Goal: Task Accomplishment & Management: Use online tool/utility

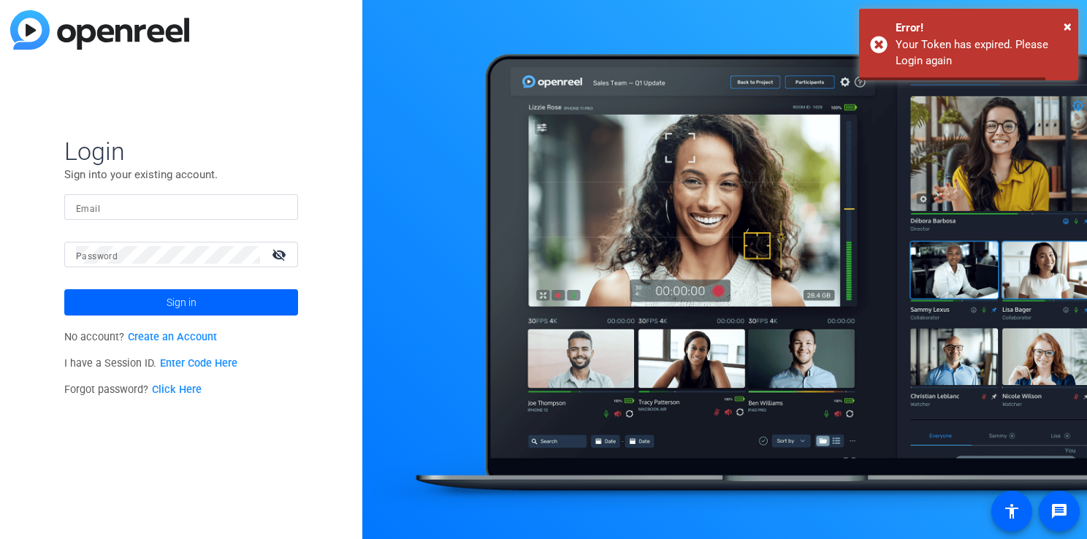
click at [235, 216] on input "Email" at bounding box center [181, 208] width 210 height 18
type input "[EMAIL_ADDRESS][DOMAIN_NAME]"
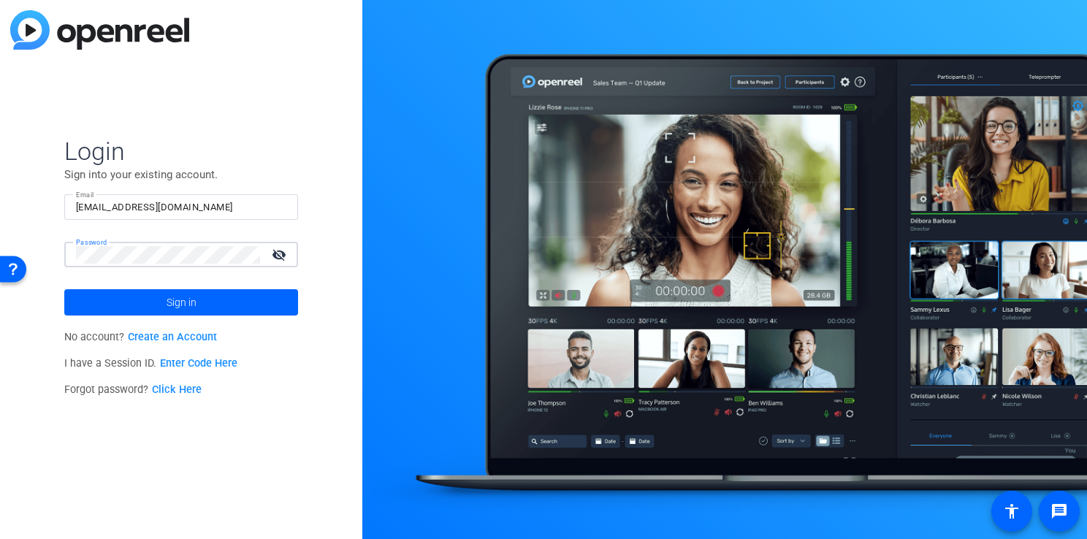
click at [64, 289] on button "Sign in" at bounding box center [181, 302] width 234 height 26
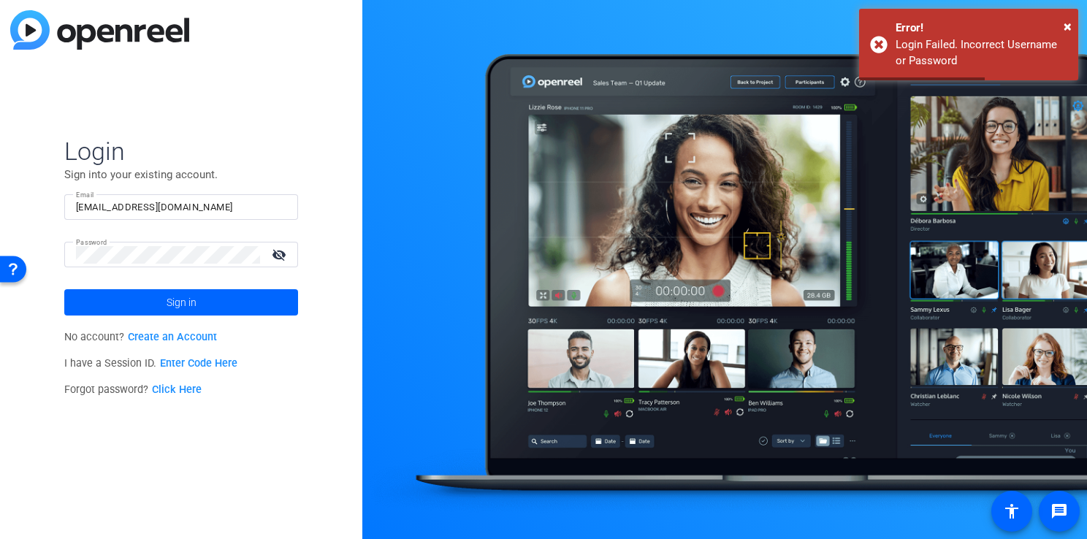
click at [31, 244] on div "Login Sign into your existing account. Email [EMAIL_ADDRESS][DOMAIN_NAME] Passw…" at bounding box center [181, 269] width 362 height 539
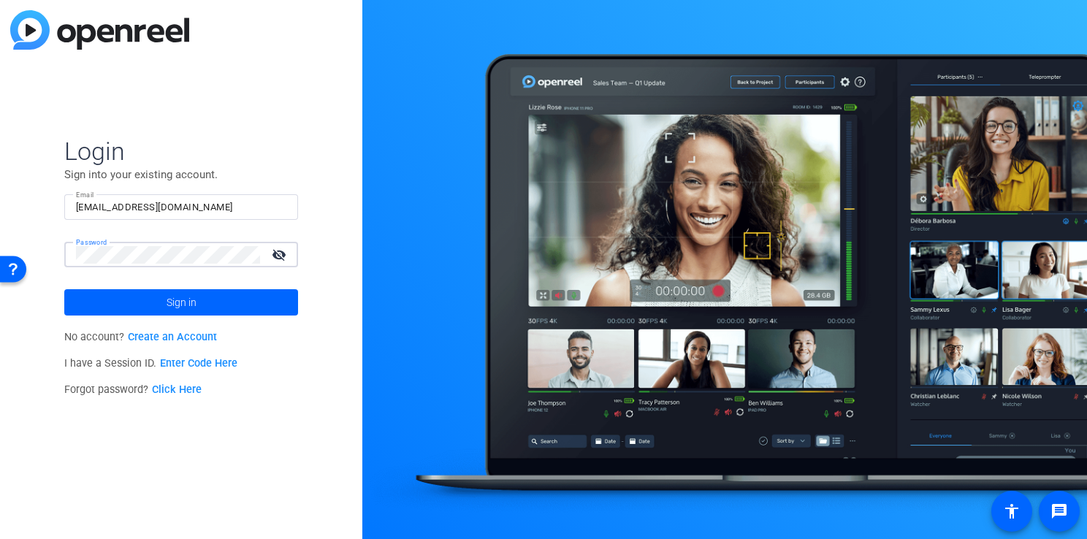
click at [64, 289] on button "Sign in" at bounding box center [181, 302] width 234 height 26
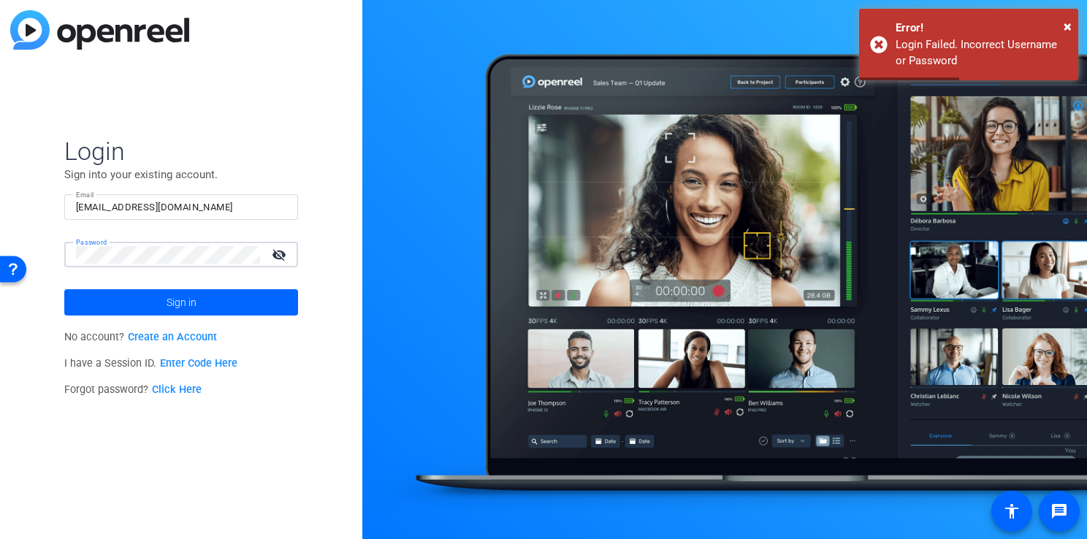
click at [0, 238] on html "Accessibility Screen-Reader Guide, Feedback, and Issue Reporting | New window L…" at bounding box center [543, 269] width 1087 height 539
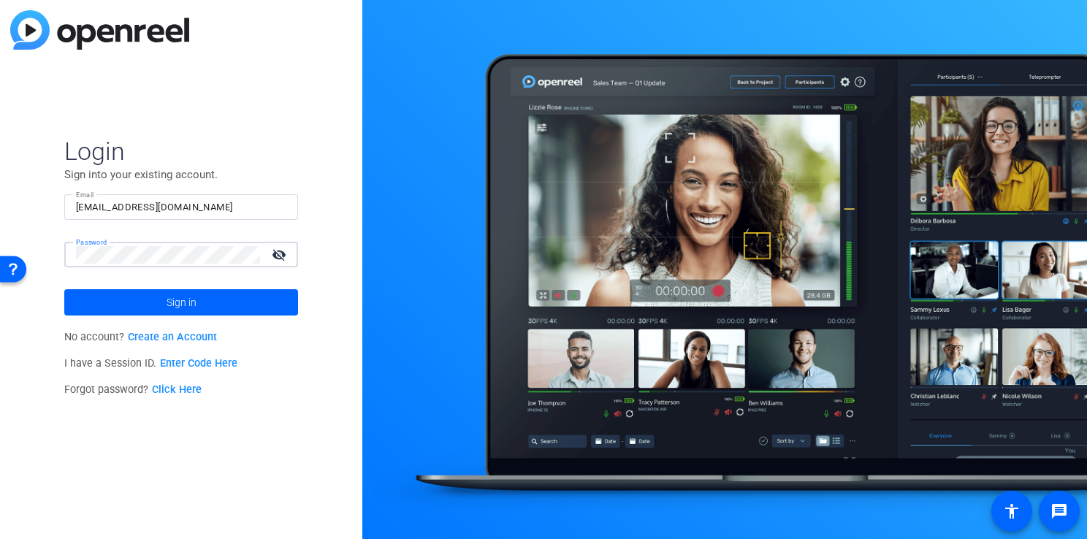
click at [64, 289] on button "Sign in" at bounding box center [181, 302] width 234 height 26
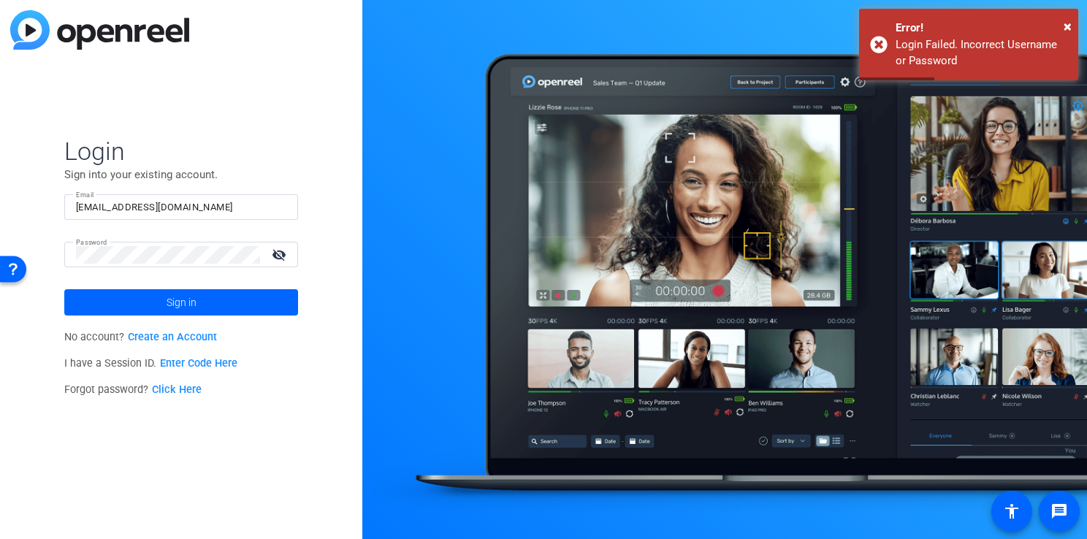
click at [167, 385] on link "Click Here" at bounding box center [177, 390] width 50 height 12
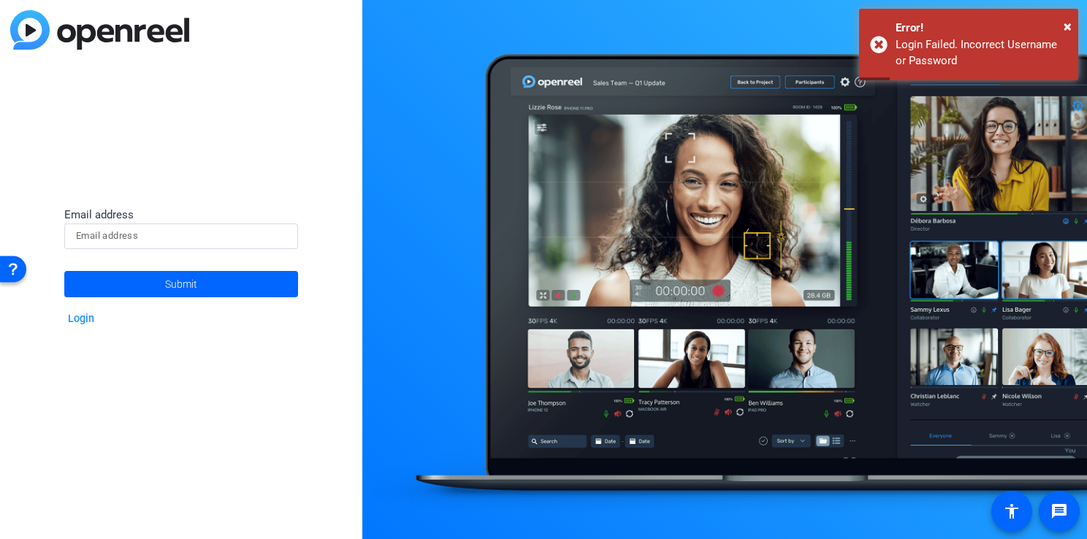
click at [182, 238] on input at bounding box center [181, 236] width 210 height 18
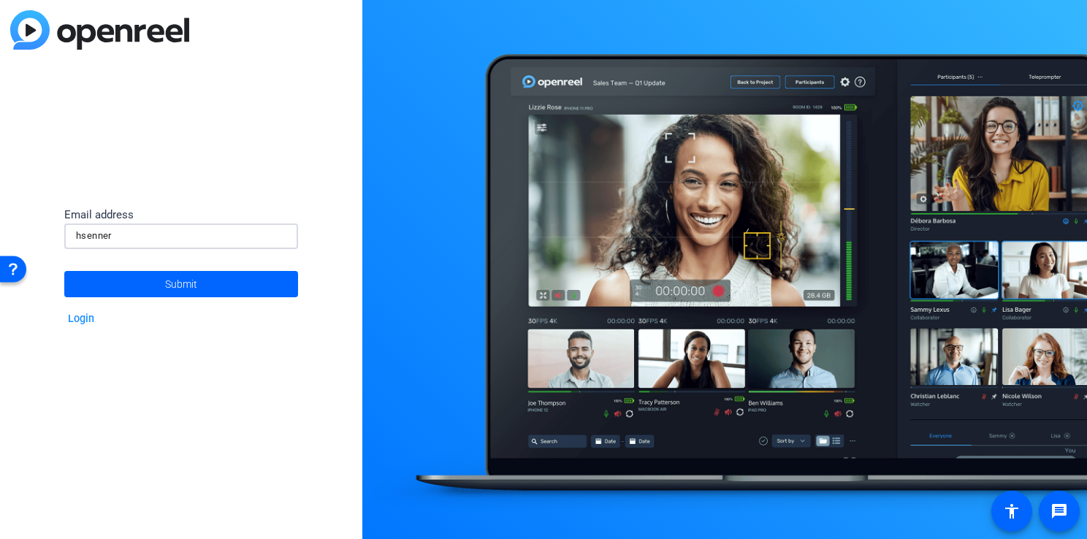
type input "hsenner@munichre.com"
click at [181, 276] on span "Submit" at bounding box center [181, 284] width 32 height 37
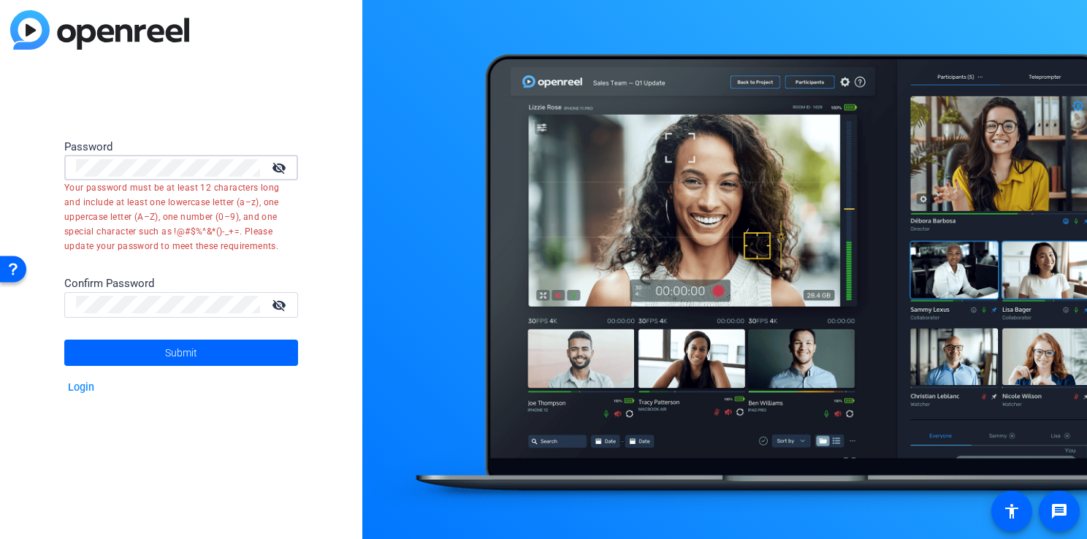
click at [0, 165] on html "Press Alt+1 for screen-reader mode, Alt+0 to cancel Accessibility Screen-Reader…" at bounding box center [543, 269] width 1087 height 539
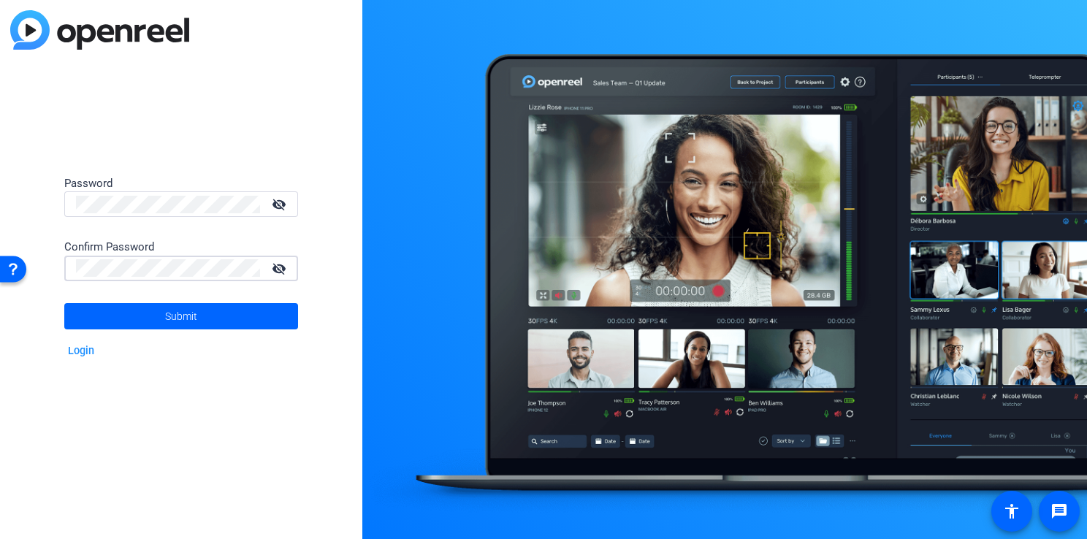
click at [64, 303] on button "Submit" at bounding box center [181, 316] width 234 height 26
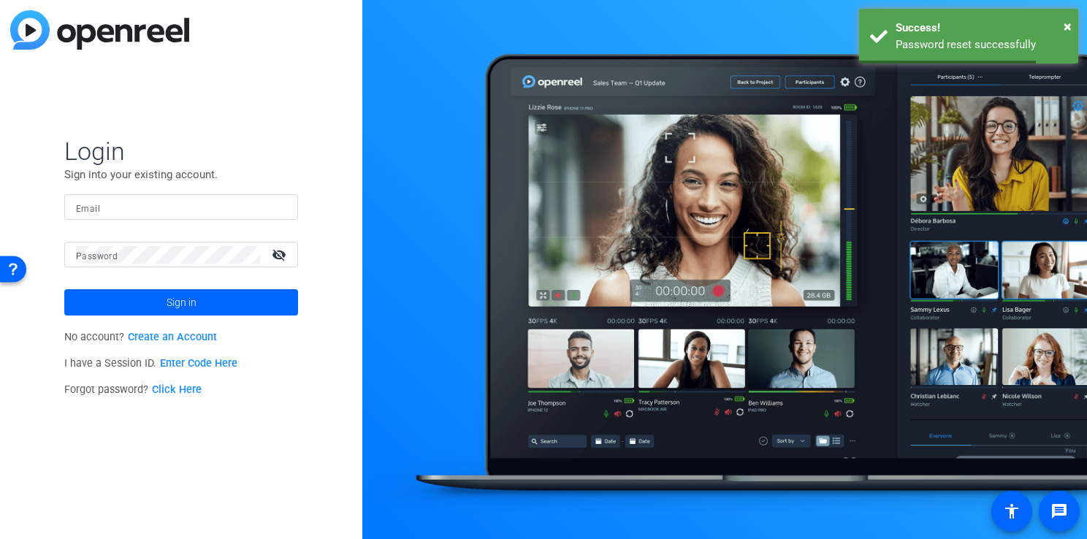
click at [184, 206] on input "Email" at bounding box center [181, 208] width 210 height 18
type input "hsenner@munichre.com"
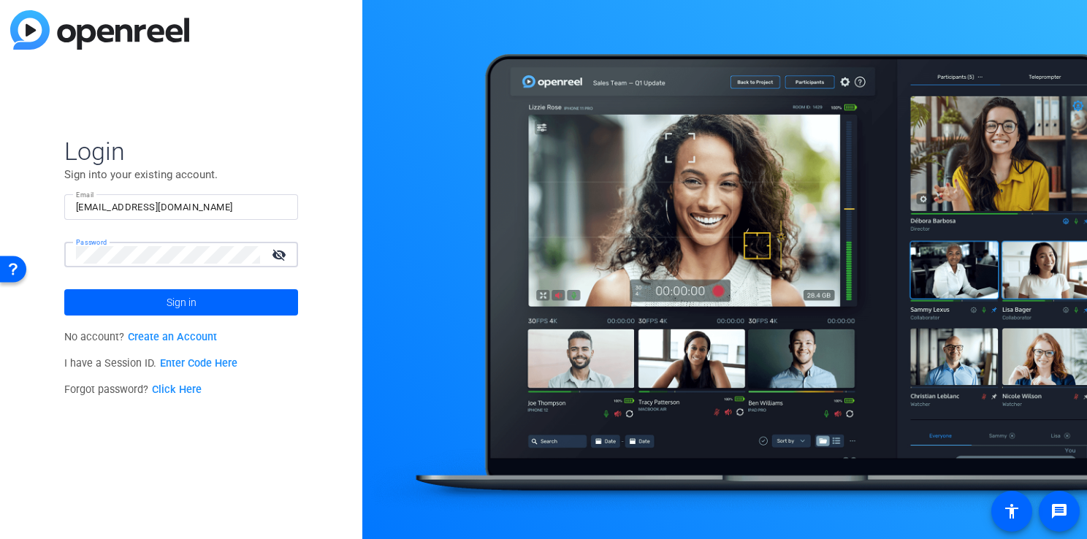
click at [64, 289] on button "Sign in" at bounding box center [181, 302] width 234 height 26
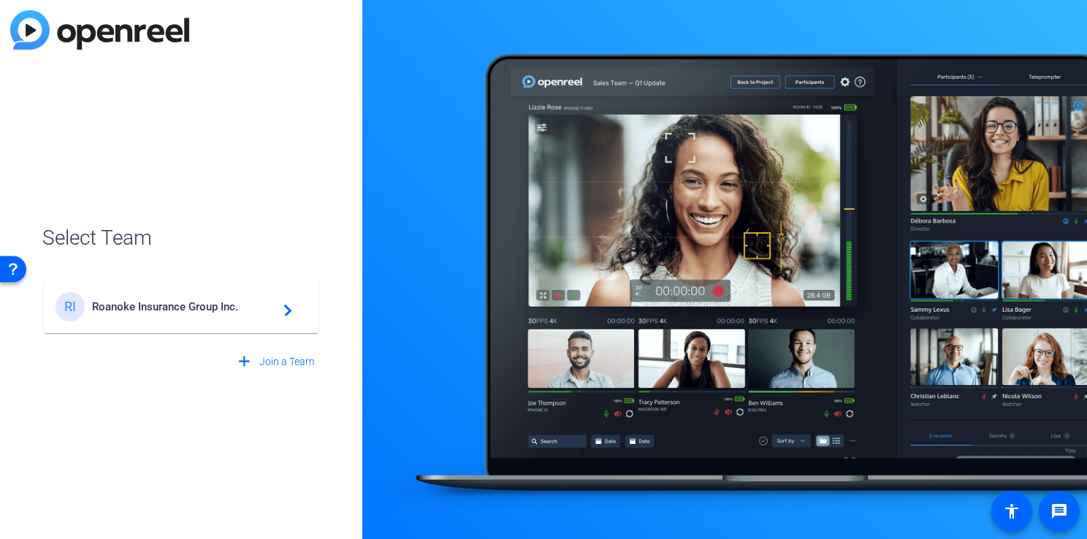
click at [193, 295] on div "RI Roanoke Insurance Group Inc. navigate_next" at bounding box center [181, 306] width 251 height 29
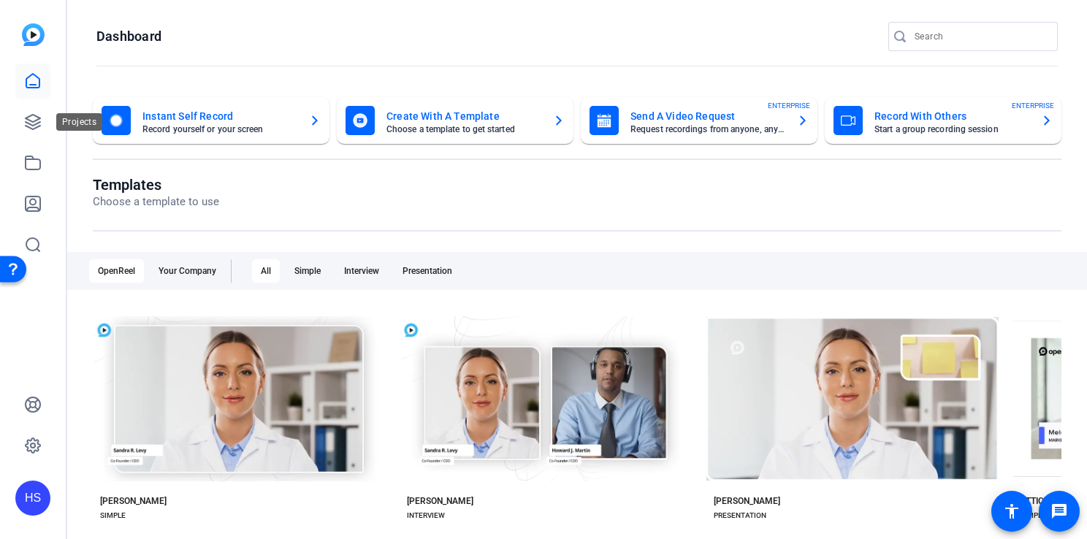
drag, startPoint x: 29, startPoint y: 123, endPoint x: 53, endPoint y: 129, distance: 23.9
click at [29, 123] on icon at bounding box center [33, 122] width 15 height 15
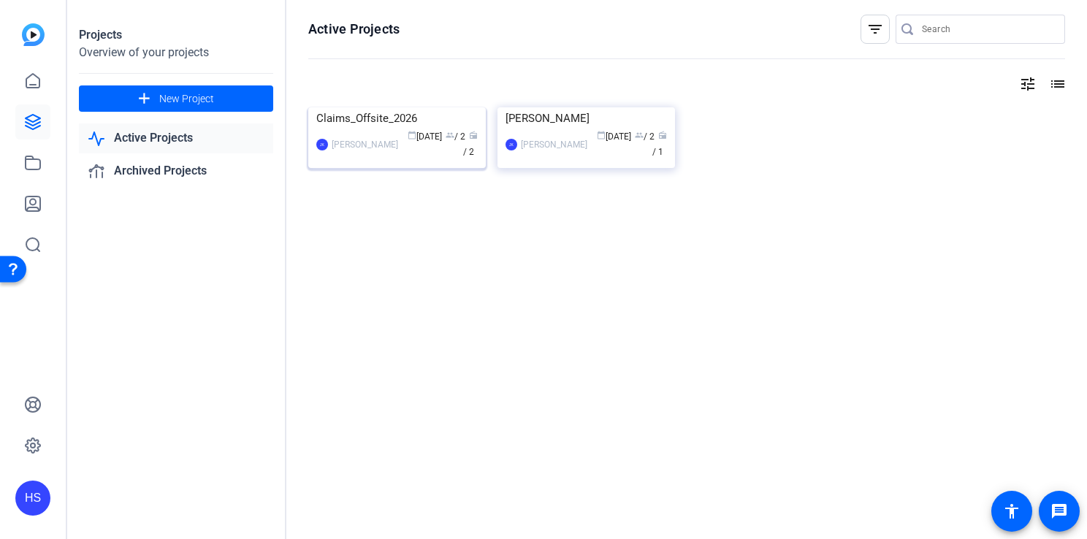
click at [422, 107] on img at bounding box center [397, 107] width 178 height 0
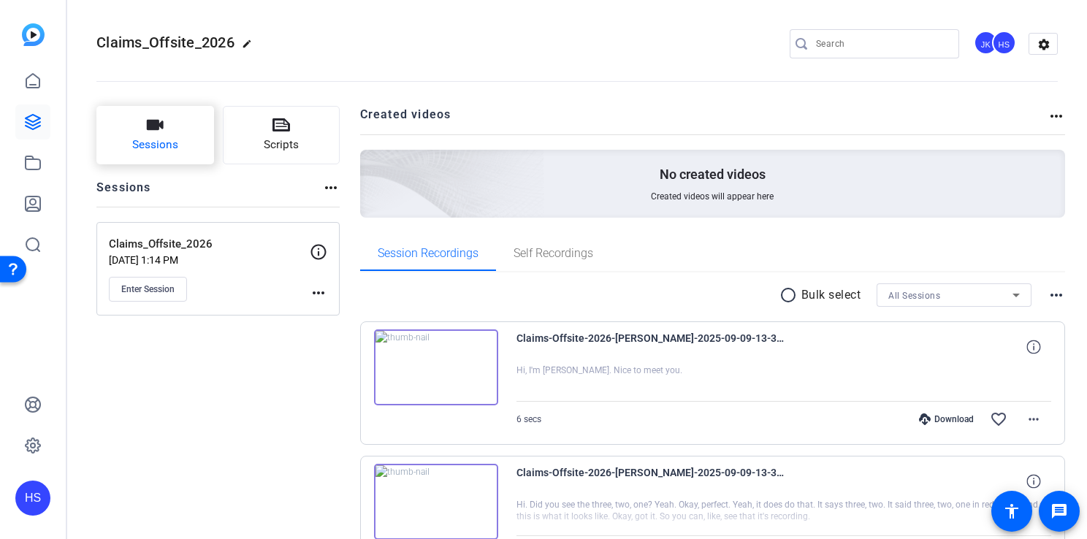
click at [173, 140] on span "Sessions" at bounding box center [155, 145] width 46 height 17
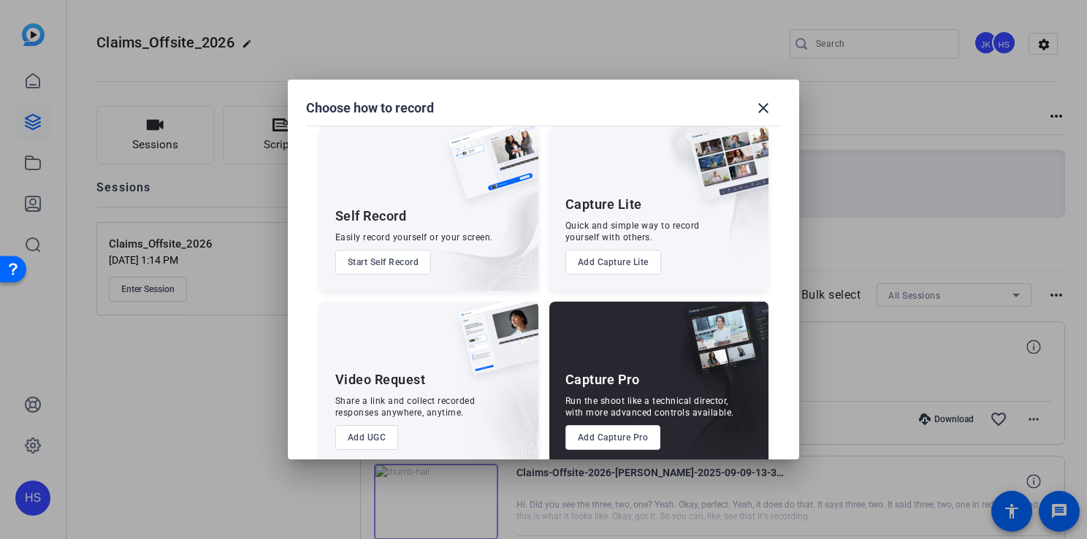
scroll to position [32, 0]
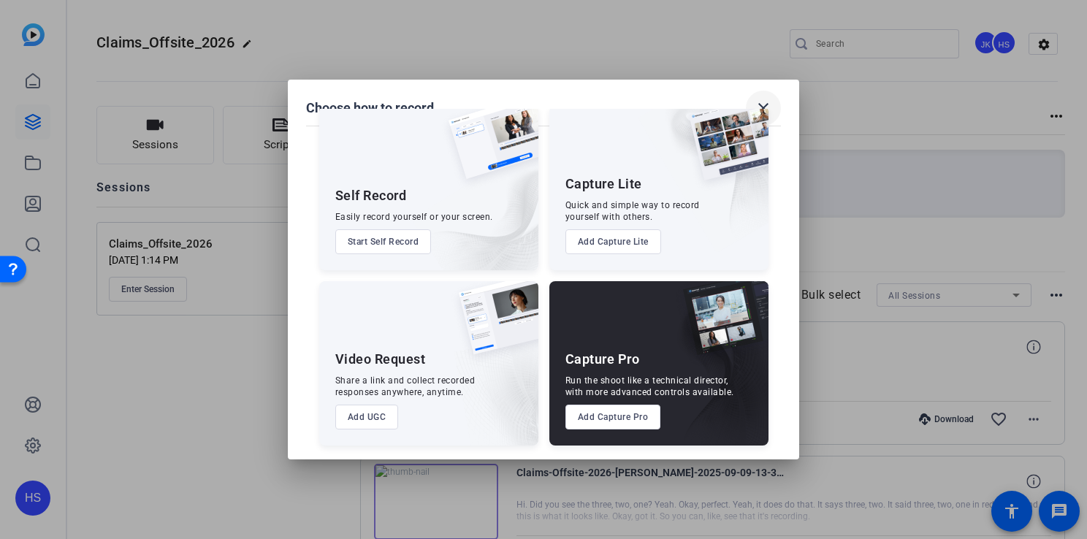
click at [766, 102] on mat-icon "close" at bounding box center [764, 108] width 18 height 18
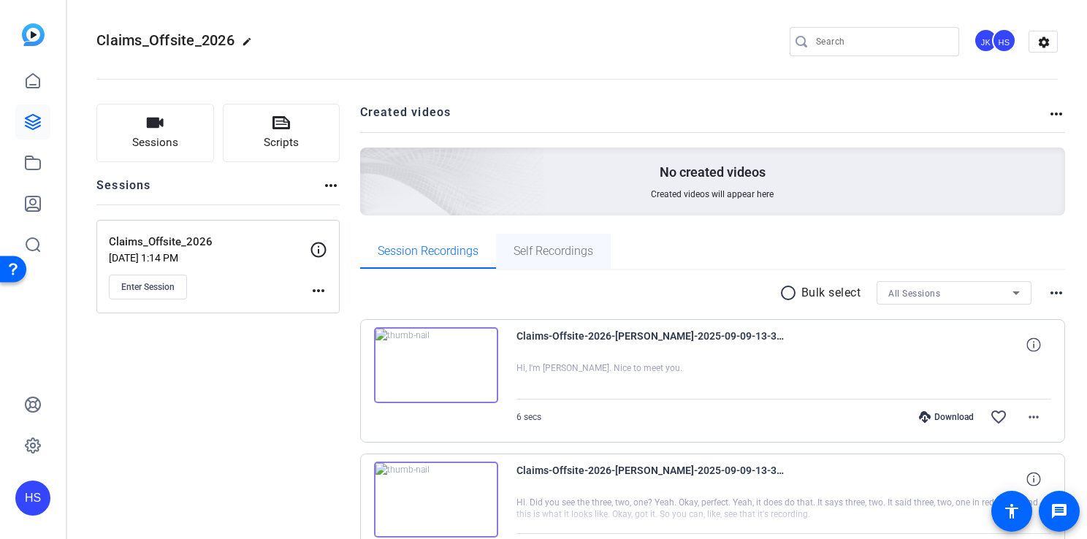
scroll to position [0, 0]
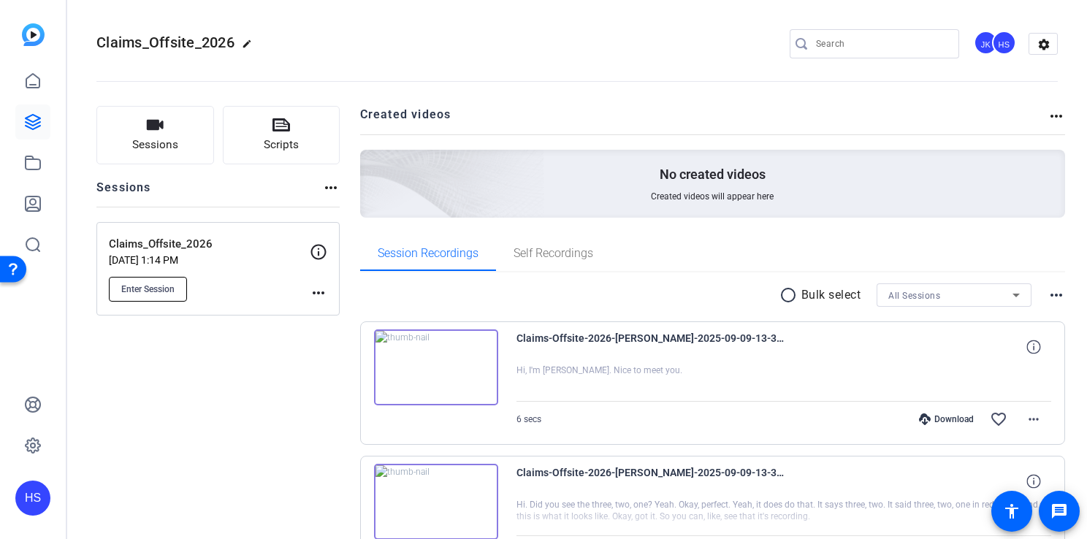
click at [171, 288] on span "Enter Session" at bounding box center [147, 290] width 53 height 12
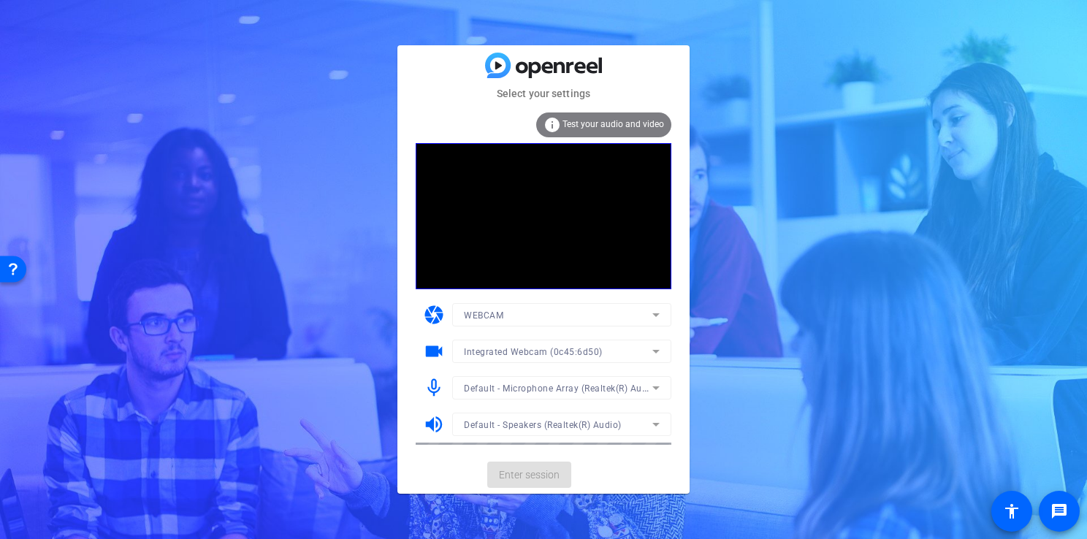
click at [561, 203] on video at bounding box center [544, 216] width 256 height 146
click at [541, 478] on span "Enter session" at bounding box center [529, 475] width 61 height 15
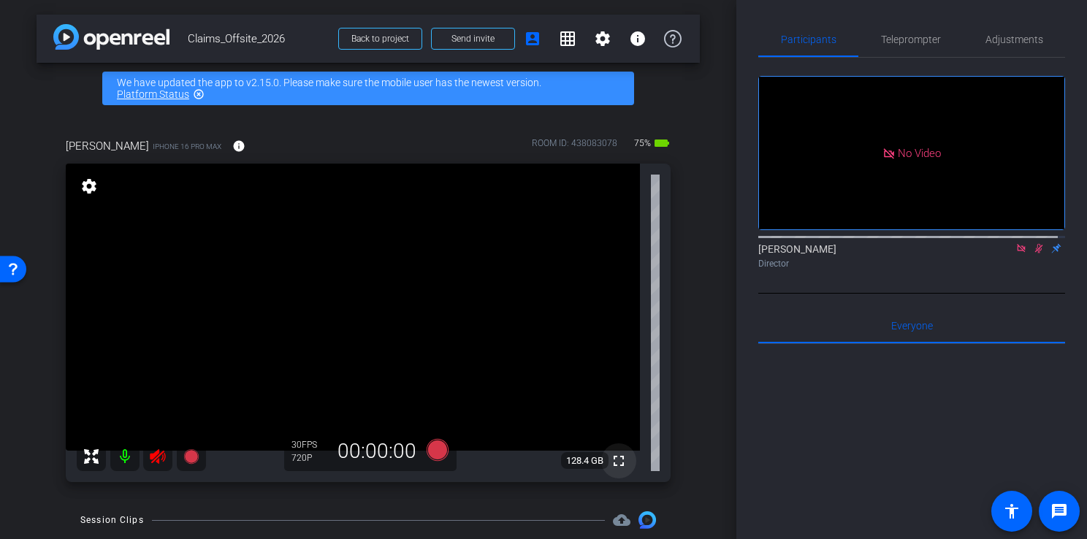
click at [611, 460] on mat-icon "fullscreen" at bounding box center [619, 461] width 18 height 18
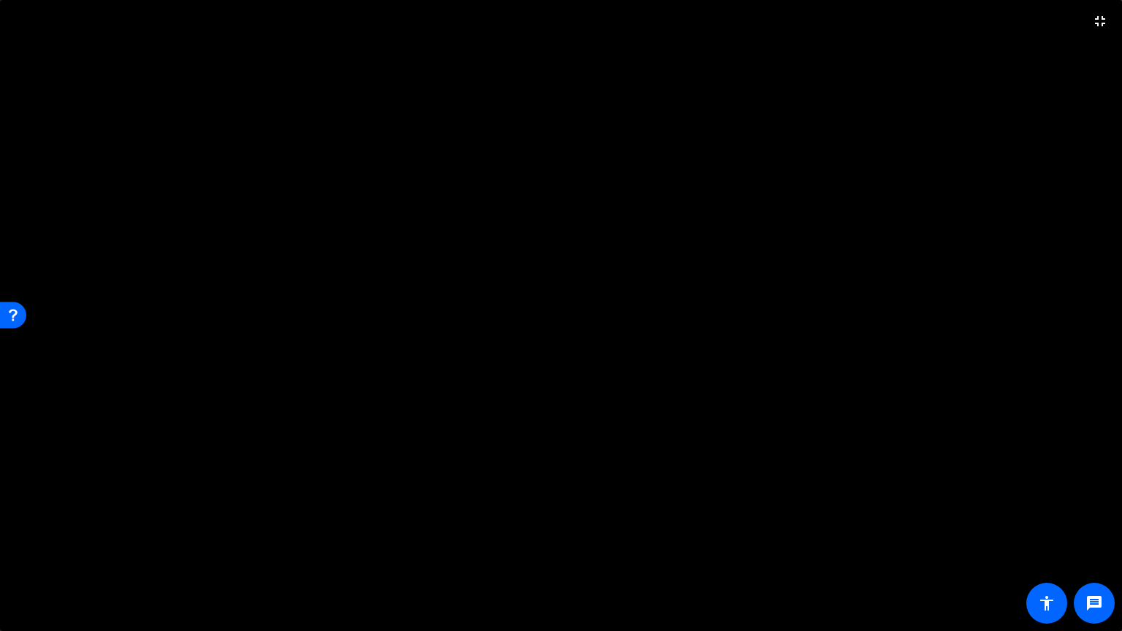
click at [972, 342] on video at bounding box center [561, 315] width 1122 height 631
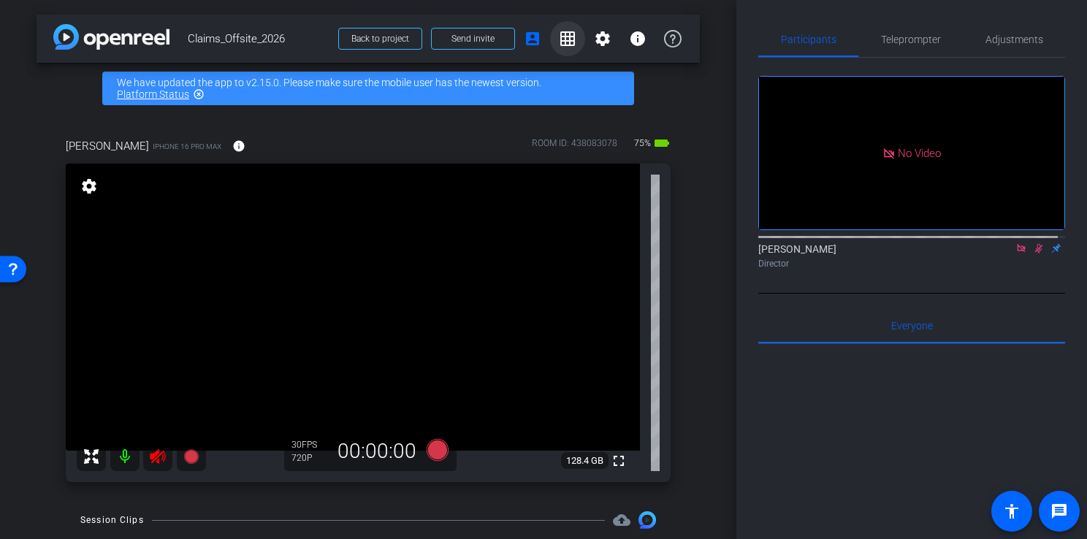
click at [559, 38] on mat-icon "grid_on" at bounding box center [568, 39] width 18 height 18
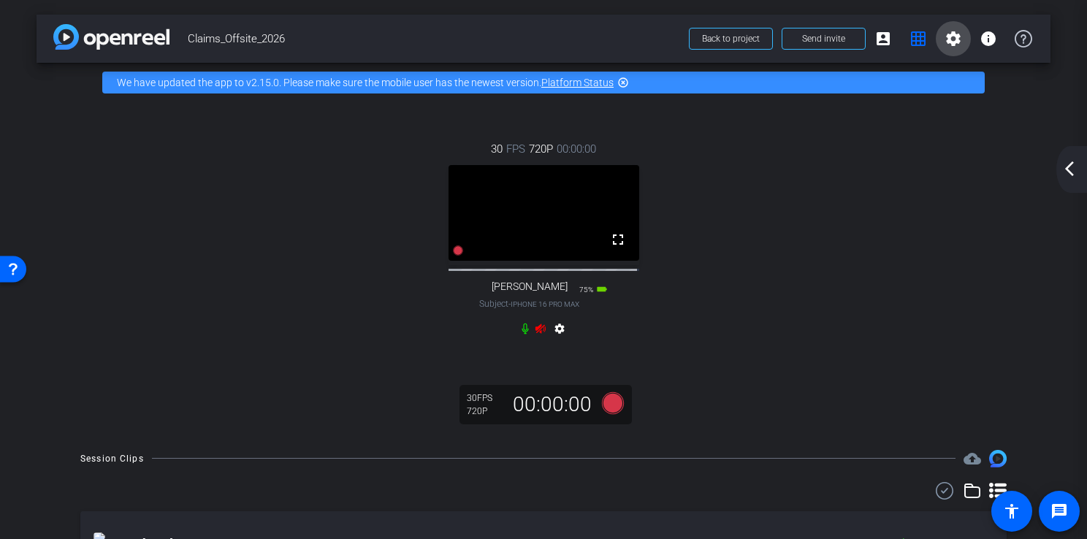
click at [952, 42] on mat-icon "settings" at bounding box center [954, 39] width 18 height 18
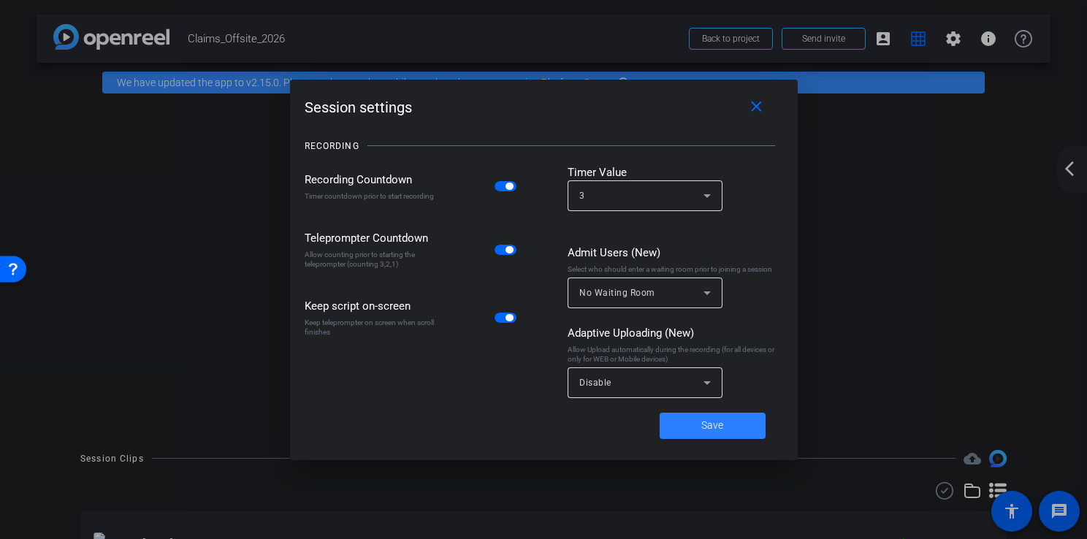
click at [690, 427] on span at bounding box center [713, 425] width 106 height 35
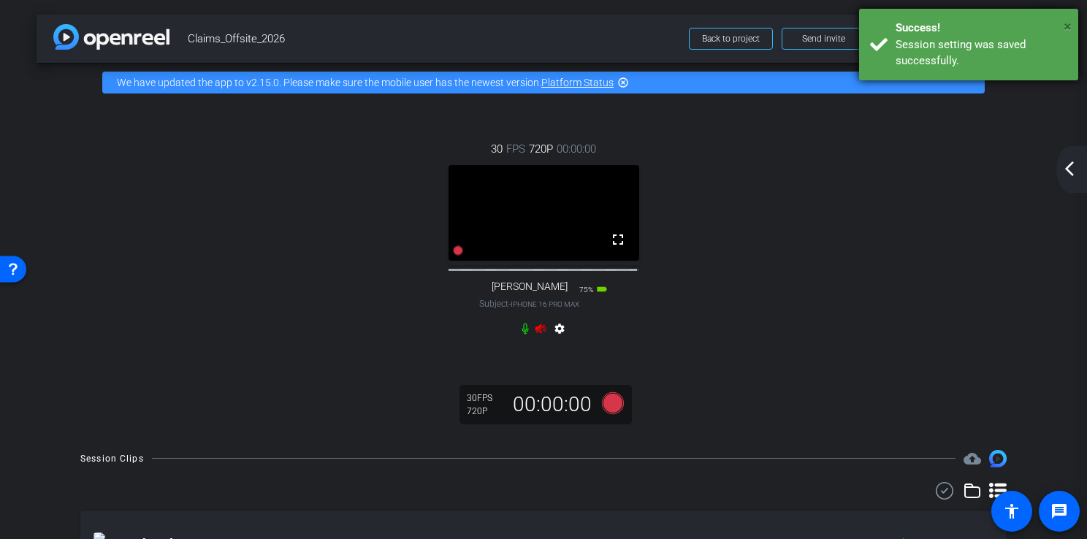
click at [1069, 25] on span "×" at bounding box center [1068, 27] width 8 height 18
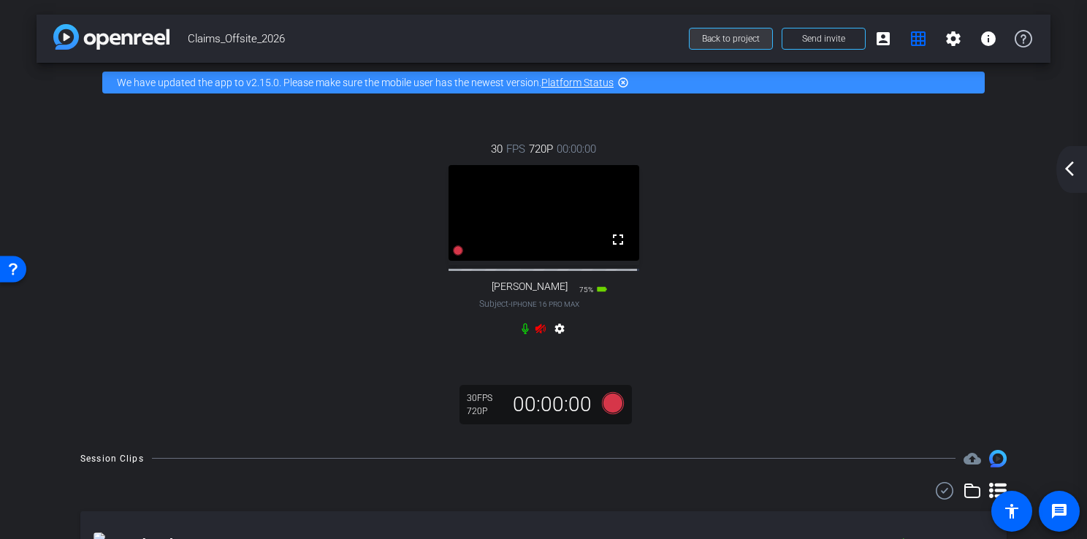
click at [750, 37] on span "Back to project" at bounding box center [731, 39] width 58 height 10
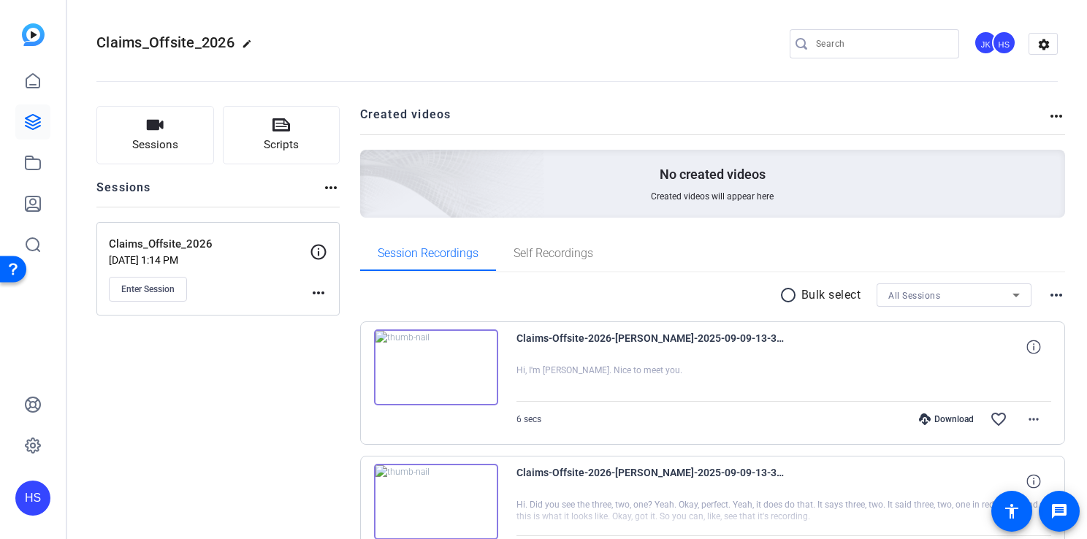
click at [306, 294] on div "Enter Session" at bounding box center [209, 289] width 201 height 25
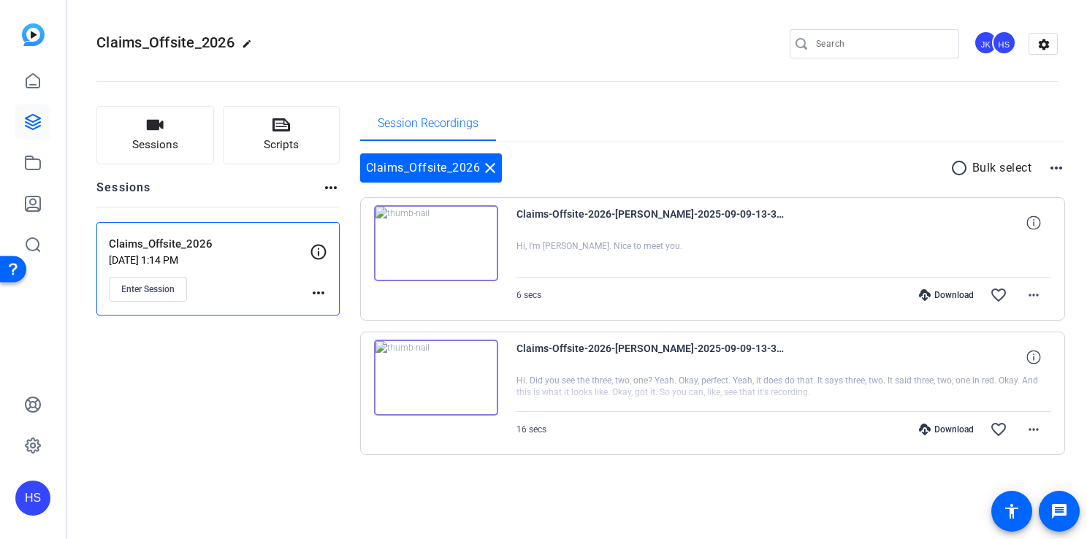
click at [311, 294] on mat-icon "more_horiz" at bounding box center [319, 293] width 18 height 18
click at [319, 305] on button "Edit Session" at bounding box center [355, 314] width 90 height 18
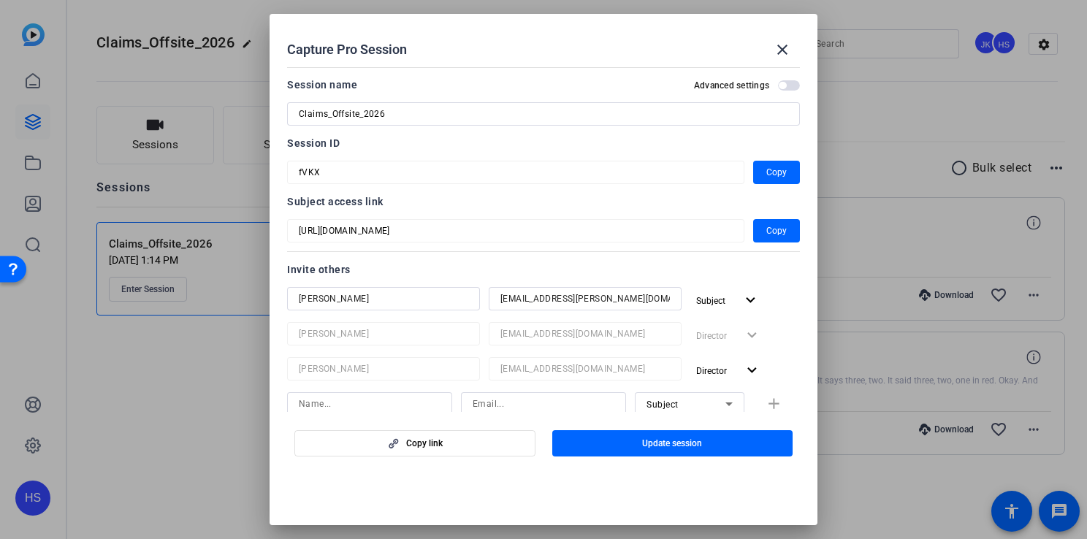
click at [779, 86] on span "button" at bounding box center [782, 85] width 7 height 7
click at [789, 88] on span "button" at bounding box center [792, 85] width 7 height 7
click at [784, 54] on mat-icon "close" at bounding box center [783, 50] width 18 height 18
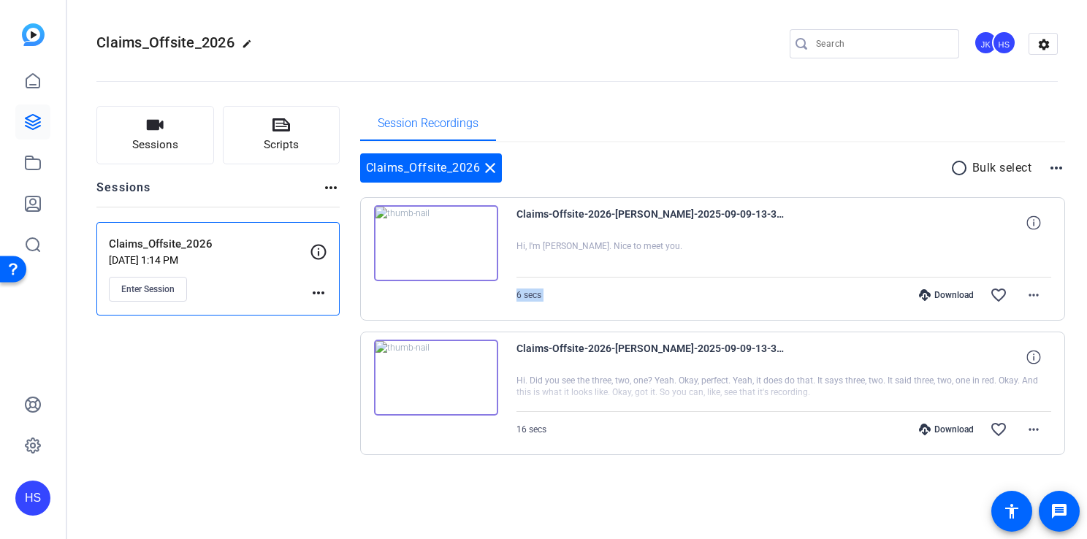
drag, startPoint x: 719, startPoint y: 264, endPoint x: 670, endPoint y: 322, distance: 76.2
click at [670, 322] on div "Claims-Offsite-2026-Hilary-2025-09-09-13-39-51-016-0 Hi, I'm maddie. Nice to me…" at bounding box center [713, 326] width 706 height 258
click at [319, 287] on mat-icon "more_horiz" at bounding box center [319, 293] width 18 height 18
click at [675, 419] on div at bounding box center [543, 269] width 1087 height 539
click at [1044, 166] on div "Claims_Offsite_2026 close radio_button_unchecked Bulk select more_horiz" at bounding box center [713, 167] width 706 height 29
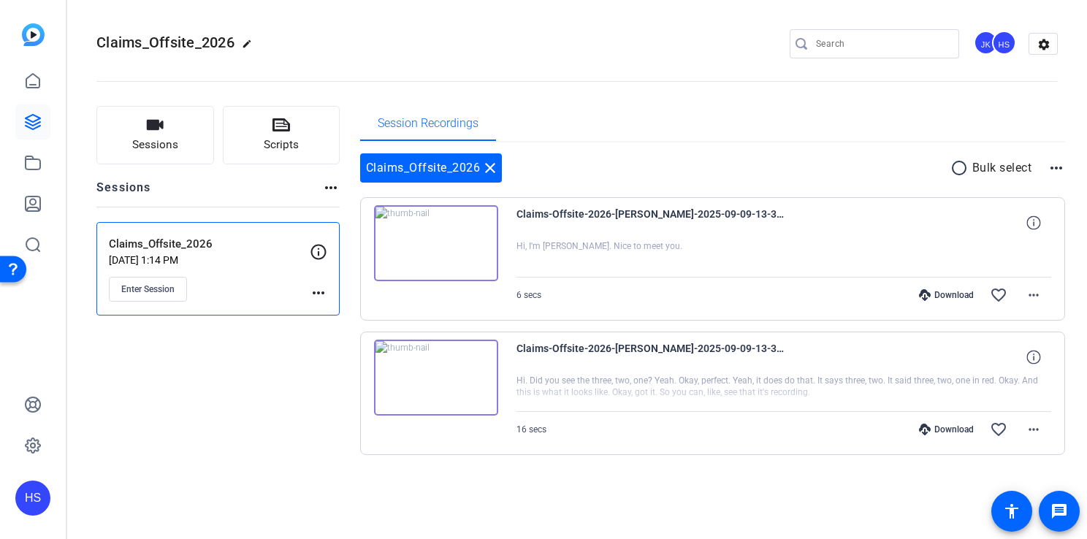
click at [1052, 171] on mat-icon "more_horiz" at bounding box center [1057, 168] width 18 height 18
click at [891, 153] on div at bounding box center [543, 269] width 1087 height 539
click at [164, 295] on button "Enter Session" at bounding box center [148, 289] width 78 height 25
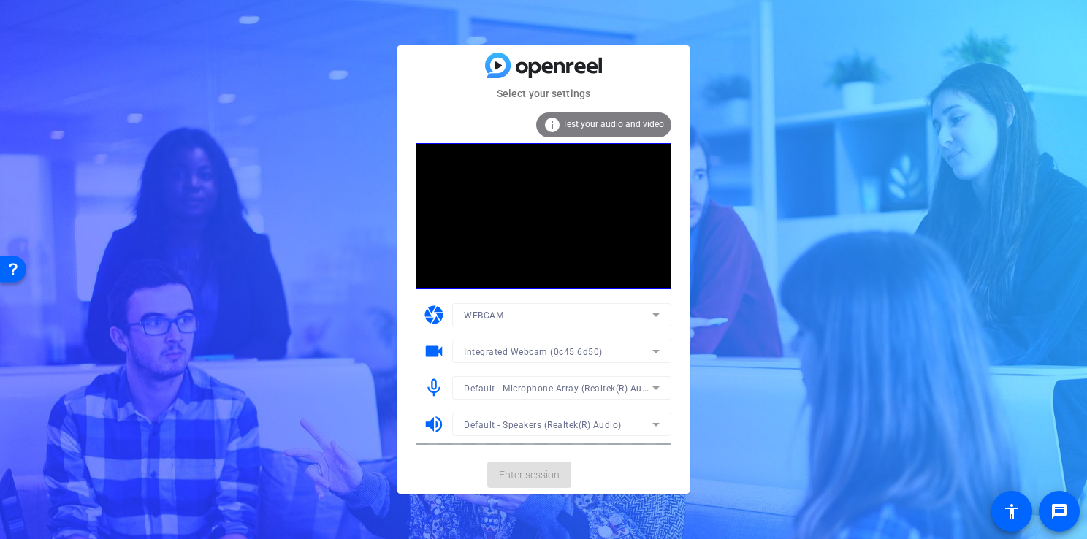
click at [658, 316] on icon at bounding box center [656, 315] width 18 height 18
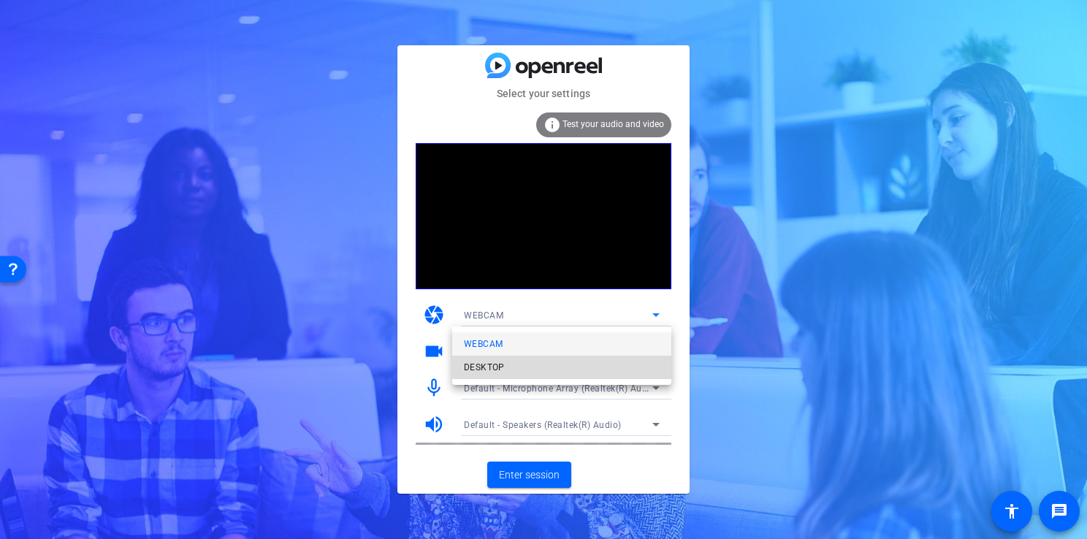
click at [605, 357] on mat-option "DESKTOP" at bounding box center [561, 367] width 219 height 23
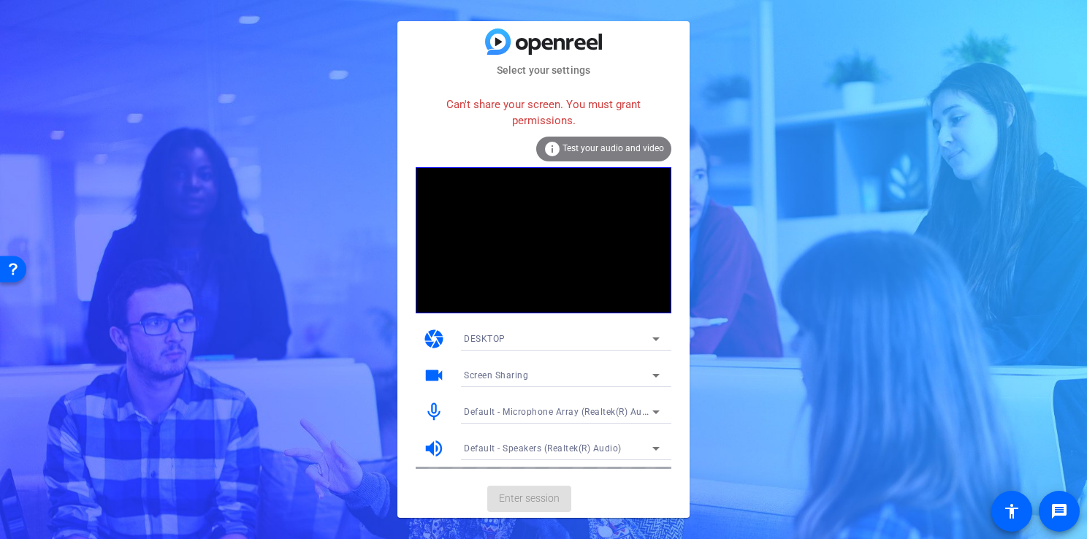
click at [612, 332] on div "DESKTOP" at bounding box center [558, 339] width 189 height 18
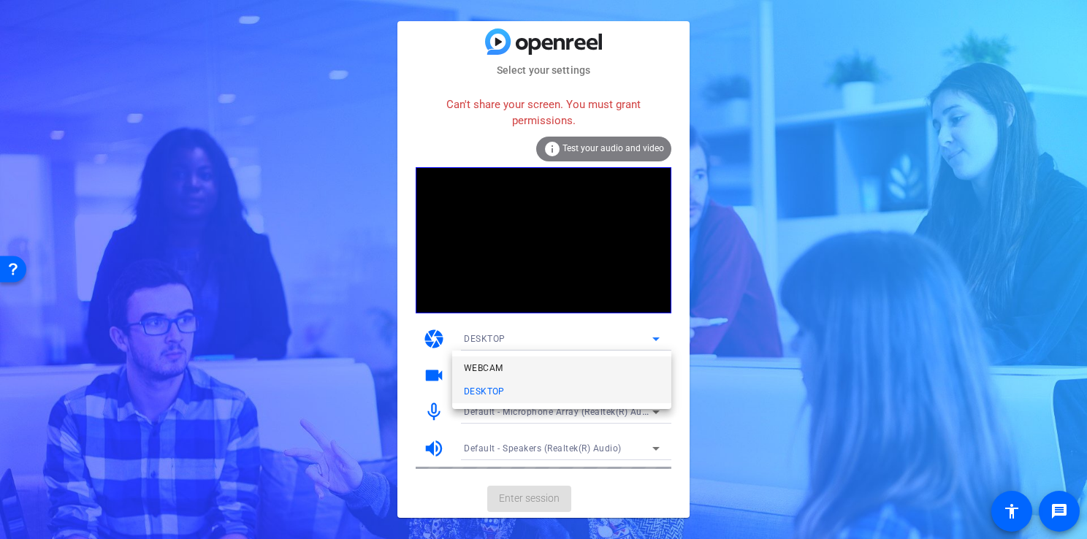
click at [593, 365] on mat-option "WEBCAM" at bounding box center [561, 368] width 219 height 23
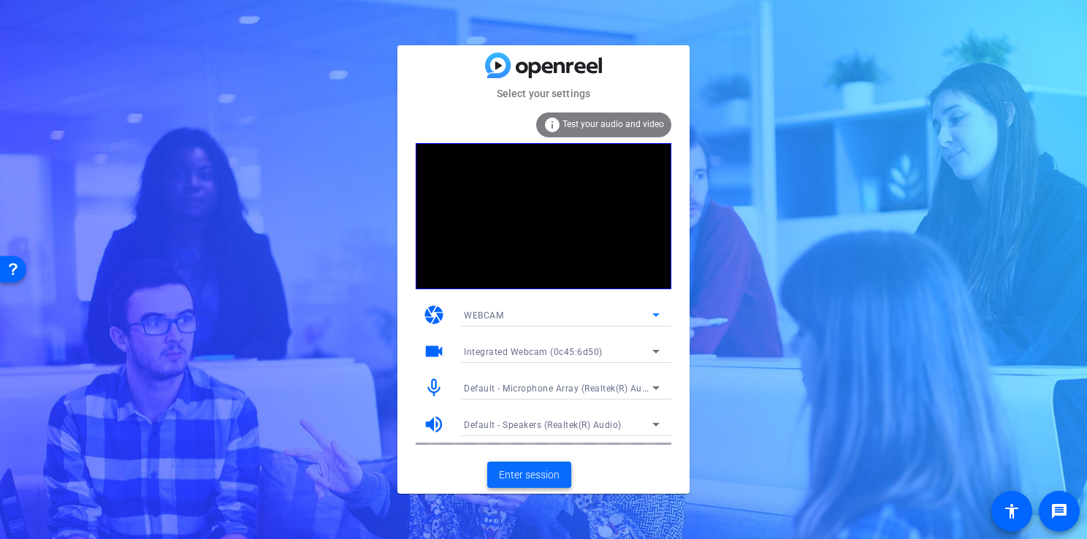
click at [531, 482] on span "Enter session" at bounding box center [529, 475] width 61 height 15
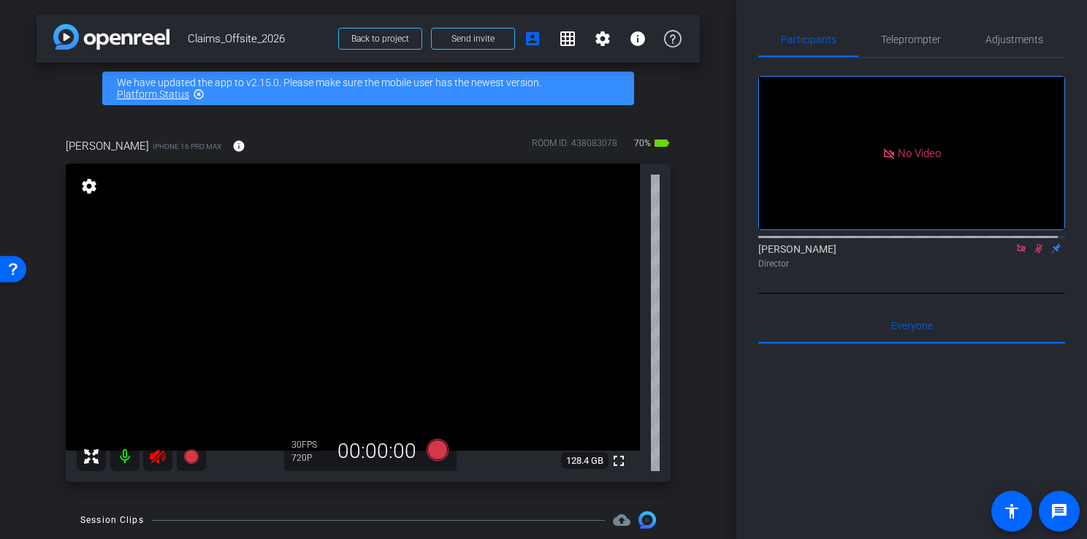
click at [160, 454] on icon at bounding box center [157, 456] width 15 height 15
click at [121, 457] on mat-icon at bounding box center [124, 456] width 29 height 29
click at [594, 45] on mat-icon "settings" at bounding box center [603, 39] width 18 height 18
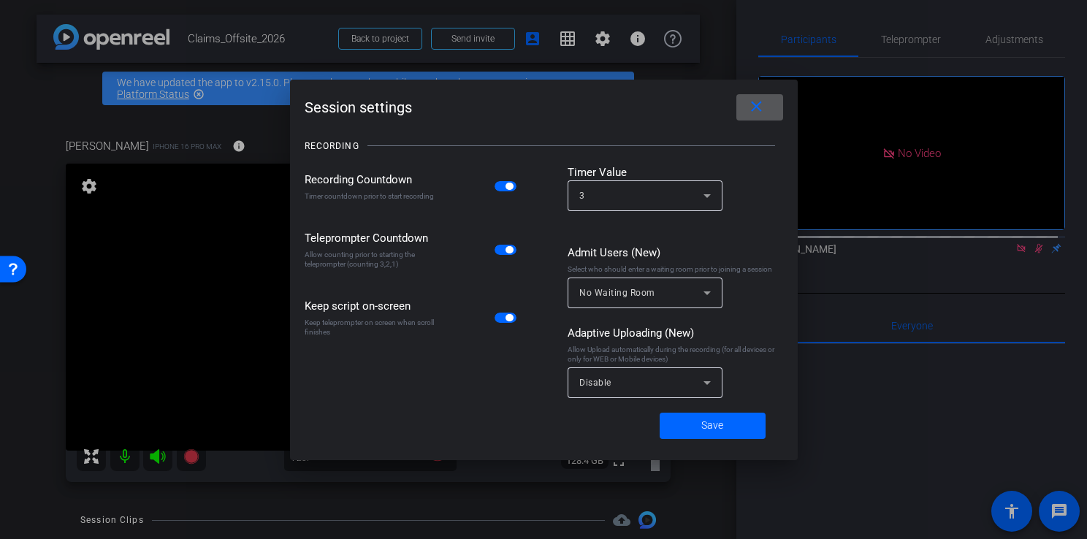
click at [761, 107] on mat-icon "close" at bounding box center [756, 107] width 18 height 18
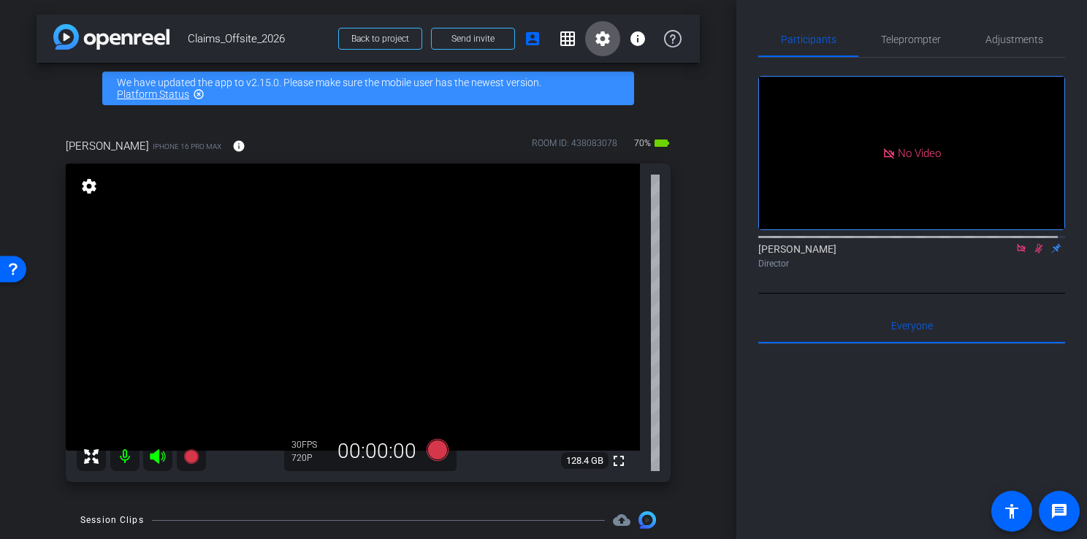
click at [157, 457] on icon at bounding box center [157, 456] width 15 height 15
click at [155, 454] on icon at bounding box center [157, 456] width 15 height 15
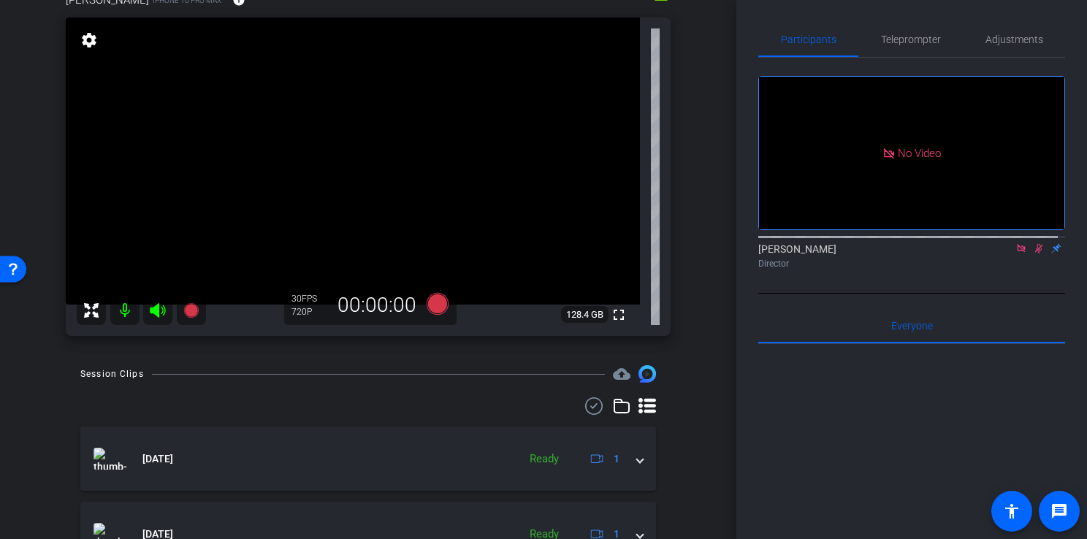
click at [159, 304] on icon at bounding box center [158, 311] width 18 height 18
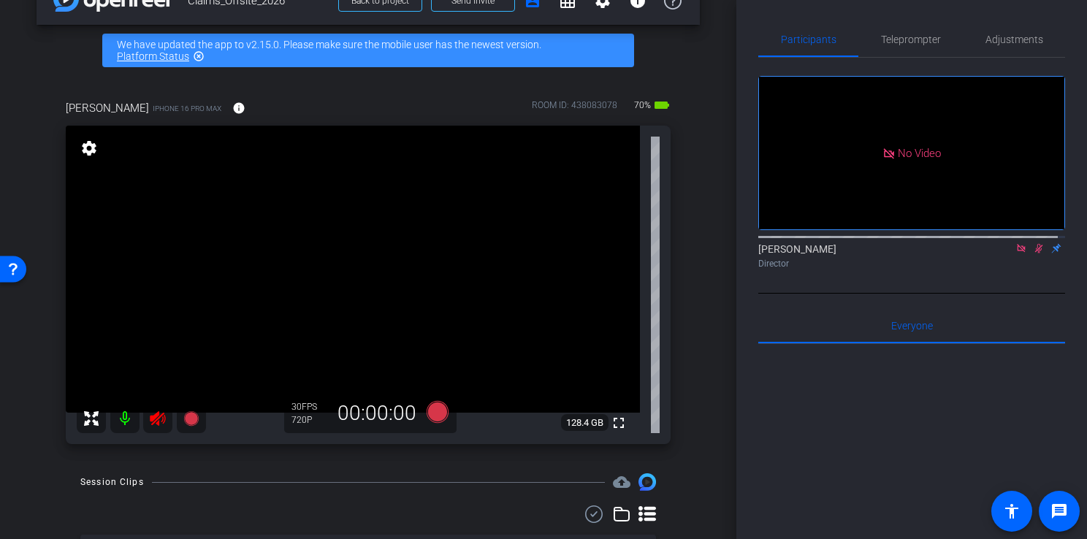
scroll to position [73, 0]
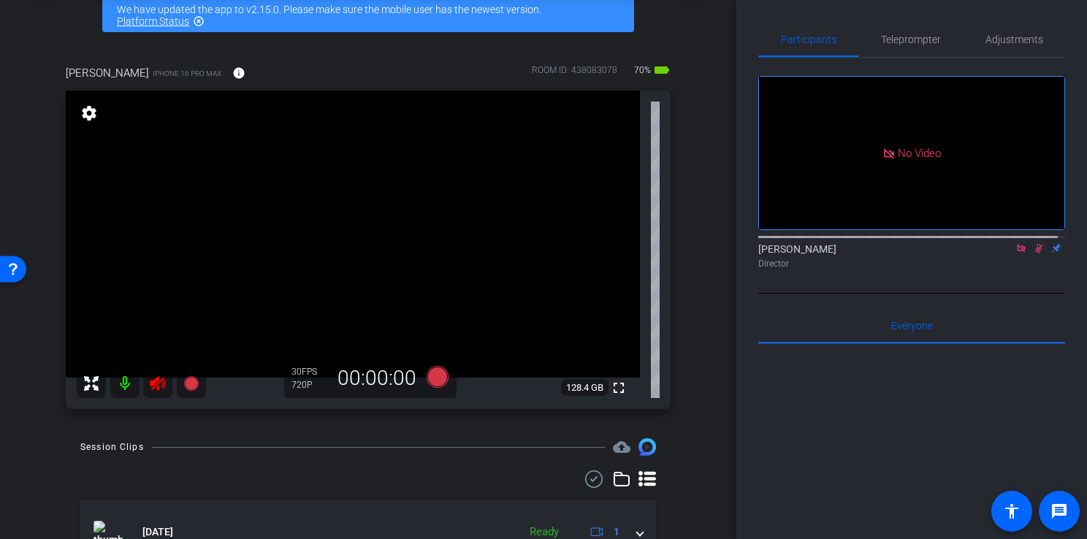
click at [126, 391] on mat-icon at bounding box center [124, 383] width 29 height 29
click at [123, 387] on mat-icon at bounding box center [124, 383] width 29 height 29
click at [696, 482] on div "arrow_back Claims_Offsite_2026 Back to project Send invite account_box grid_on …" at bounding box center [368, 269] width 737 height 539
click at [433, 380] on icon at bounding box center [438, 377] width 22 height 22
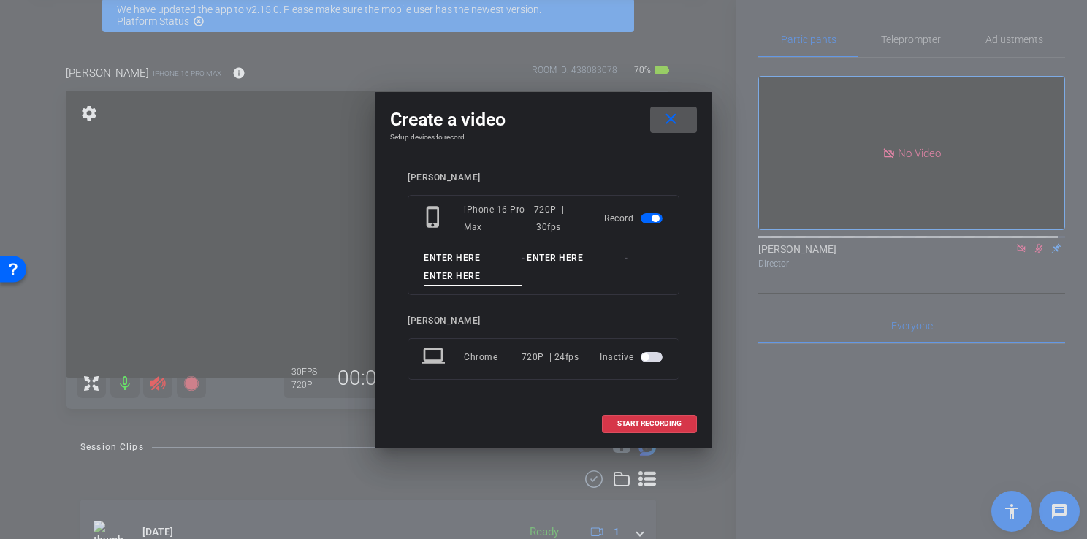
click at [546, 209] on div "720P | 30fps" at bounding box center [558, 218] width 49 height 35
click at [488, 256] on input at bounding box center [473, 258] width 98 height 18
click at [535, 348] on div "720P | 24fps" at bounding box center [551, 357] width 58 height 26
click at [647, 357] on span "button" at bounding box center [645, 357] width 7 height 7
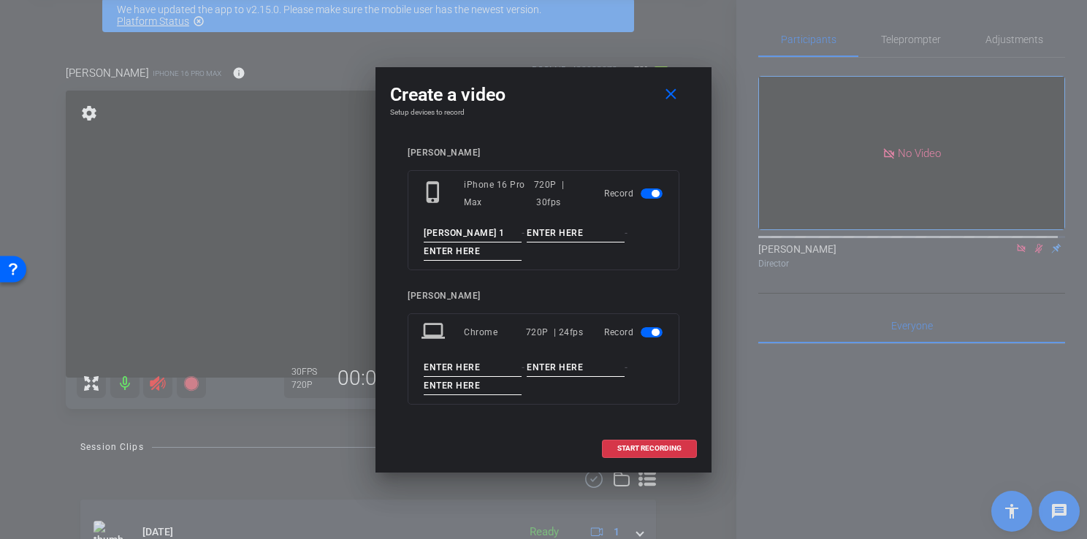
click at [650, 326] on mat-slide-toggle at bounding box center [653, 333] width 25 height 18
click at [654, 335] on span "button" at bounding box center [655, 332] width 7 height 7
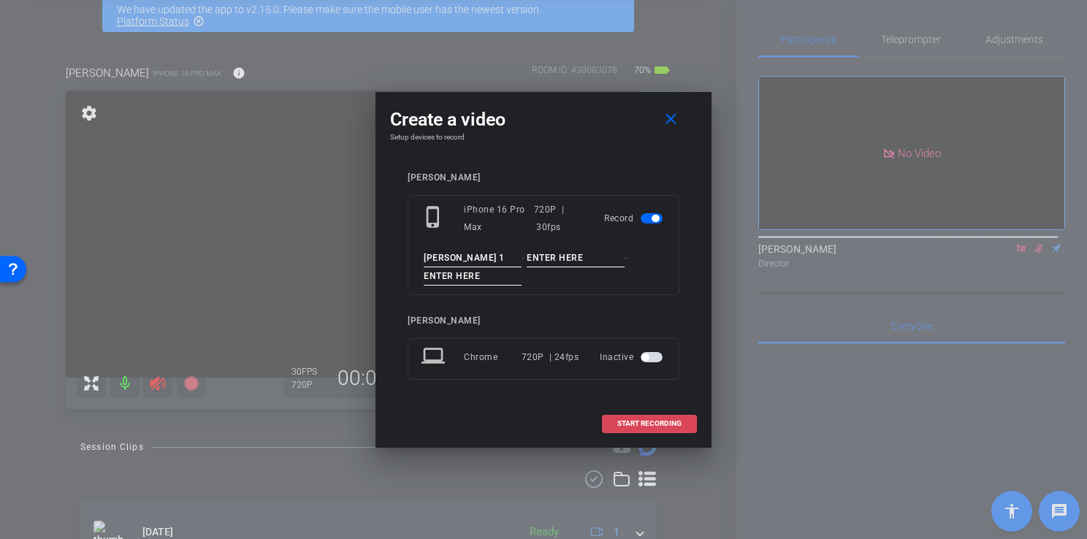
click at [637, 422] on span "START RECORDING" at bounding box center [649, 423] width 64 height 7
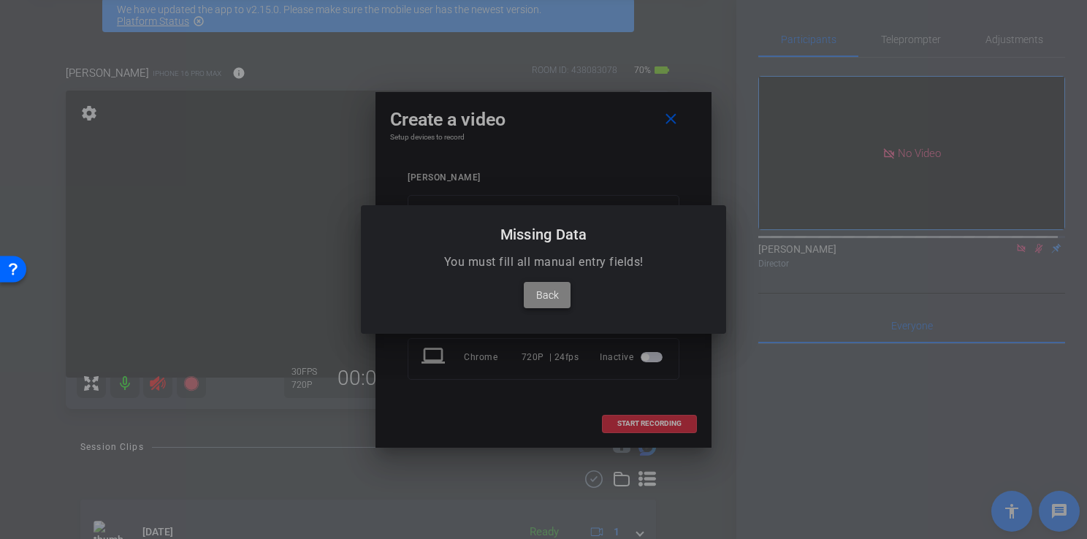
click at [553, 303] on span "Back" at bounding box center [547, 295] width 23 height 18
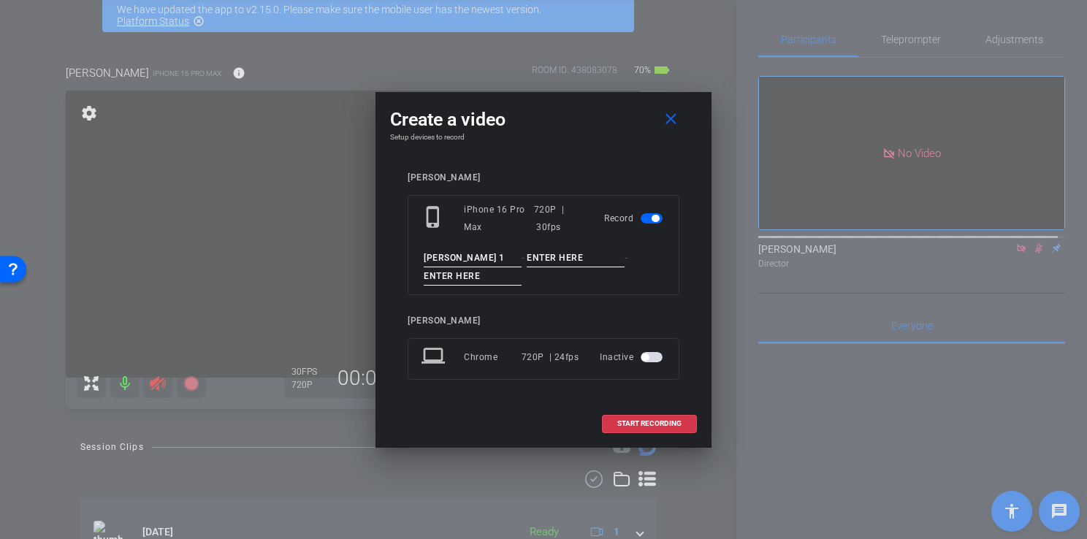
drag, startPoint x: 498, startPoint y: 255, endPoint x: 456, endPoint y: 254, distance: 42.4
click at [456, 254] on input "[PERSON_NAME] 1" at bounding box center [473, 258] width 98 height 18
type input "K"
type input "Coverage Tips"
click at [528, 263] on input at bounding box center [576, 258] width 98 height 18
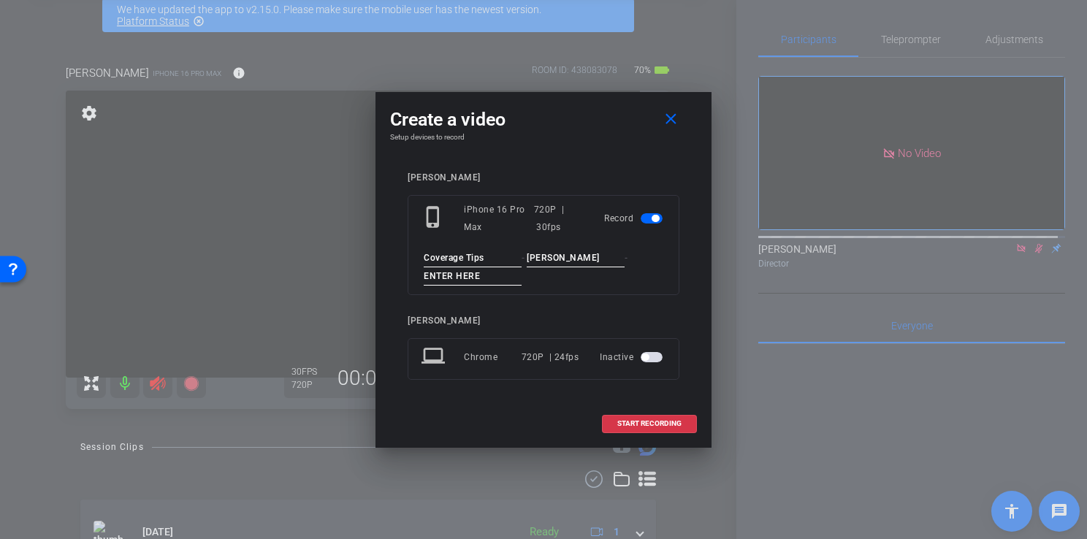
type input "[PERSON_NAME]"
click at [507, 272] on input at bounding box center [473, 276] width 98 height 18
type input "Clip One"
click at [636, 425] on span "START RECORDING" at bounding box center [649, 423] width 64 height 7
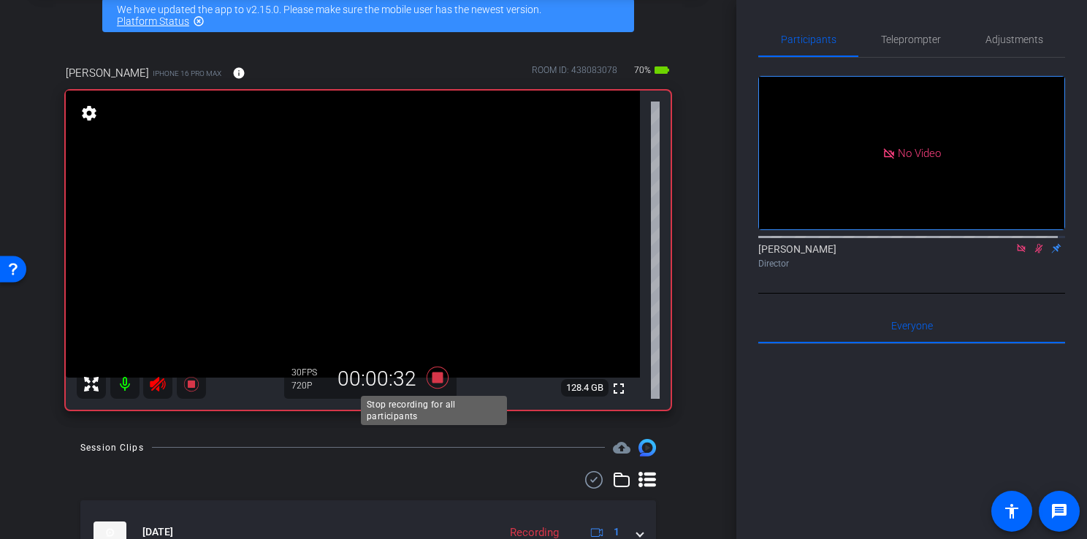
click at [433, 378] on icon at bounding box center [438, 378] width 22 height 22
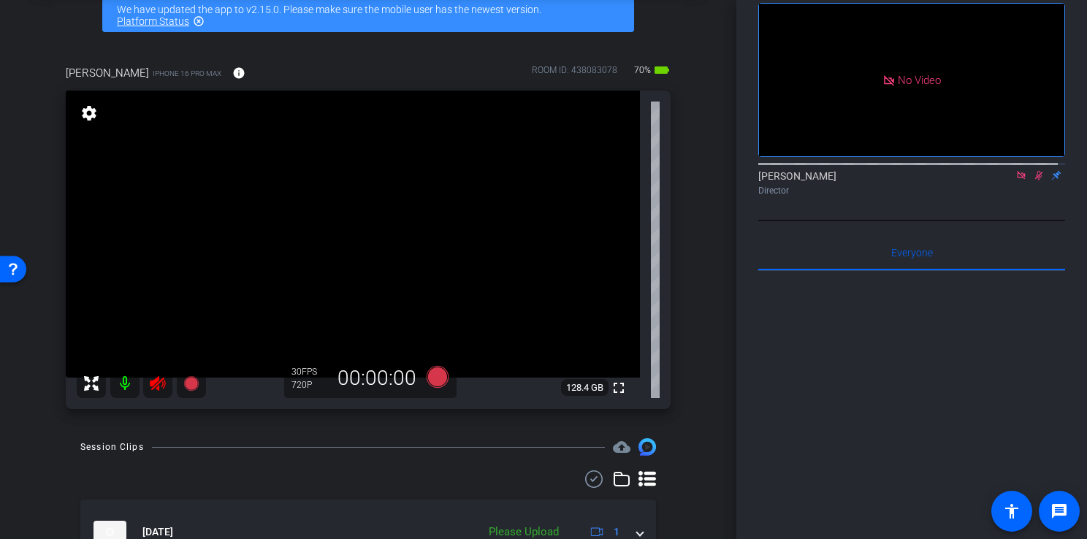
drag, startPoint x: 1076, startPoint y: 248, endPoint x: 1081, endPoint y: 312, distance: 64.5
click at [1081, 312] on div "Participants Teleprompter Adjustments No Video [PERSON_NAME] Director Everyone …" at bounding box center [912, 269] width 351 height 539
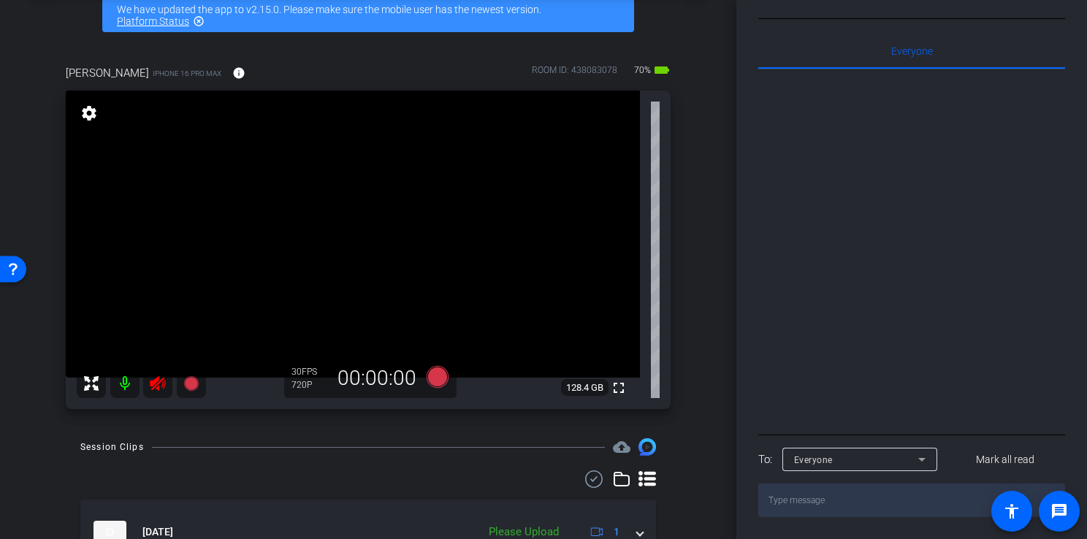
scroll to position [300, 0]
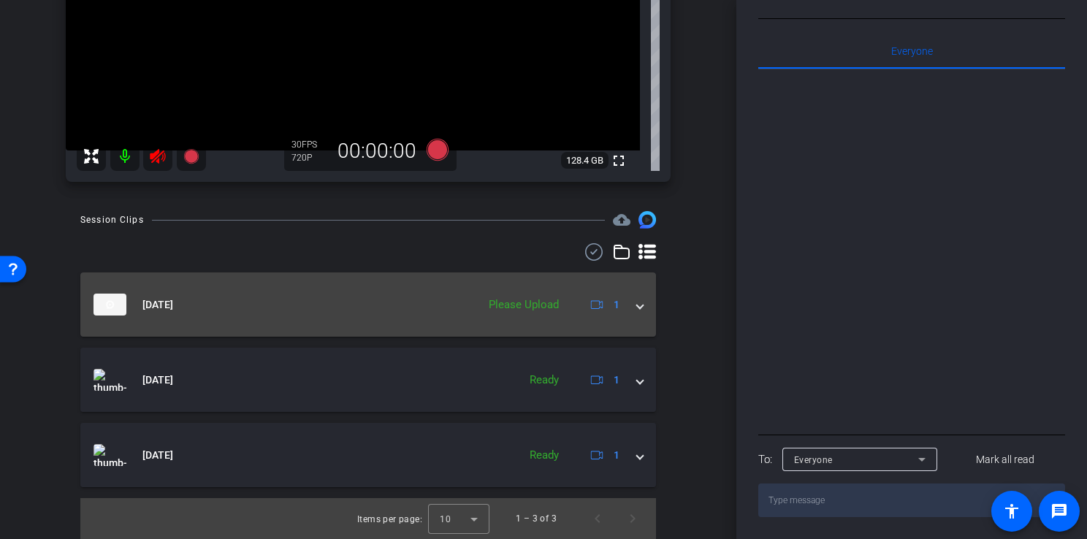
click at [547, 308] on div "Please Upload" at bounding box center [524, 305] width 85 height 17
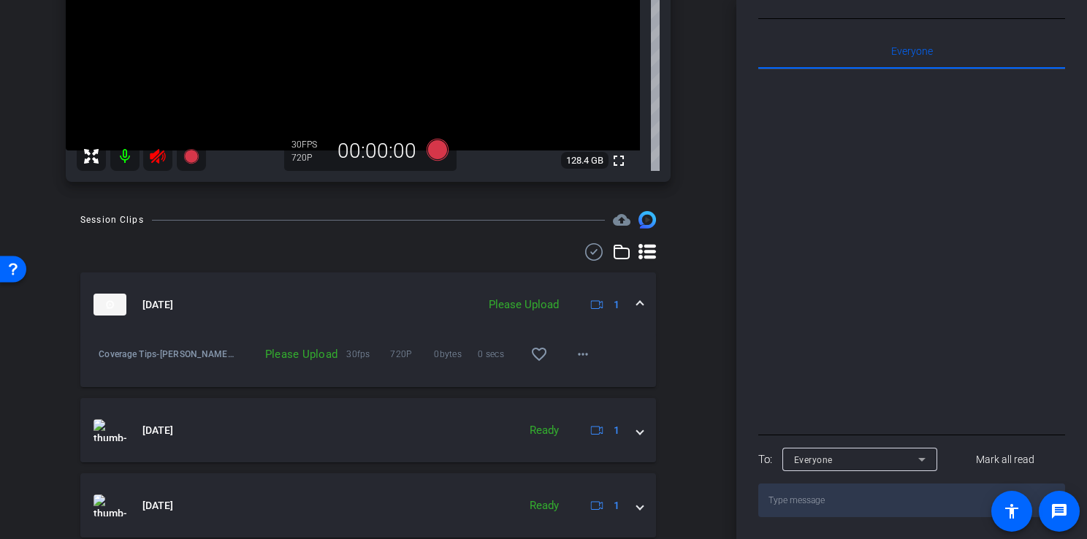
click at [526, 302] on div "Please Upload" at bounding box center [524, 305] width 85 height 17
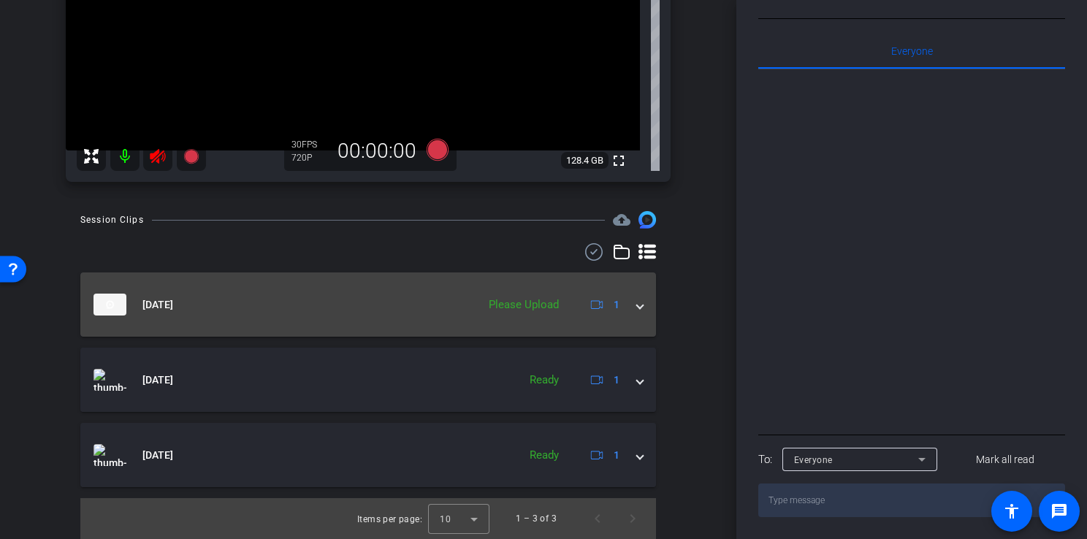
click at [541, 306] on div "Please Upload" at bounding box center [524, 305] width 85 height 17
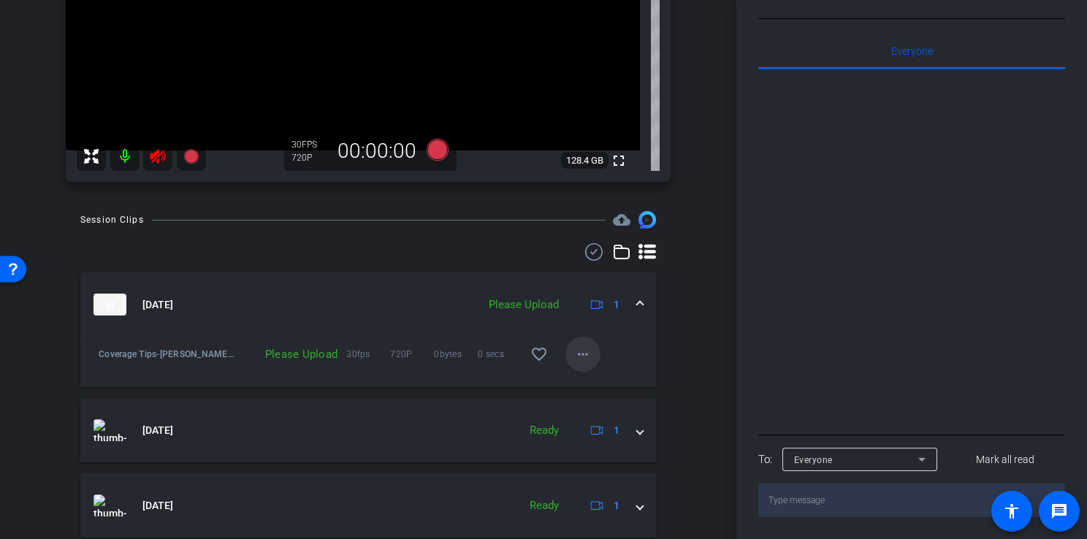
click at [574, 347] on mat-icon "more_horiz" at bounding box center [583, 355] width 18 height 18
click at [585, 386] on span "Upload" at bounding box center [600, 385] width 58 height 18
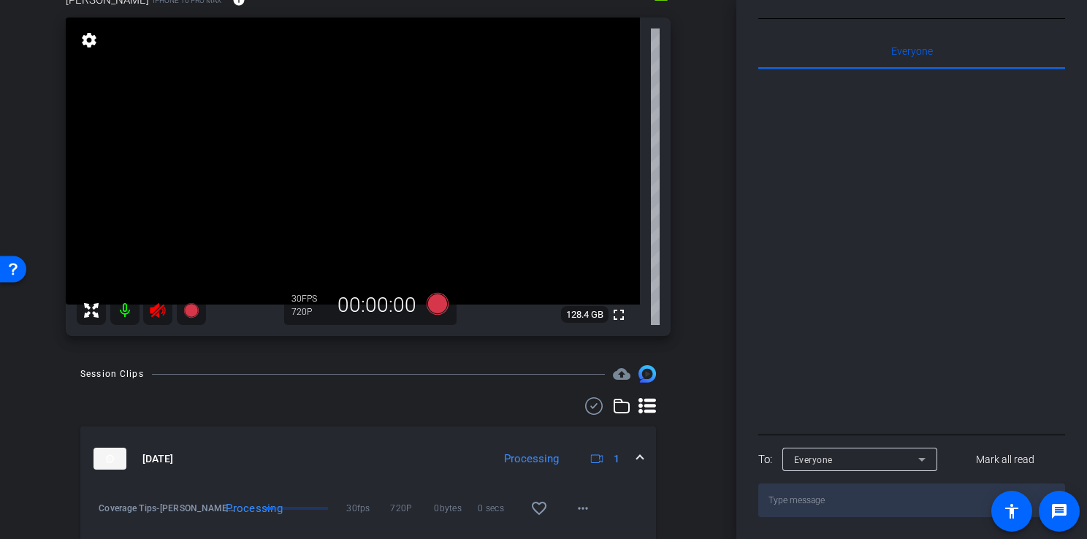
scroll to position [148, 0]
drag, startPoint x: 116, startPoint y: 457, endPoint x: 172, endPoint y: 470, distance: 57.6
click at [172, 470] on mat-expansion-panel-header "[DATE] Processing 1" at bounding box center [368, 457] width 576 height 64
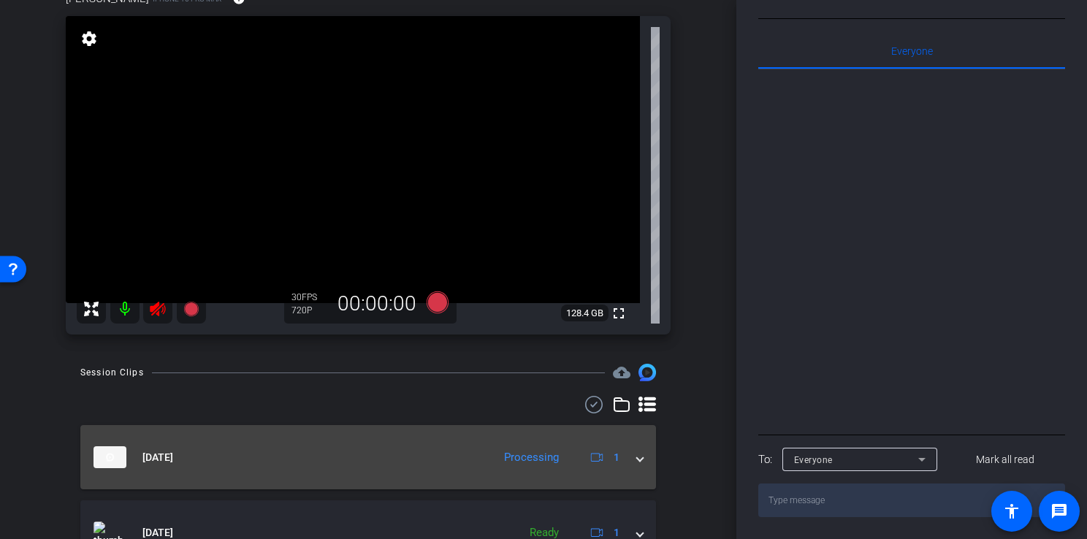
click at [204, 461] on mat-panel-title "[DATE]" at bounding box center [290, 457] width 392 height 22
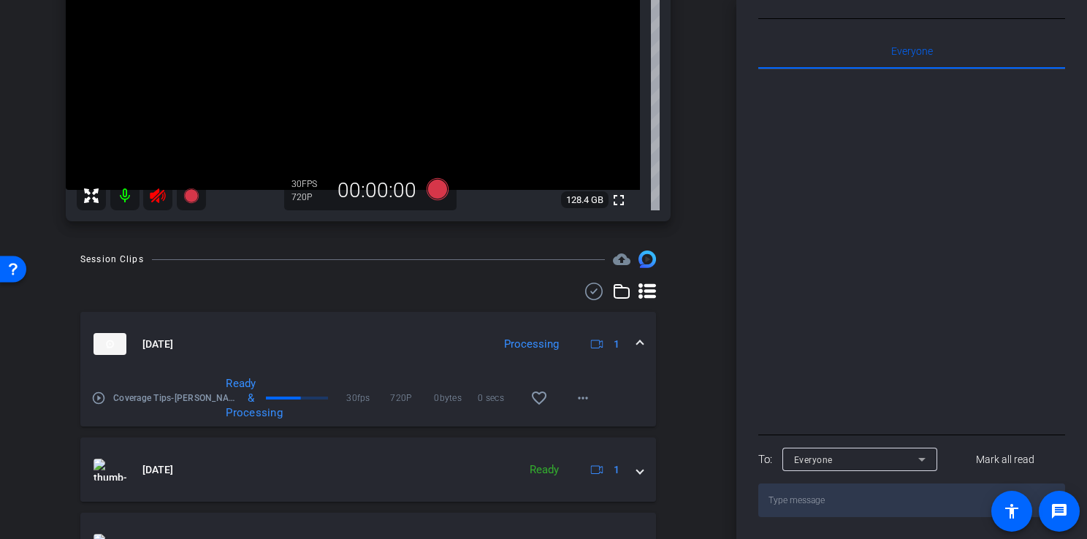
scroll to position [351, 0]
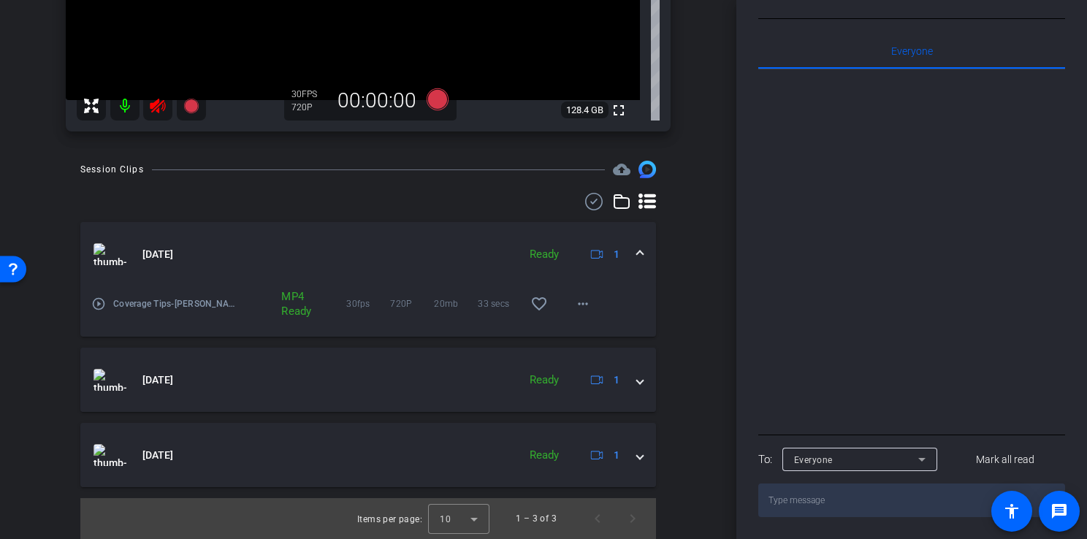
click at [96, 303] on mat-icon "play_circle_outline" at bounding box center [98, 304] width 15 height 15
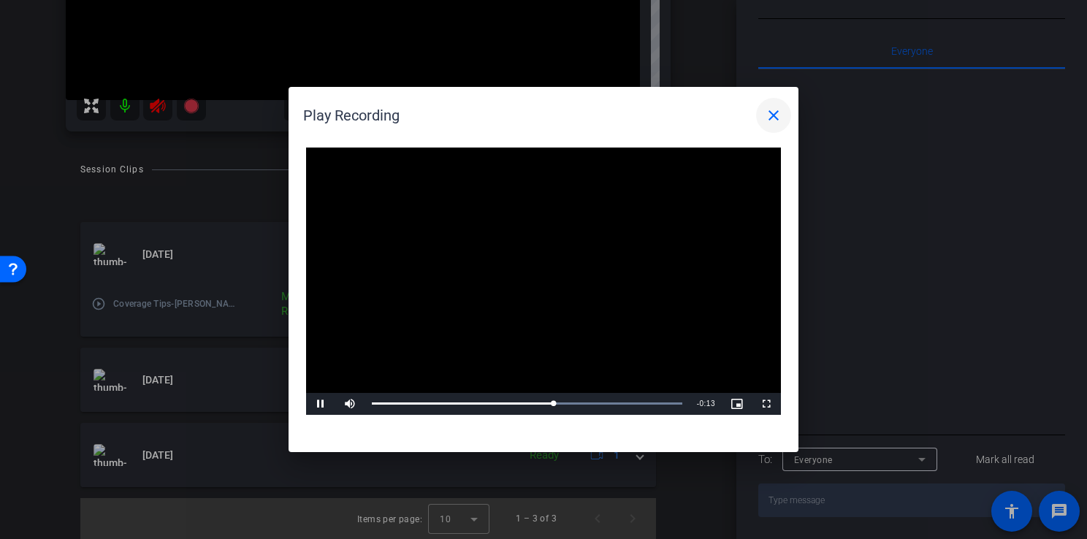
click at [777, 113] on mat-icon "close" at bounding box center [774, 116] width 18 height 18
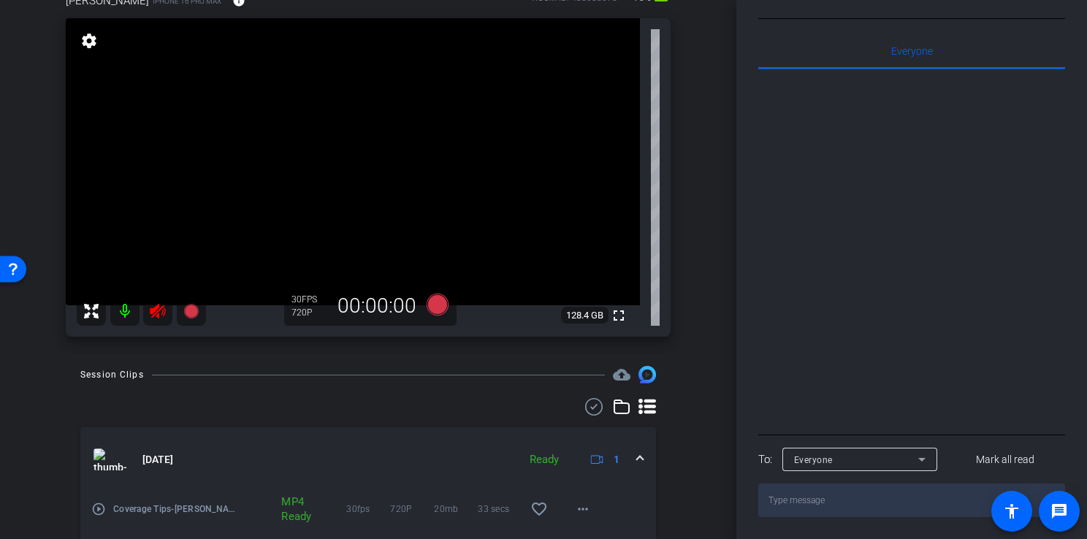
scroll to position [210, 0]
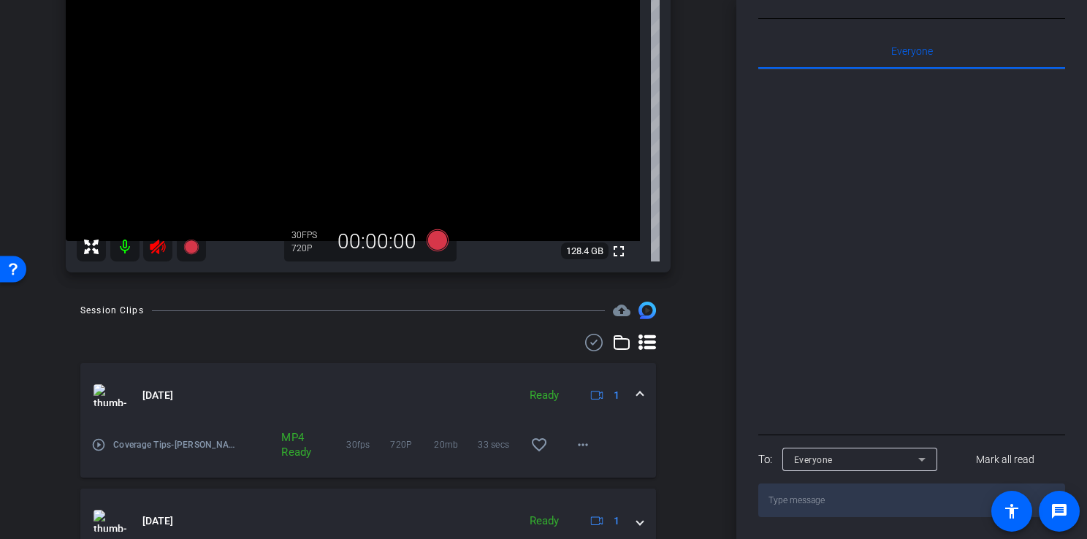
click at [120, 396] on img at bounding box center [110, 395] width 33 height 22
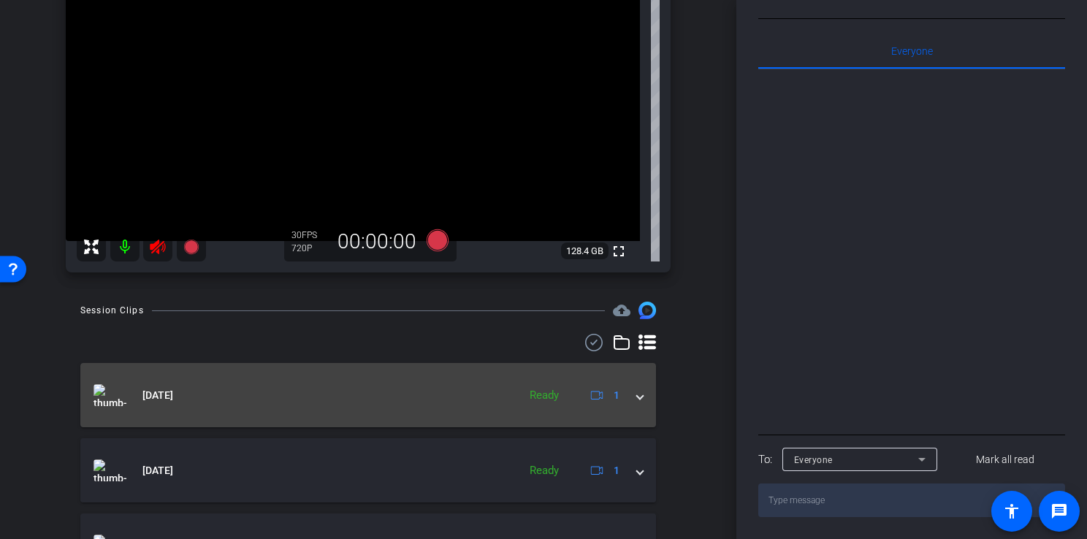
drag, startPoint x: 120, startPoint y: 396, endPoint x: 104, endPoint y: 399, distance: 16.3
click at [104, 399] on img at bounding box center [110, 395] width 33 height 22
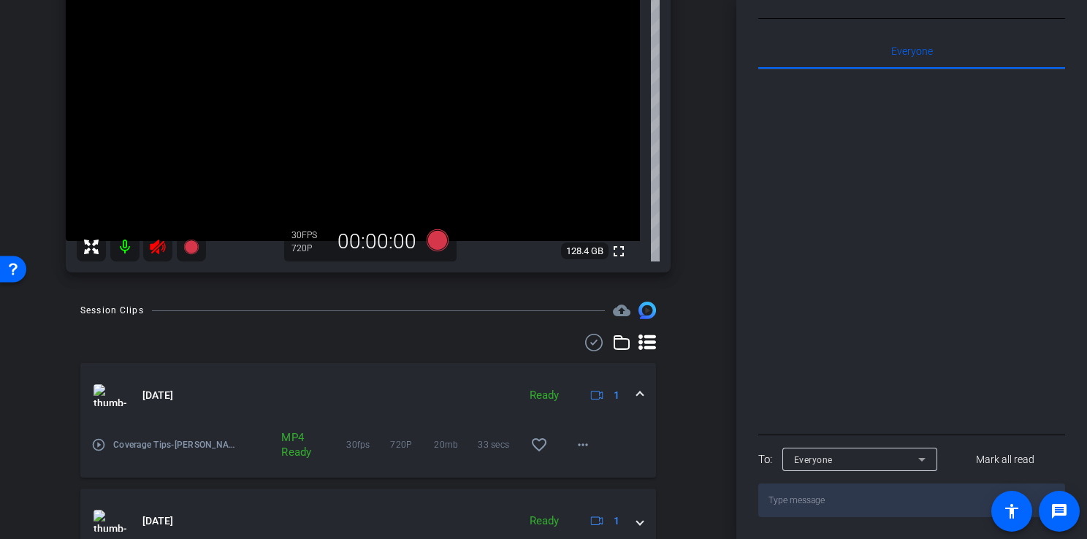
click at [291, 443] on div "MP4 Ready" at bounding box center [291, 444] width 34 height 29
click at [94, 441] on mat-icon "play_circle_outline" at bounding box center [98, 445] width 15 height 15
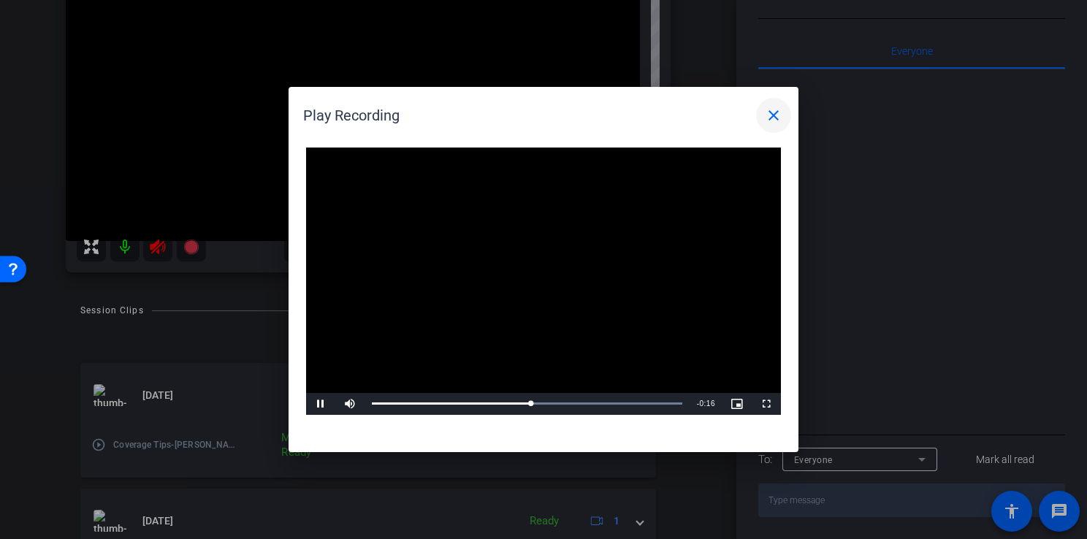
click at [767, 119] on mat-icon "close" at bounding box center [774, 116] width 18 height 18
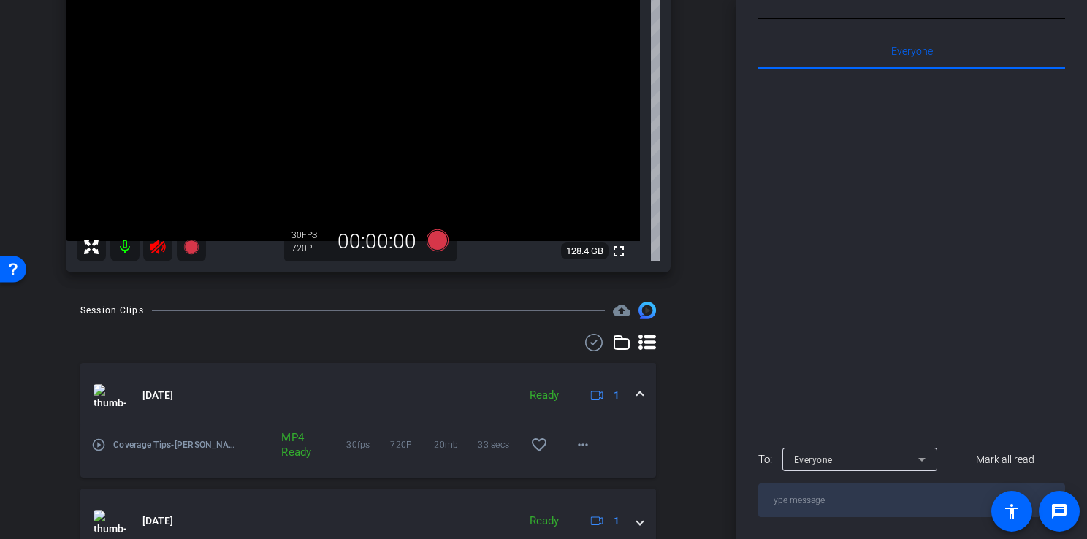
click at [722, 419] on div "arrow_back Claims_Offsite_2026 Back to project Send invite account_box grid_on …" at bounding box center [368, 269] width 737 height 539
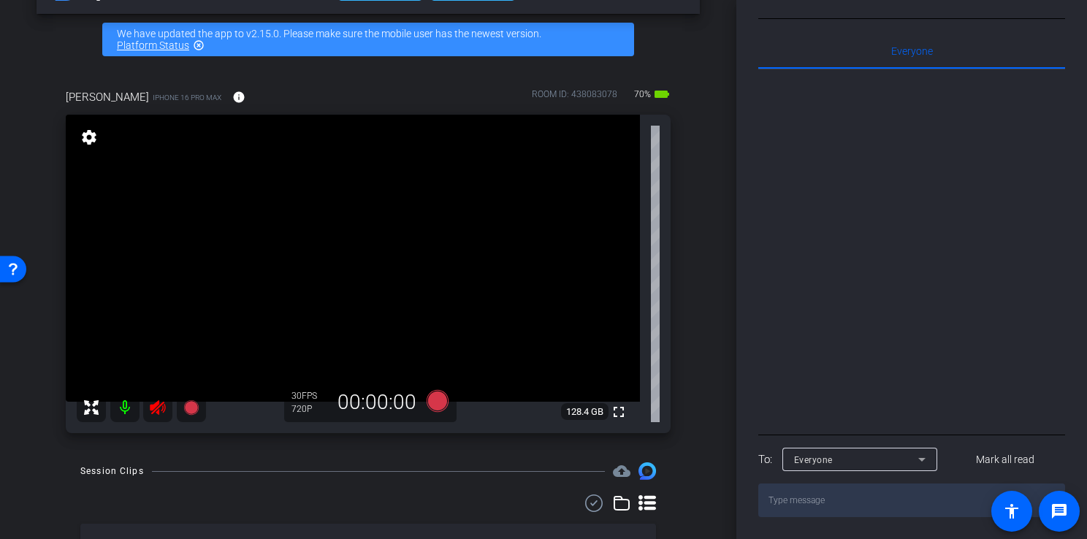
scroll to position [75, 0]
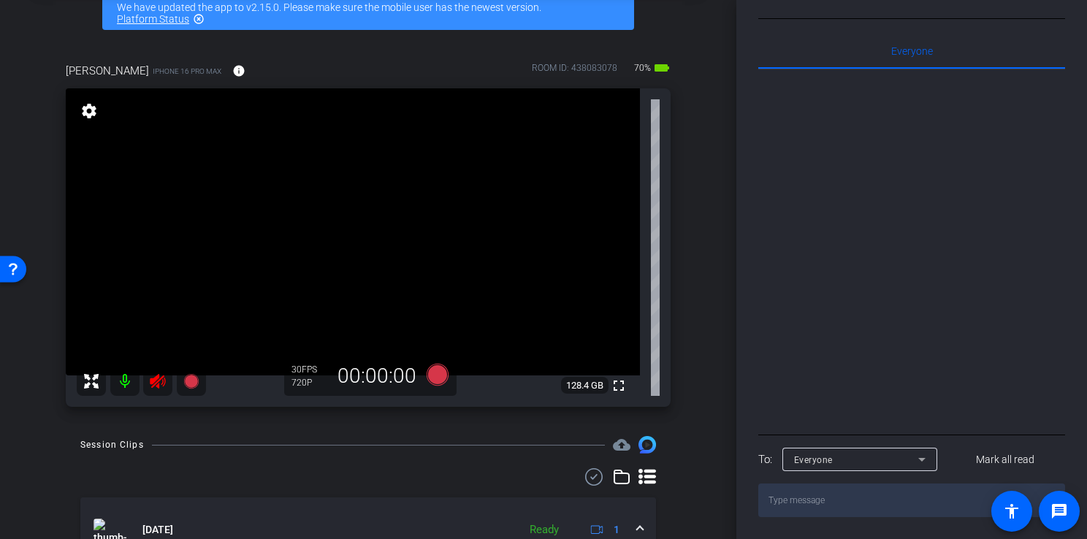
click at [644, 478] on icon at bounding box center [648, 476] width 18 height 15
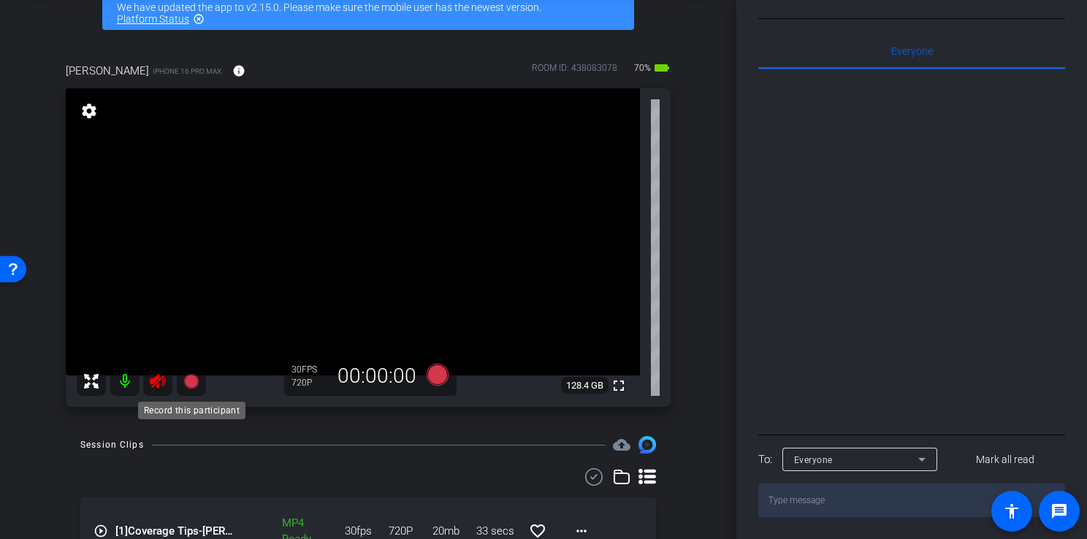
click at [194, 383] on icon at bounding box center [190, 381] width 15 height 15
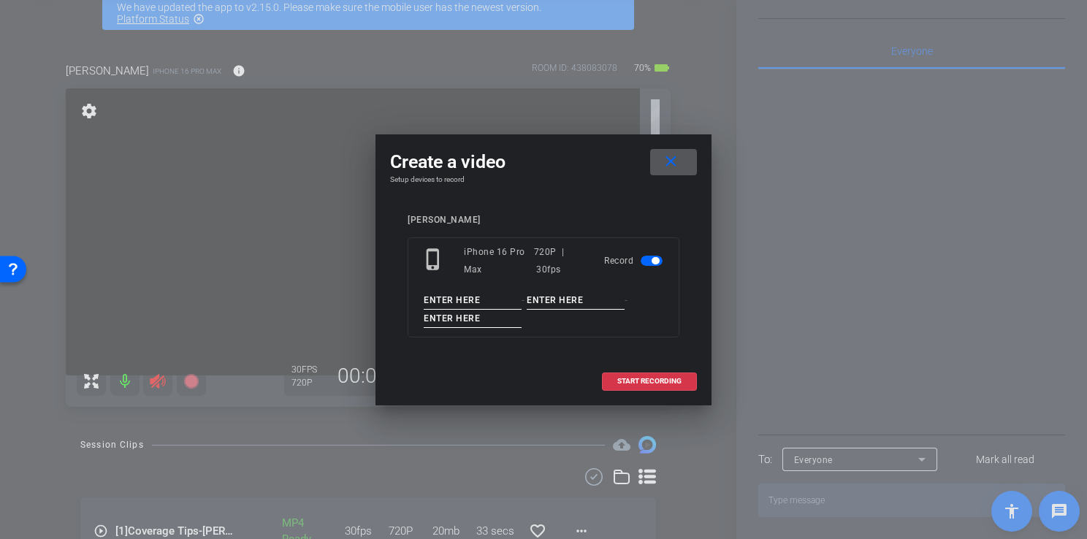
click at [472, 305] on input at bounding box center [473, 301] width 98 height 18
type input "Coverage Tips"
click at [568, 297] on input at bounding box center [576, 301] width 98 height 18
type input "[PERSON_NAME]"
click at [488, 320] on input at bounding box center [473, 319] width 98 height 18
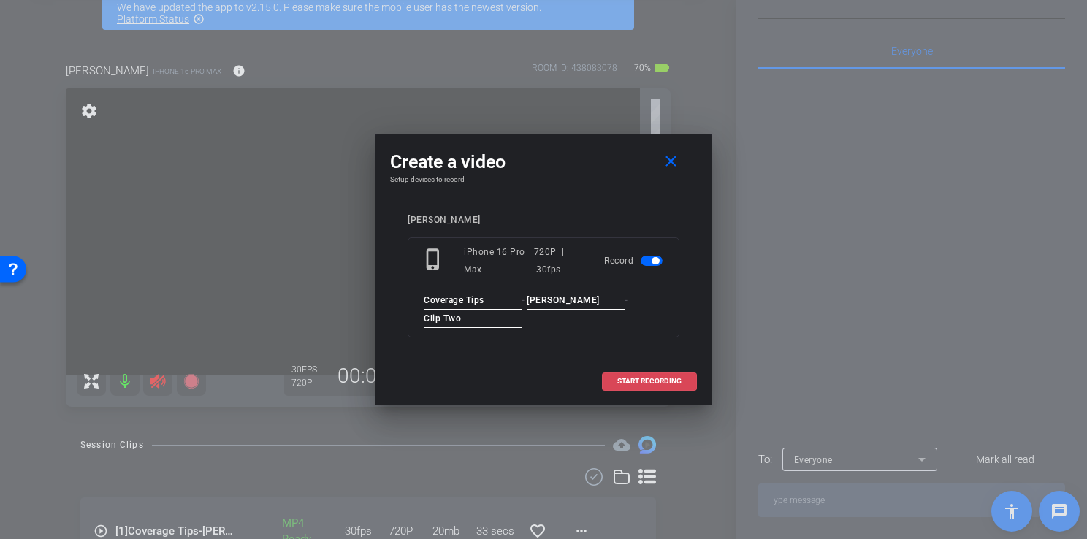
type input "Clip Two"
click at [635, 385] on span at bounding box center [650, 381] width 94 height 35
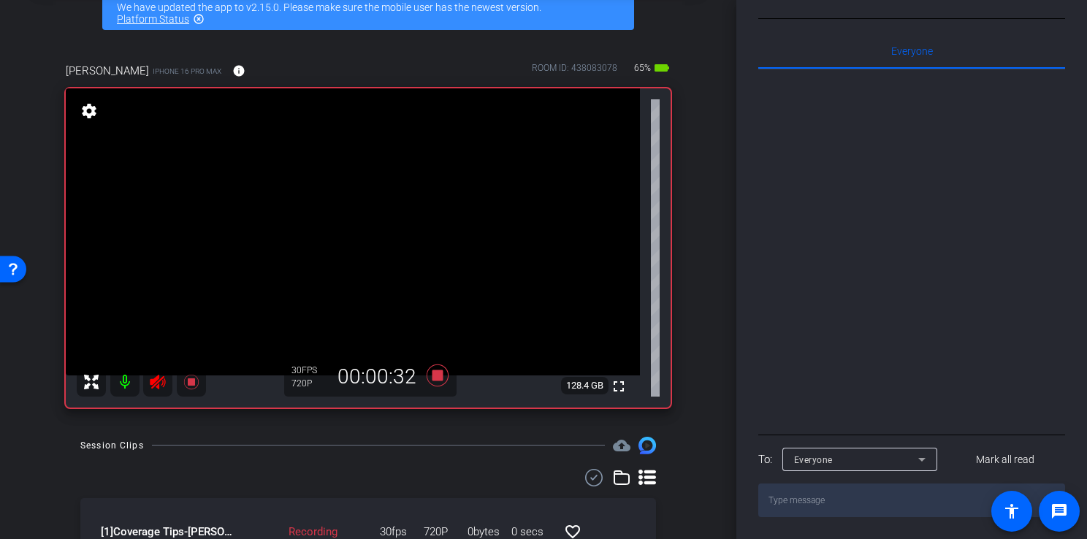
click at [430, 378] on icon at bounding box center [438, 376] width 22 height 22
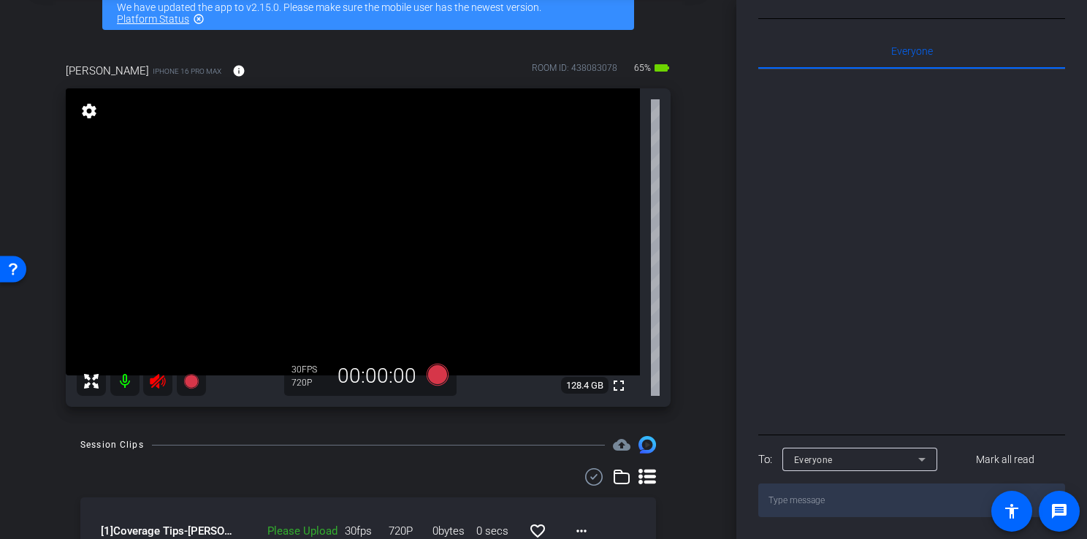
drag, startPoint x: 728, startPoint y: 113, endPoint x: 731, endPoint y: 260, distance: 146.9
click at [731, 260] on div "arrow_back Claims_Offsite_2026 Back to project Send invite account_box grid_on …" at bounding box center [368, 269] width 737 height 539
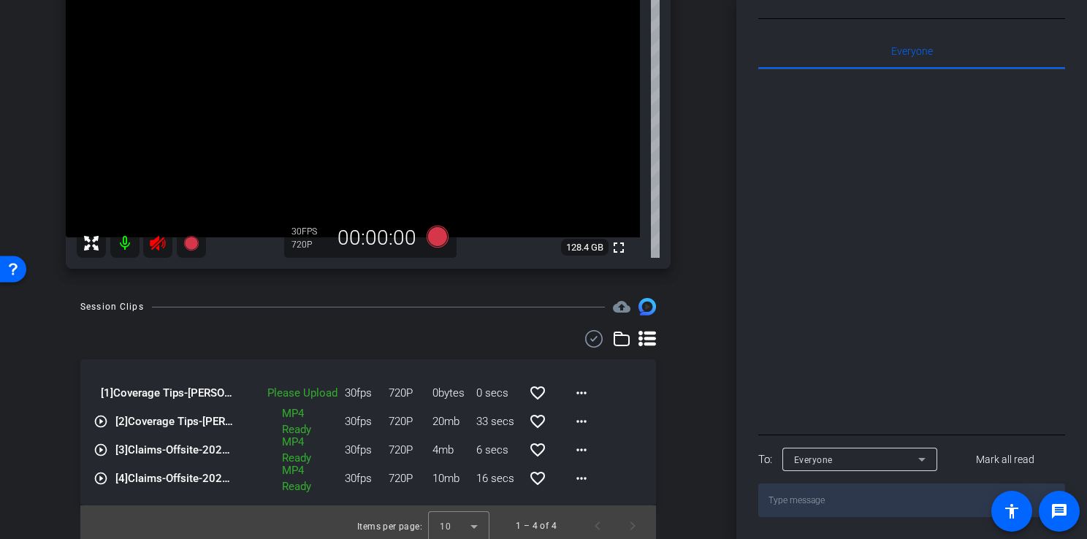
scroll to position [221, 0]
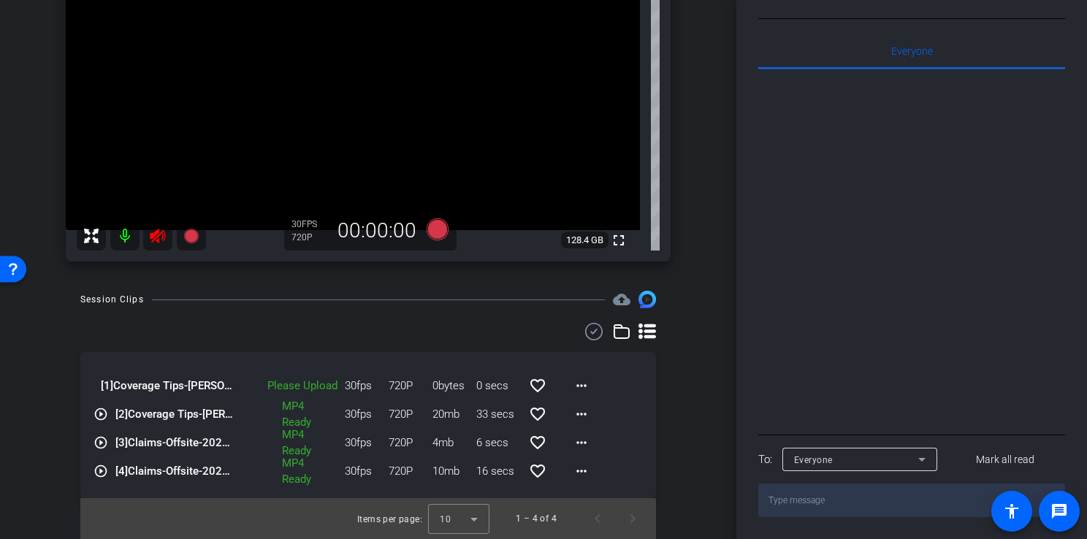
click at [99, 411] on mat-icon "play_circle_outline" at bounding box center [101, 414] width 15 height 15
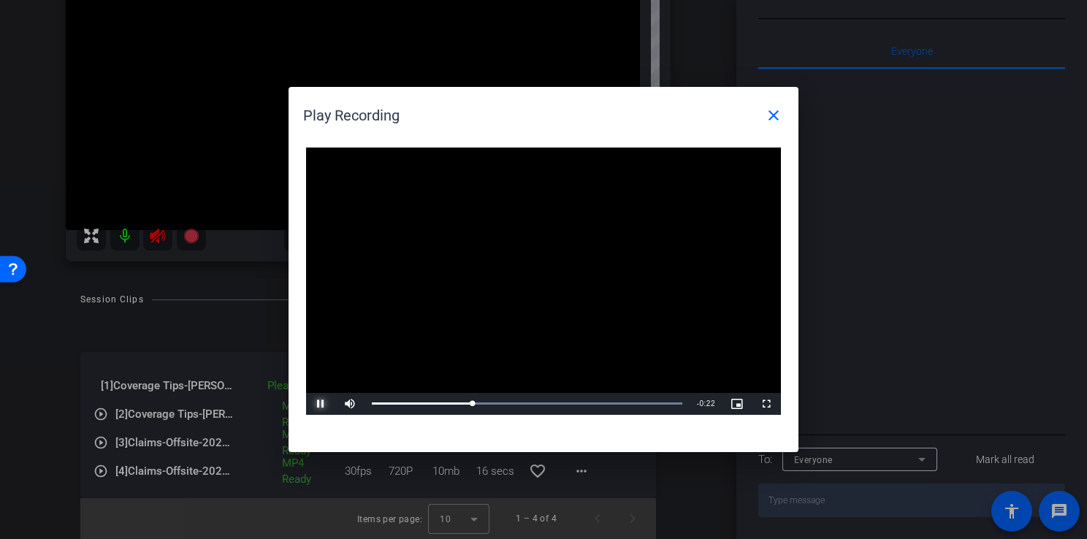
click at [319, 404] on span "Video Player" at bounding box center [320, 404] width 29 height 0
click at [857, 393] on div at bounding box center [543, 269] width 1087 height 539
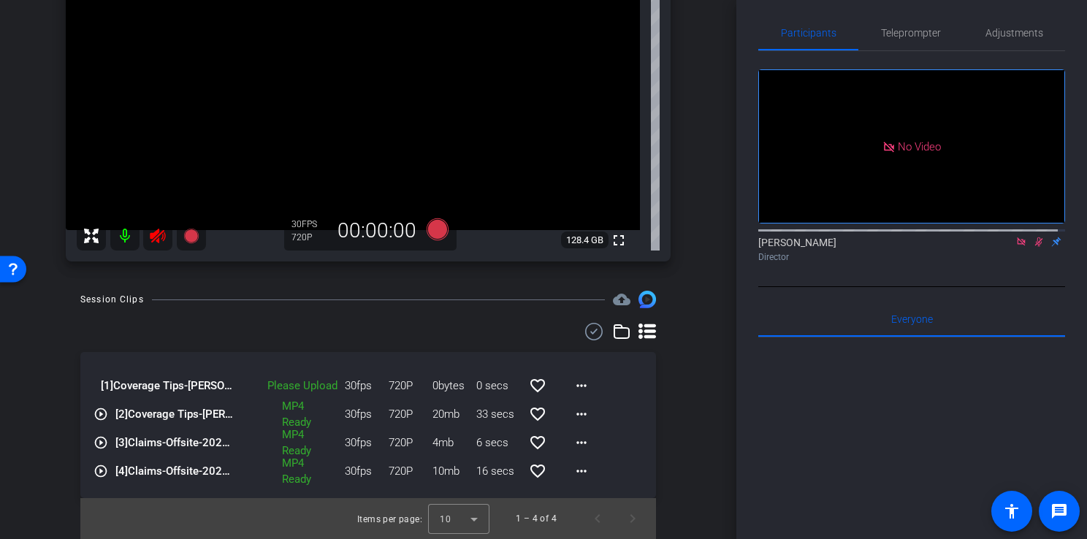
scroll to position [0, 0]
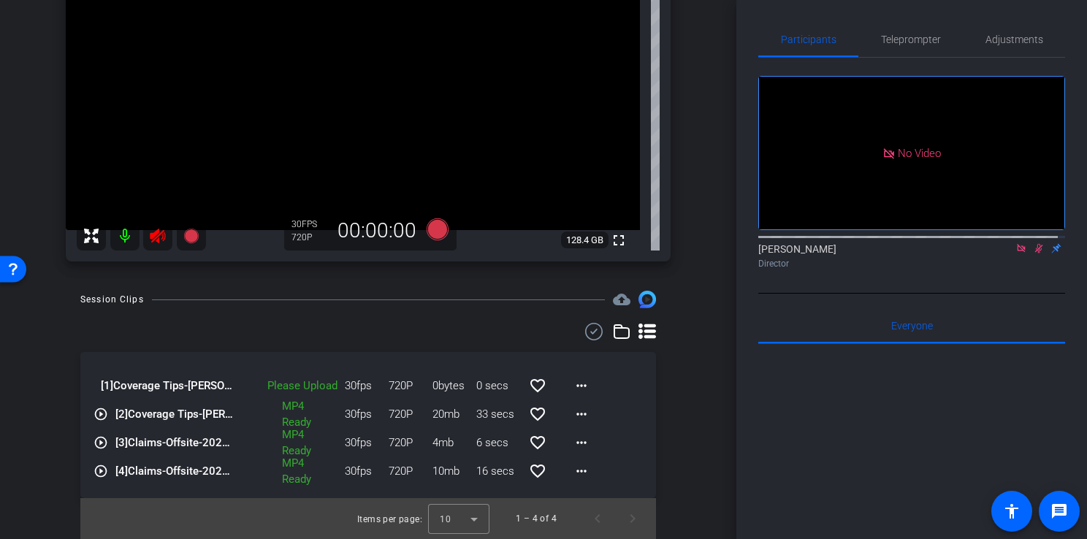
click at [796, 426] on div at bounding box center [911, 525] width 307 height 362
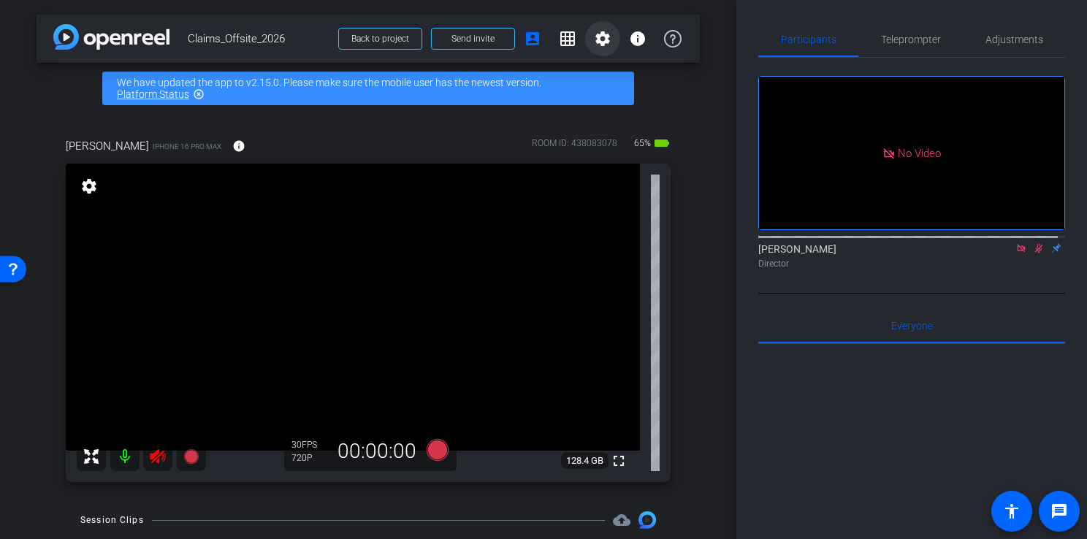
click at [595, 41] on mat-icon "settings" at bounding box center [603, 39] width 18 height 18
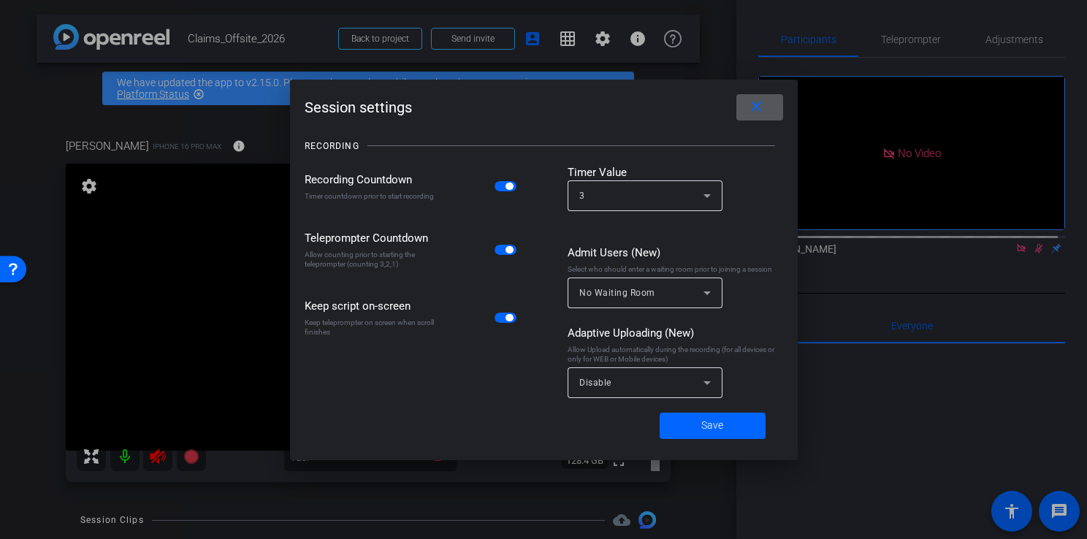
click at [770, 115] on span at bounding box center [760, 107] width 47 height 35
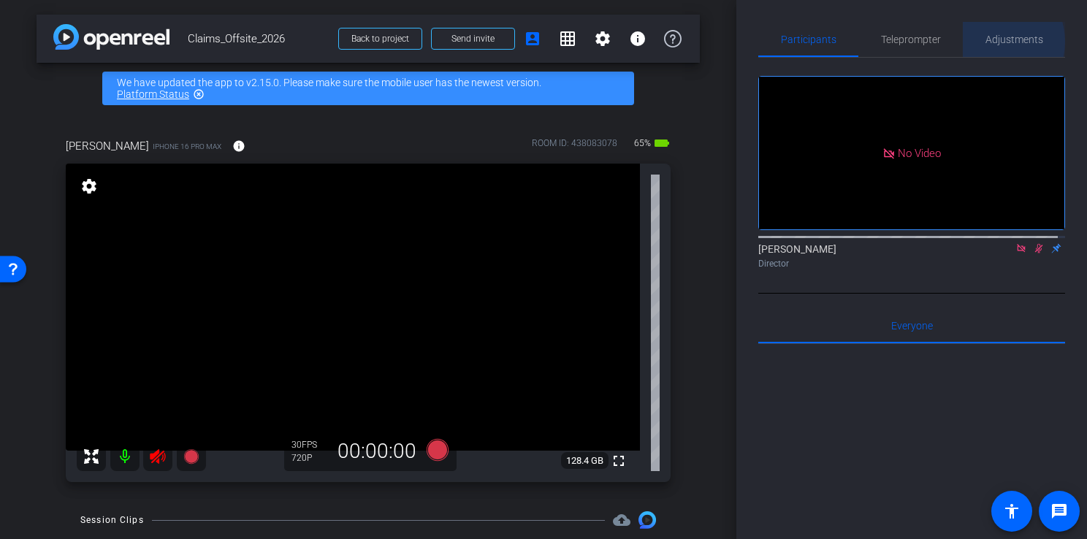
click at [986, 42] on span "Adjustments" at bounding box center [1015, 39] width 58 height 10
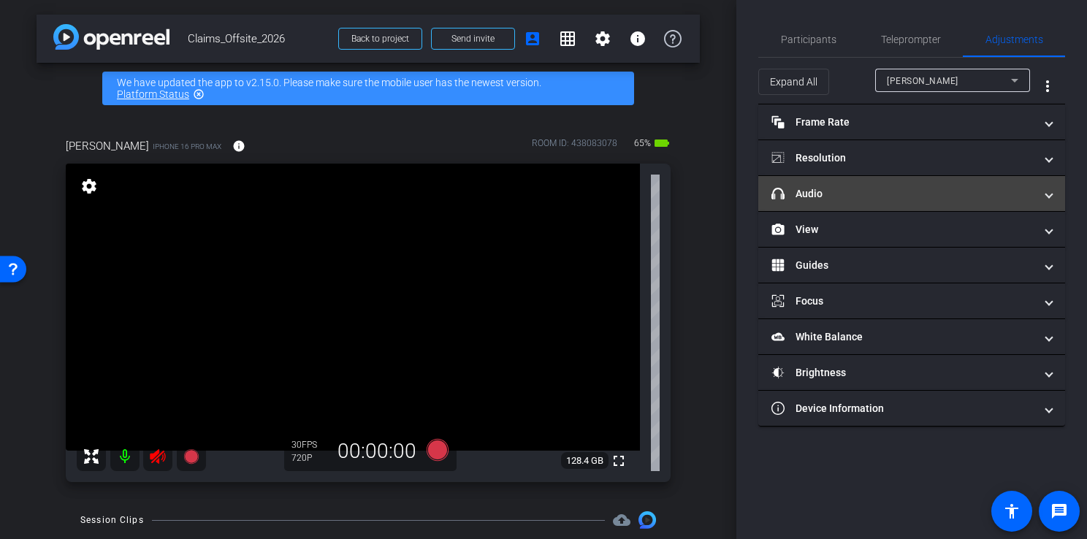
click at [794, 200] on mat-expansion-panel-header "headphone icon Audio" at bounding box center [911, 193] width 307 height 35
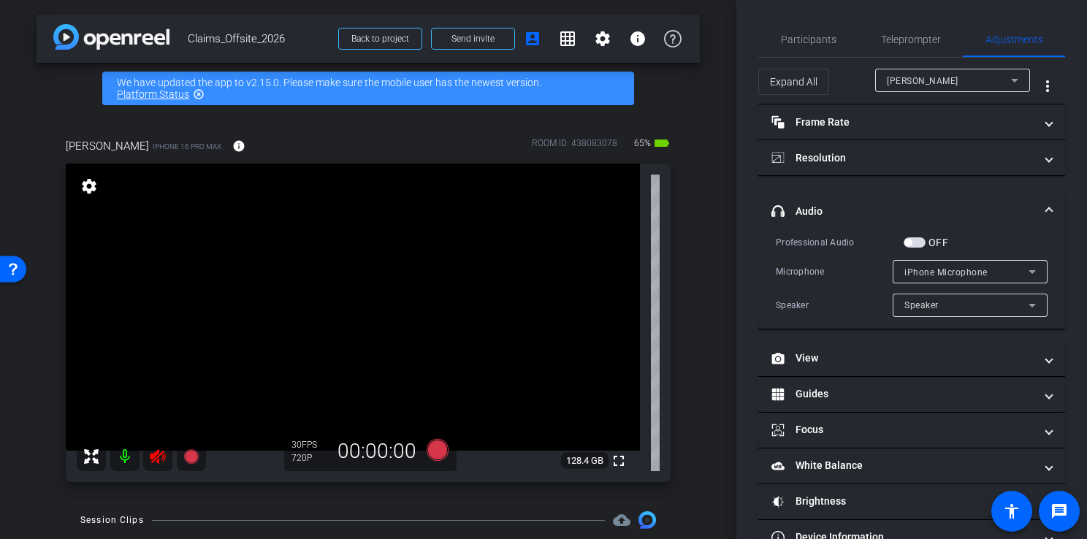
click at [942, 271] on span "iPhone Microphone" at bounding box center [946, 272] width 83 height 10
click at [942, 271] on div at bounding box center [543, 269] width 1087 height 539
click at [932, 316] on div "Speaker" at bounding box center [971, 305] width 132 height 23
click at [912, 240] on div at bounding box center [543, 269] width 1087 height 539
click at [913, 247] on span "button" at bounding box center [915, 242] width 22 height 10
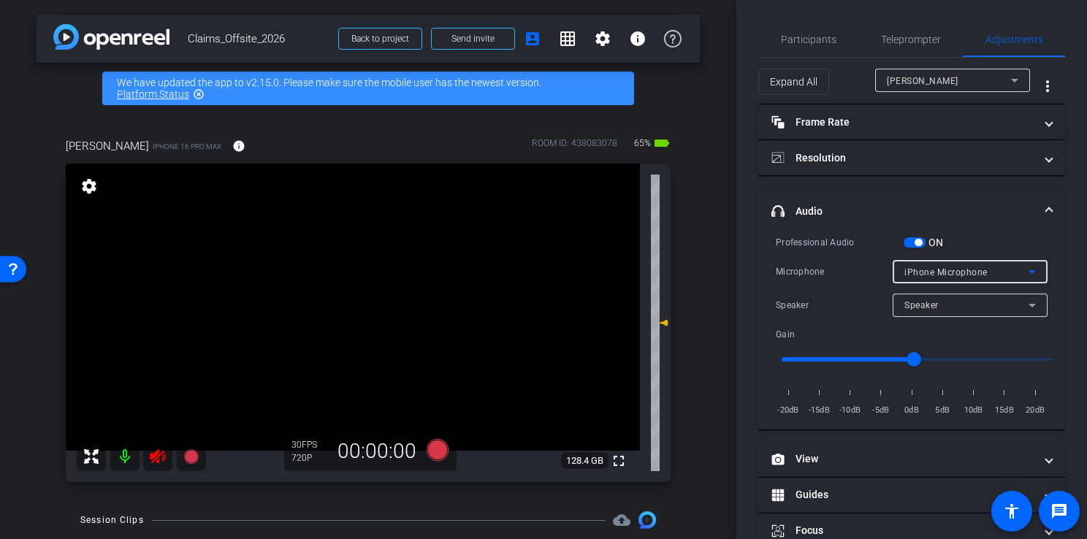
click at [943, 267] on span "iPhone Microphone" at bounding box center [946, 272] width 83 height 10
click at [1008, 320] on div at bounding box center [543, 269] width 1087 height 539
click at [982, 308] on div "Speaker" at bounding box center [967, 305] width 124 height 18
click at [997, 309] on div at bounding box center [543, 269] width 1087 height 539
click at [1038, 204] on span "headphone icon Audio" at bounding box center [909, 211] width 275 height 15
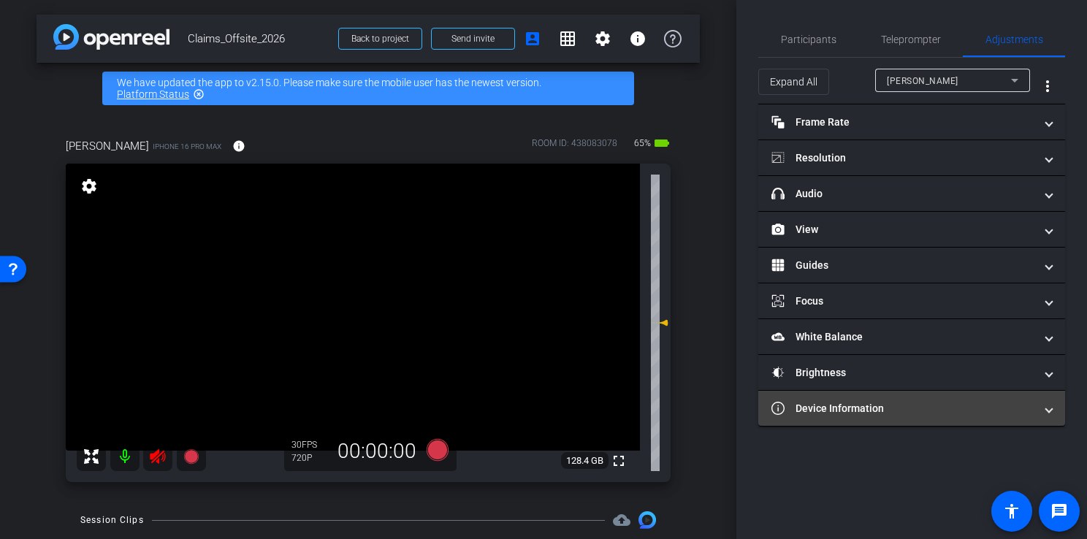
click at [848, 411] on mat-panel-title "Device Information" at bounding box center [903, 408] width 263 height 15
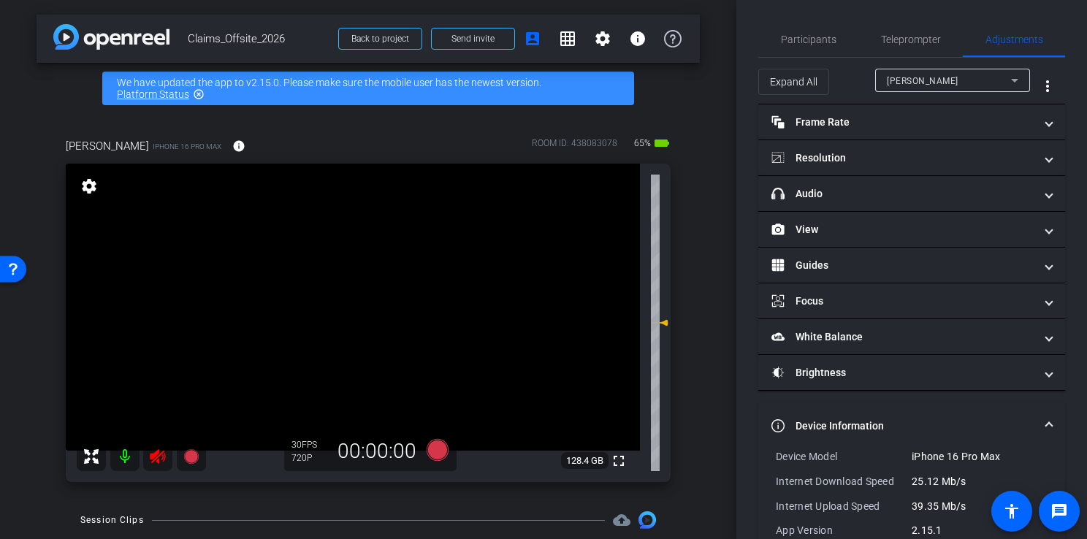
scroll to position [80, 0]
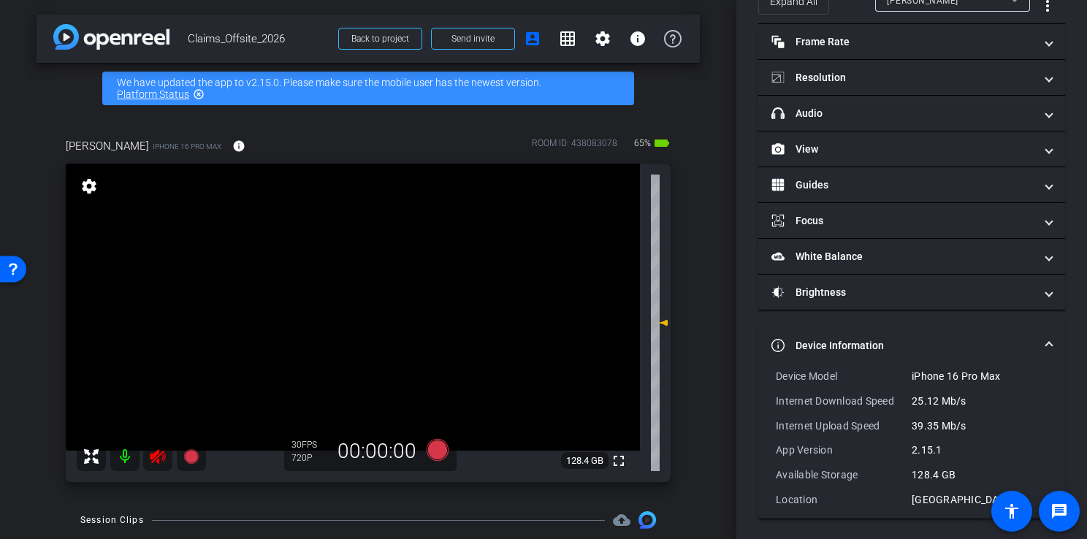
click at [903, 326] on mat-expansion-panel-header "Device Information" at bounding box center [911, 345] width 307 height 47
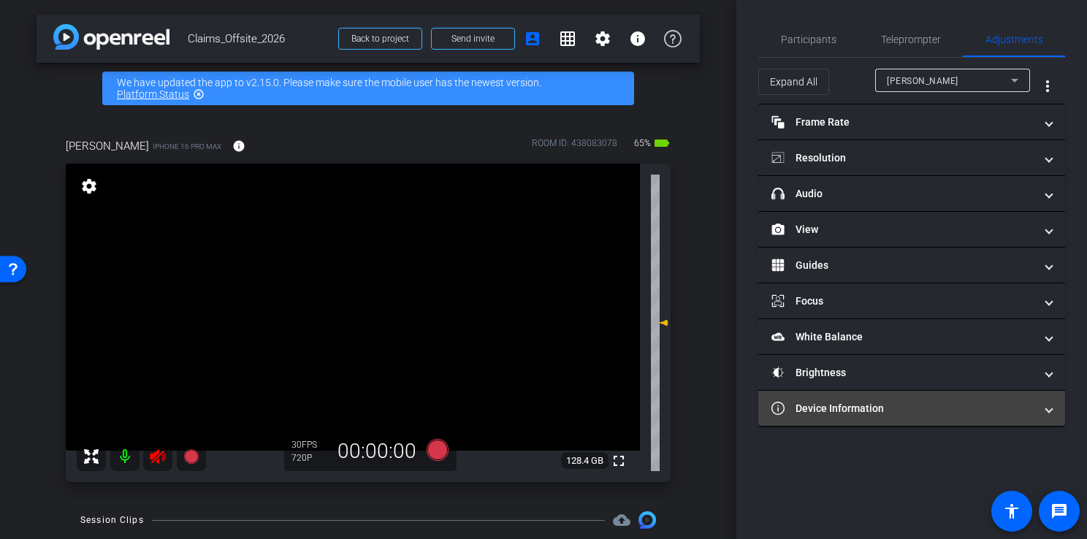
scroll to position [0, 0]
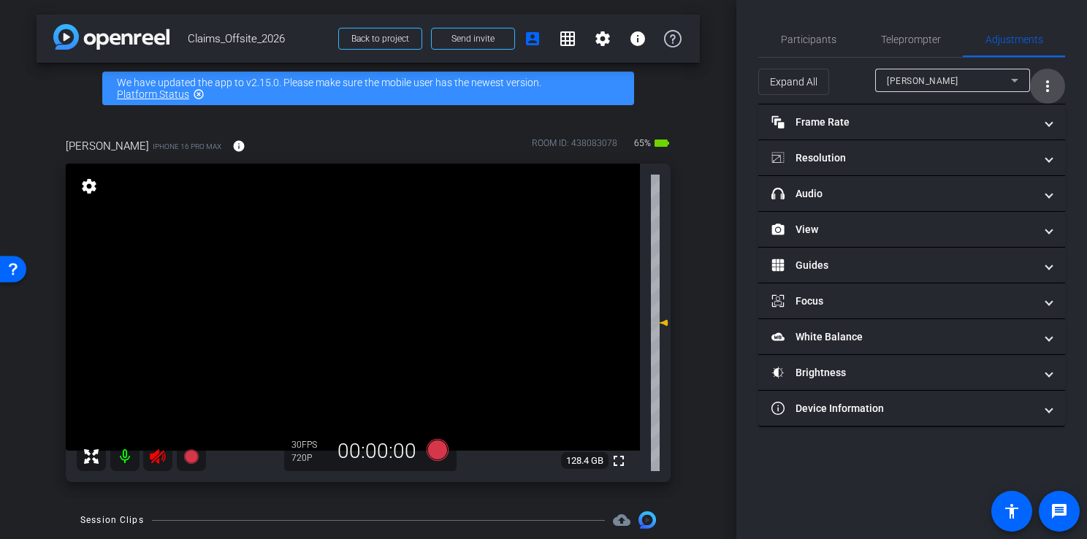
click at [1049, 85] on mat-icon "more_vert" at bounding box center [1048, 86] width 18 height 18
click at [1076, 189] on div at bounding box center [543, 269] width 1087 height 539
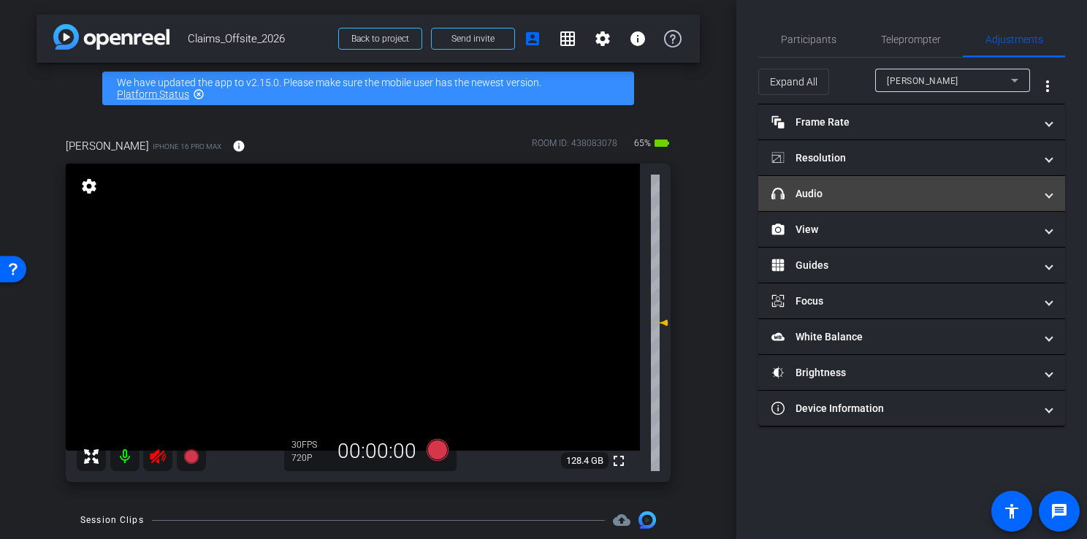
click at [819, 190] on mat-panel-title "headphone icon Audio" at bounding box center [903, 193] width 263 height 15
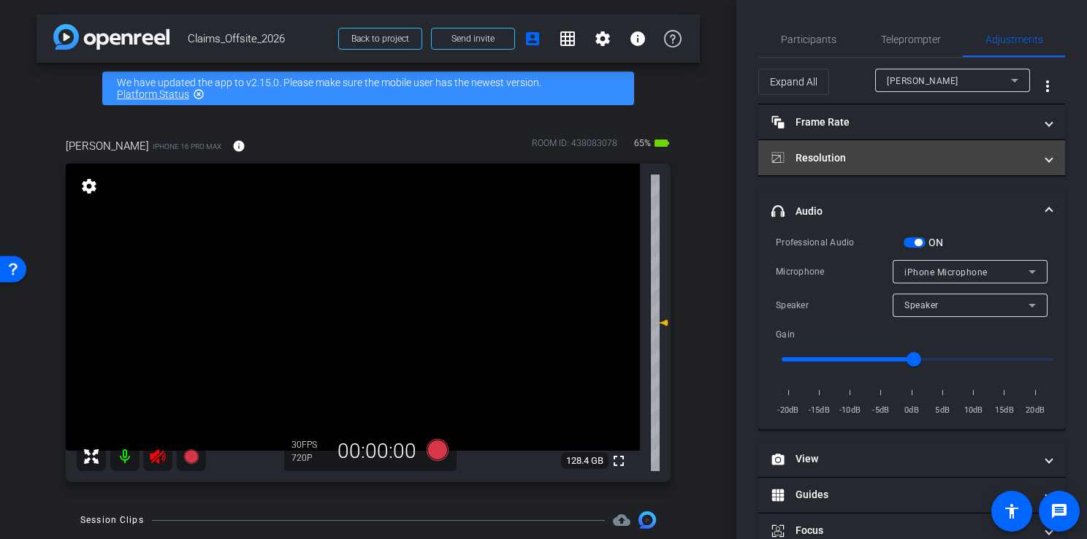
drag, startPoint x: 1037, startPoint y: 206, endPoint x: 929, endPoint y: 173, distance: 112.3
click at [929, 173] on mat-expansion-panel-header "Resolution" at bounding box center [911, 157] width 307 height 35
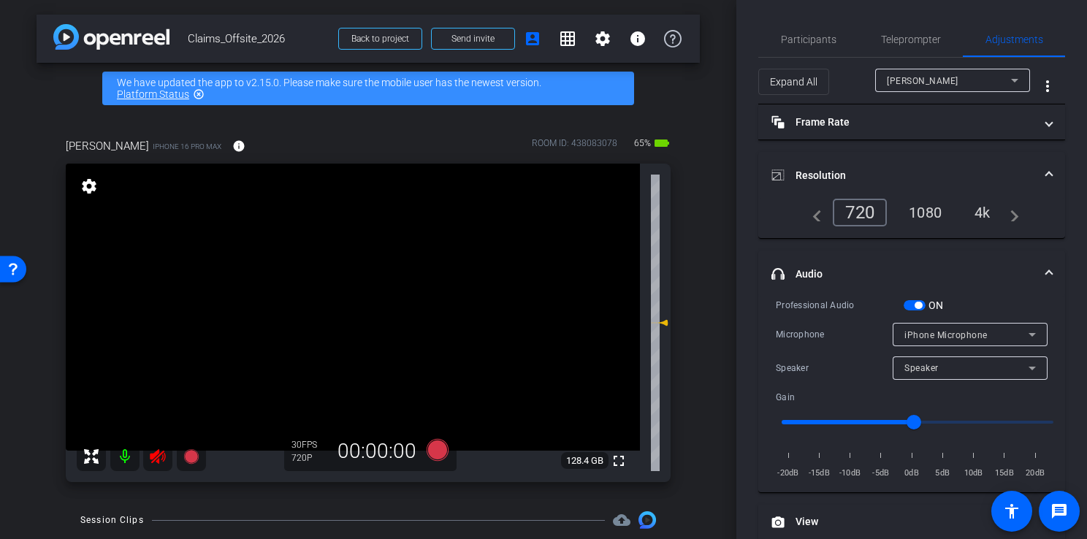
click at [917, 205] on div "1080" at bounding box center [925, 212] width 55 height 25
drag, startPoint x: 917, startPoint y: 205, endPoint x: 1062, endPoint y: 162, distance: 151.0
click at [1062, 162] on div "Participants Teleprompter Adjustments [PERSON_NAME] Director Everyone 0 Mark al…" at bounding box center [912, 269] width 351 height 539
drag, startPoint x: 1062, startPoint y: 162, endPoint x: 1030, endPoint y: 180, distance: 36.3
click at [1030, 180] on span "Resolution" at bounding box center [909, 175] width 275 height 15
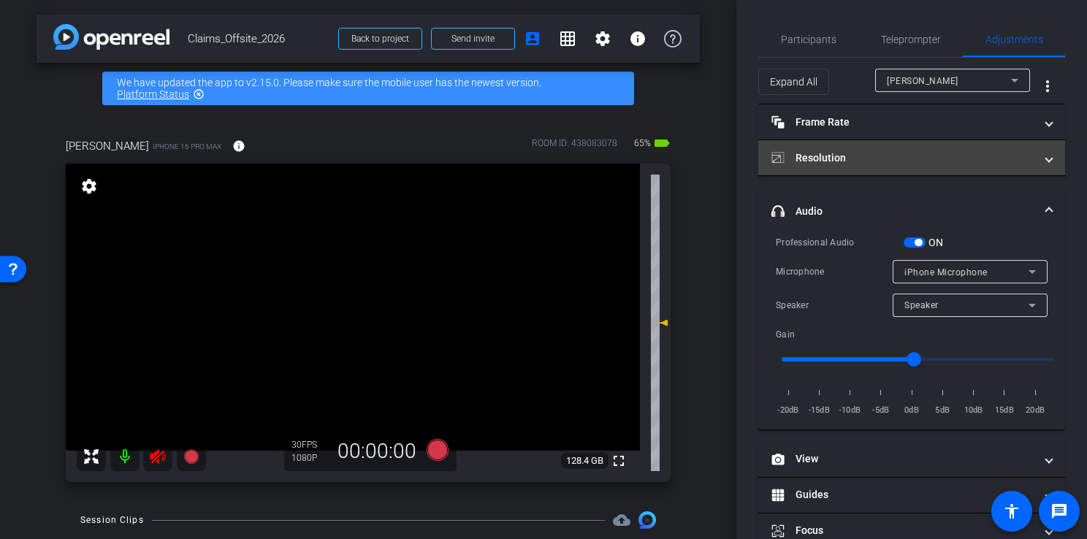
click at [1046, 156] on span at bounding box center [1049, 158] width 6 height 15
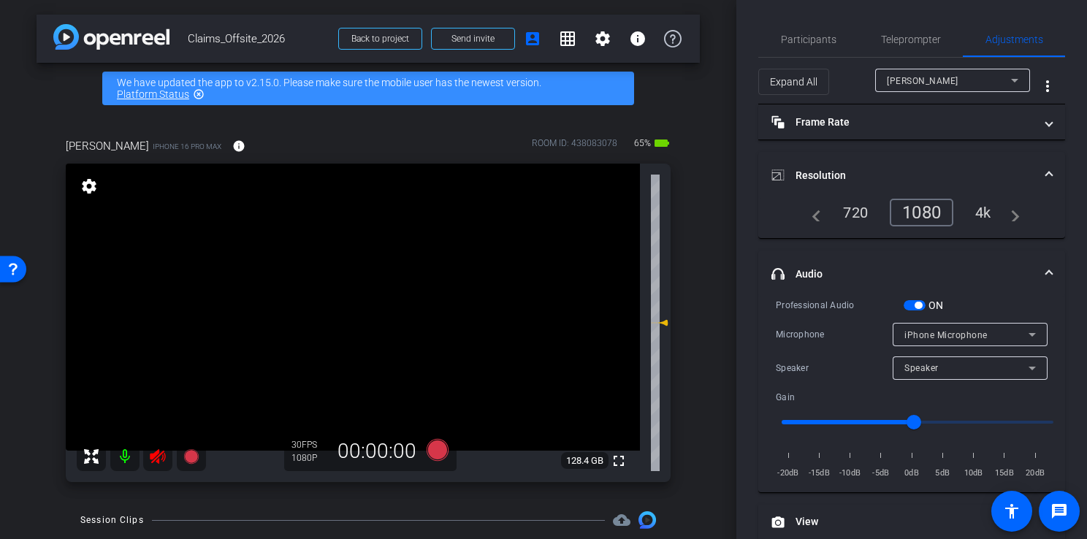
click at [1040, 156] on mat-expansion-panel-header "Resolution" at bounding box center [911, 175] width 307 height 47
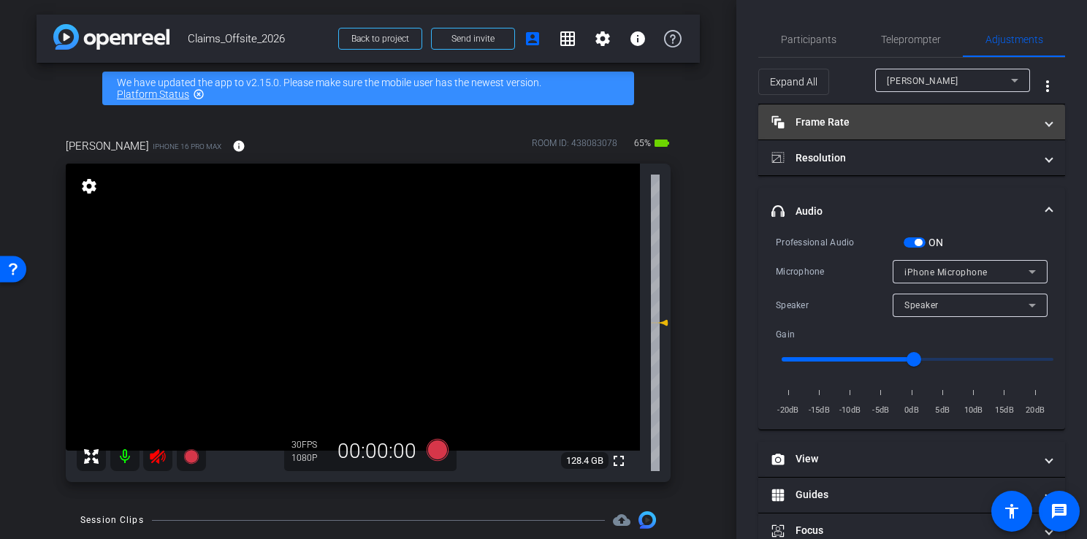
click at [1033, 125] on span "Frame Rate Frame Rate" at bounding box center [909, 122] width 275 height 15
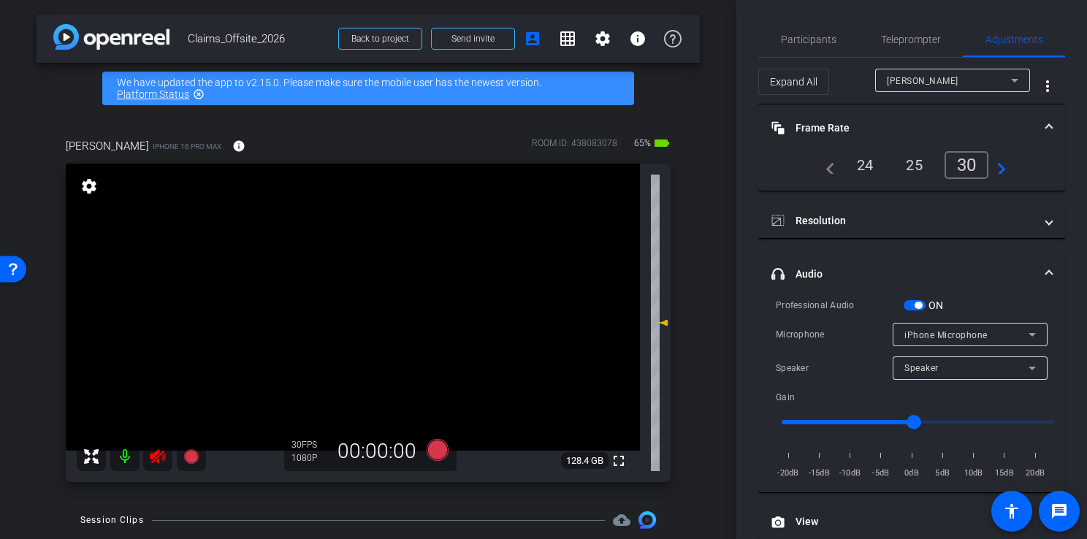
click at [1033, 125] on span "Frame Rate Frame Rate" at bounding box center [909, 128] width 275 height 15
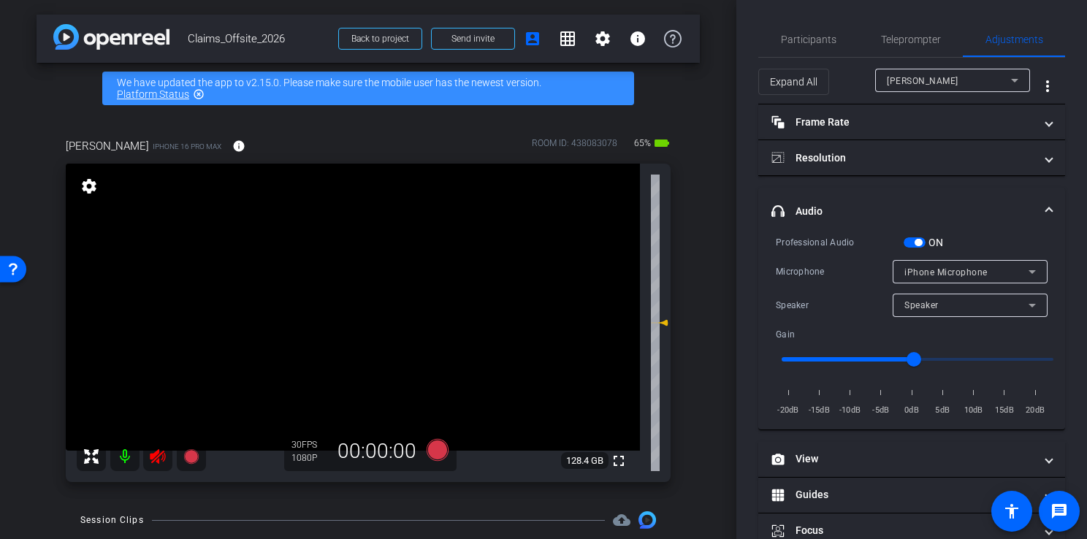
click at [1046, 206] on span at bounding box center [1049, 211] width 6 height 15
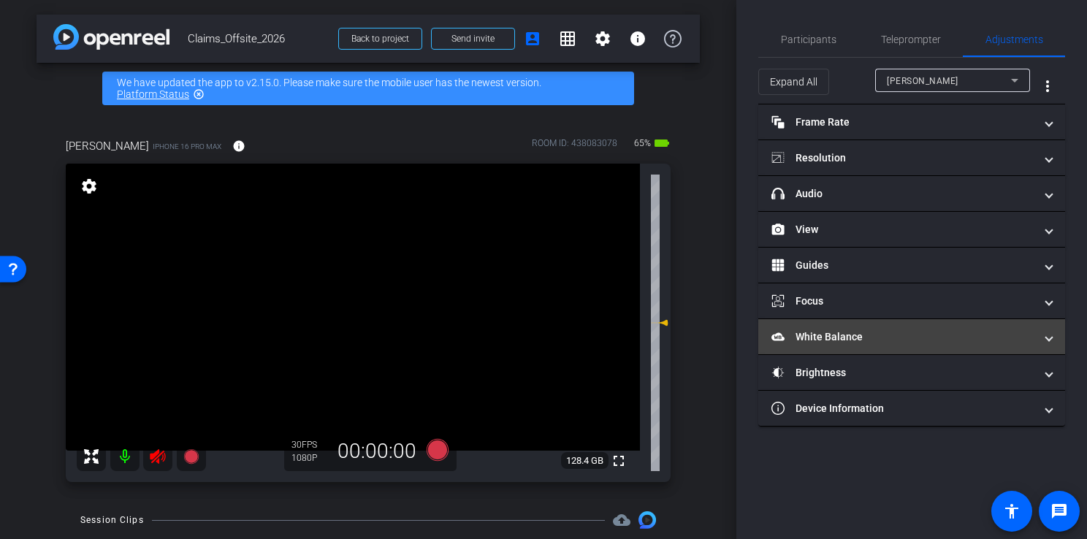
click at [967, 338] on mat-panel-title "White Balance White Balance" at bounding box center [903, 337] width 263 height 15
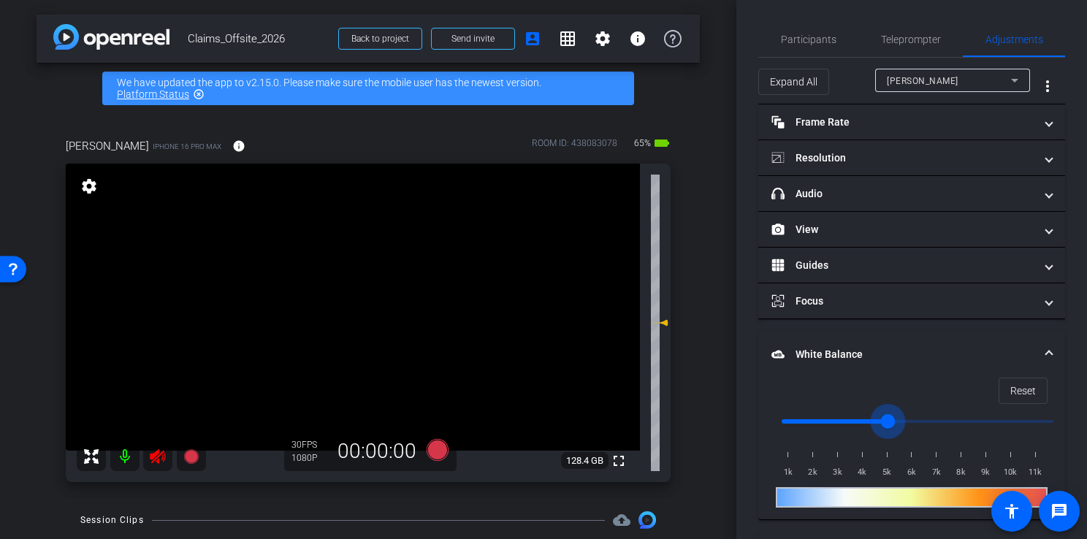
drag, startPoint x: 782, startPoint y: 418, endPoint x: 861, endPoint y: 408, distance: 80.3
click at [861, 408] on input "range" at bounding box center [917, 422] width 303 height 32
drag, startPoint x: 861, startPoint y: 408, endPoint x: 894, endPoint y: 416, distance: 34.0
click at [894, 416] on input "range" at bounding box center [917, 422] width 303 height 32
drag, startPoint x: 901, startPoint y: 425, endPoint x: 834, endPoint y: 416, distance: 67.8
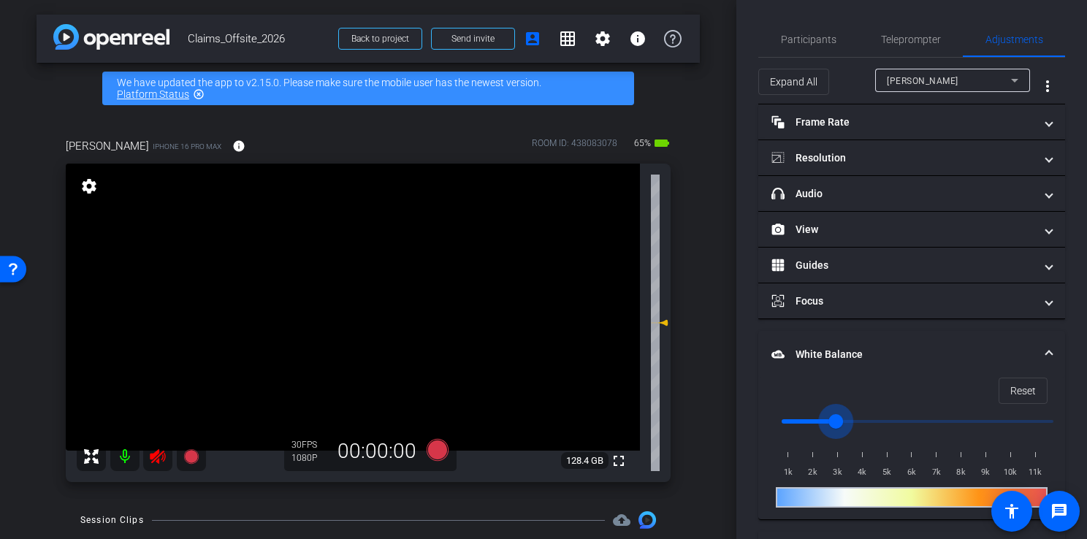
click at [834, 416] on input "range" at bounding box center [917, 422] width 303 height 32
drag, startPoint x: 834, startPoint y: 416, endPoint x: 861, endPoint y: 425, distance: 29.3
click at [863, 428] on input "range" at bounding box center [917, 422] width 303 height 32
drag, startPoint x: 863, startPoint y: 428, endPoint x: 892, endPoint y: 428, distance: 29.2
click at [892, 428] on input "range" at bounding box center [917, 422] width 303 height 32
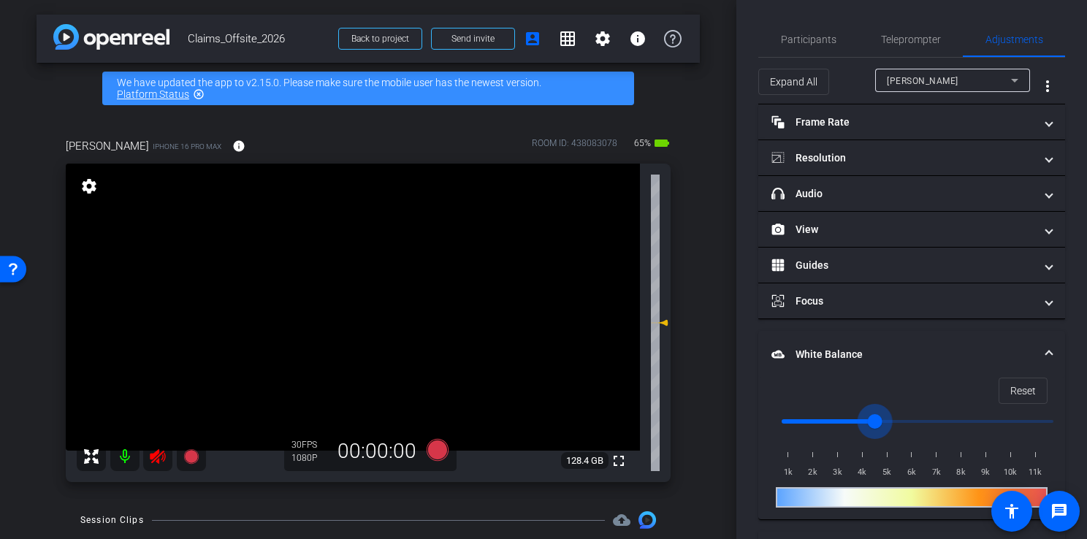
drag, startPoint x: 887, startPoint y: 424, endPoint x: 861, endPoint y: 419, distance: 26.7
type input "4000"
click at [861, 419] on input "range" at bounding box center [917, 422] width 303 height 32
click at [115, 459] on mat-icon at bounding box center [124, 456] width 29 height 29
click at [430, 452] on icon at bounding box center [438, 450] width 22 height 22
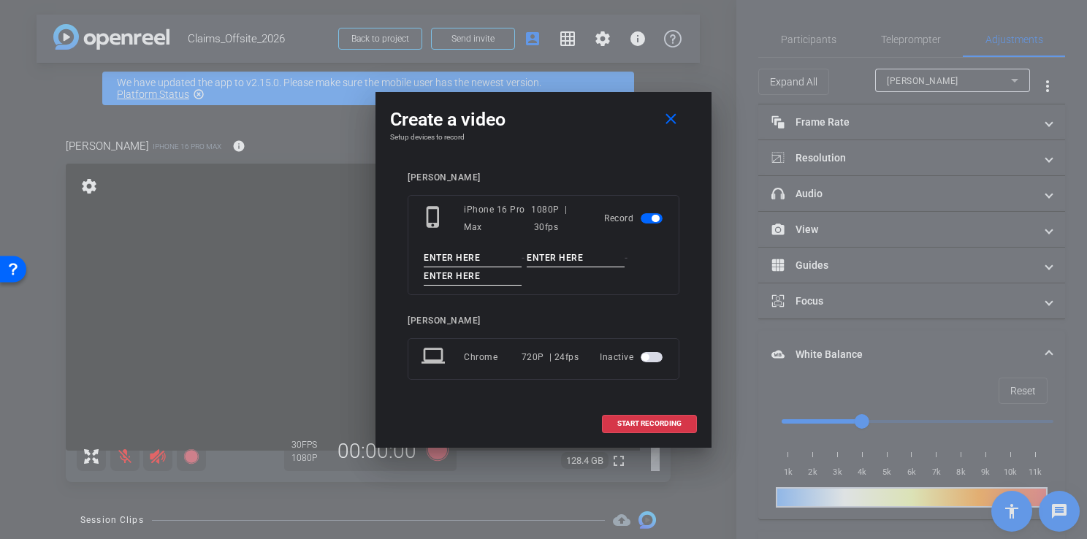
click at [476, 260] on input at bounding box center [473, 258] width 98 height 18
type input "Test"
click at [633, 422] on span "START RECORDING" at bounding box center [649, 423] width 64 height 7
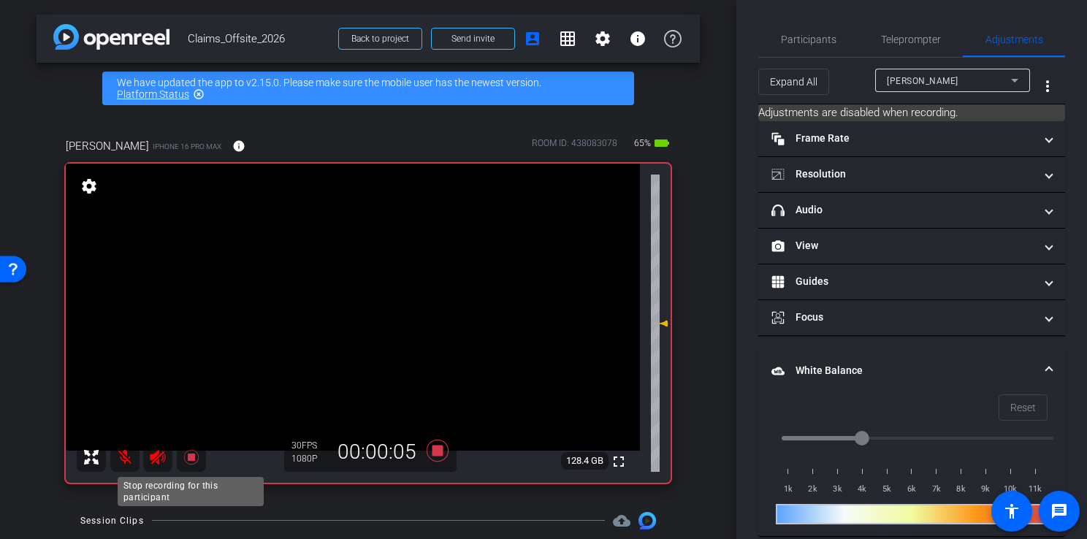
click at [190, 455] on icon at bounding box center [190, 457] width 15 height 15
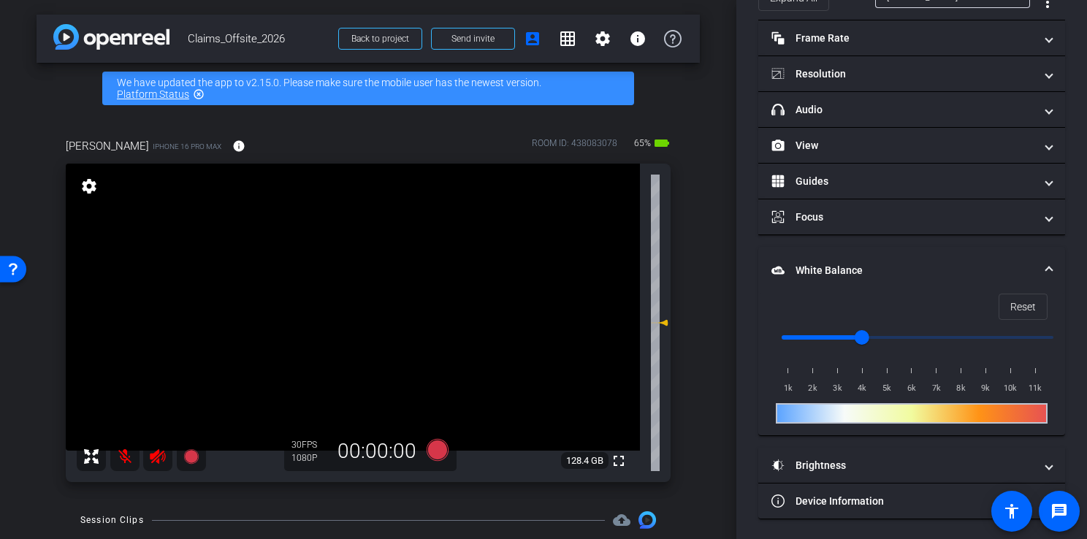
scroll to position [248, 0]
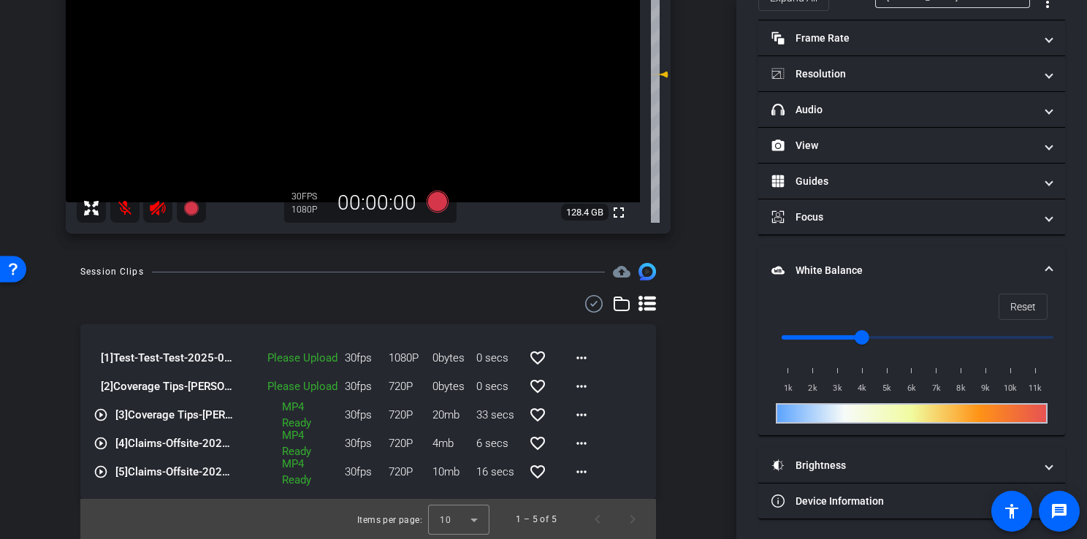
click at [285, 352] on div "Please Upload" at bounding box center [291, 358] width 109 height 17
click at [210, 357] on span "[1] Test-Test-Test-2025-09-15-13-45-39-724-0" at bounding box center [169, 358] width 136 height 17
click at [567, 367] on span at bounding box center [581, 357] width 35 height 35
click at [578, 392] on span "Upload" at bounding box center [597, 388] width 58 height 18
click at [578, 392] on mat-icon "more_horiz" at bounding box center [582, 387] width 18 height 18
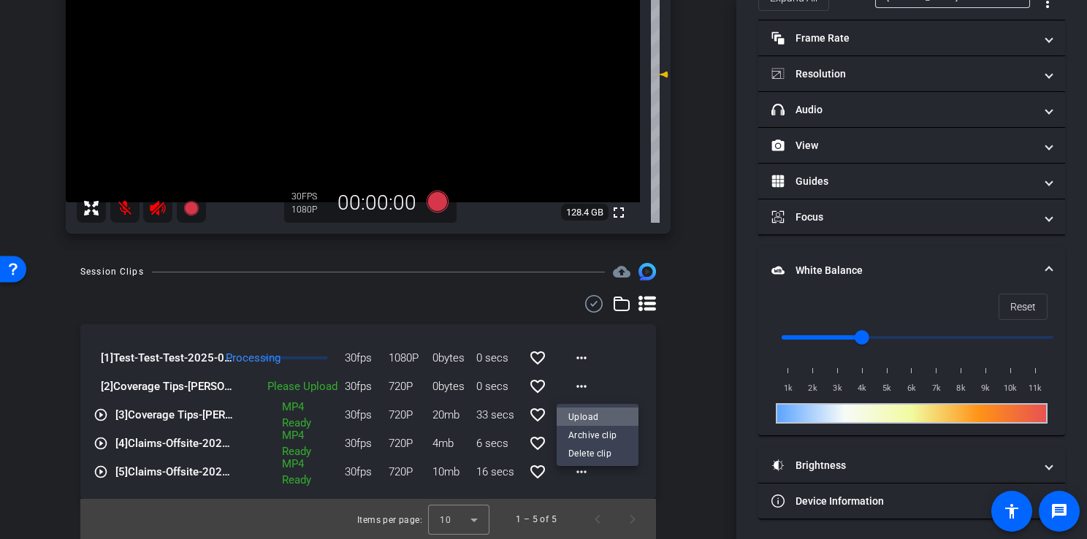
click at [581, 416] on span "Upload" at bounding box center [597, 417] width 58 height 18
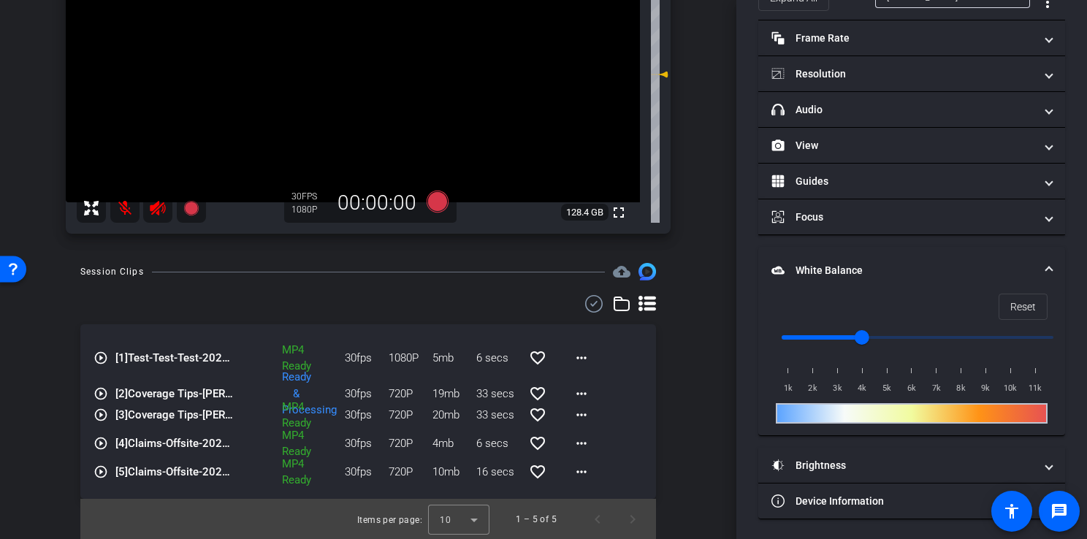
click at [101, 395] on mat-icon "play_circle_outline" at bounding box center [101, 394] width 15 height 15
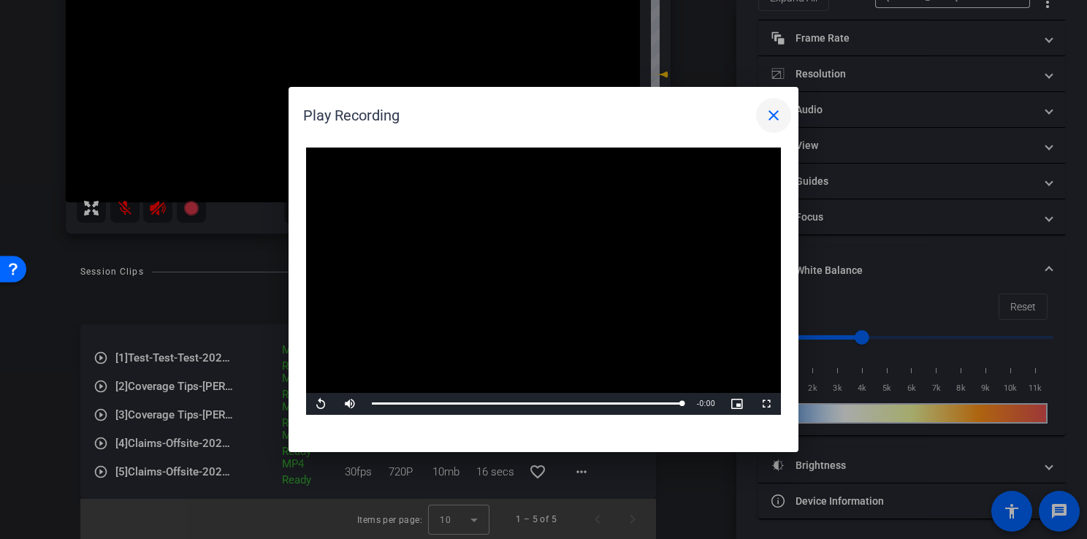
click at [777, 110] on mat-icon "close" at bounding box center [774, 116] width 18 height 18
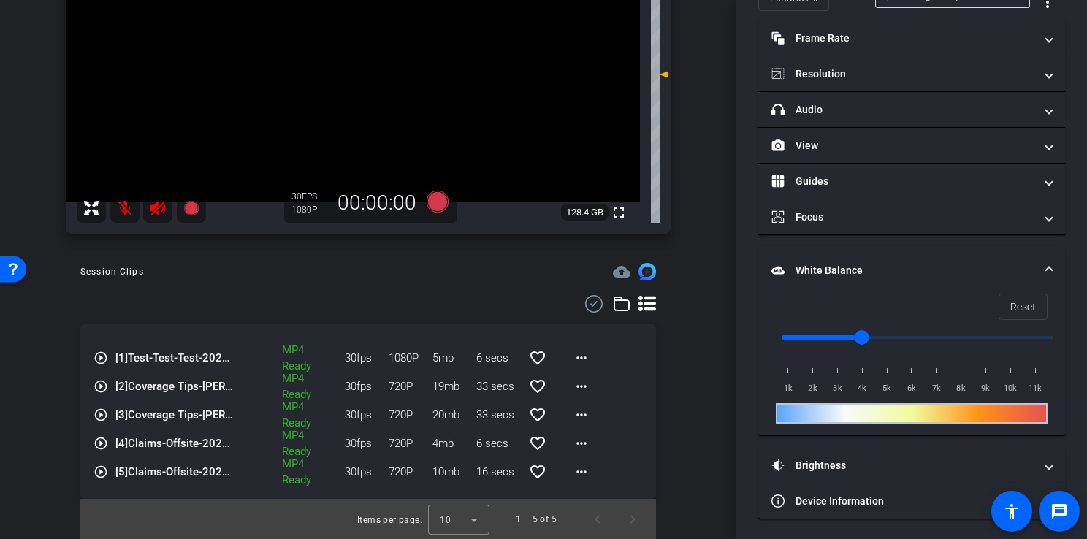
click at [120, 210] on mat-icon at bounding box center [124, 208] width 29 height 29
drag, startPoint x: 737, startPoint y: 185, endPoint x: 751, endPoint y: 87, distance: 99.0
click at [751, 87] on div "Participants Teleprompter Adjustments [PERSON_NAME] Director Everyone 0 Mark al…" at bounding box center [912, 269] width 351 height 539
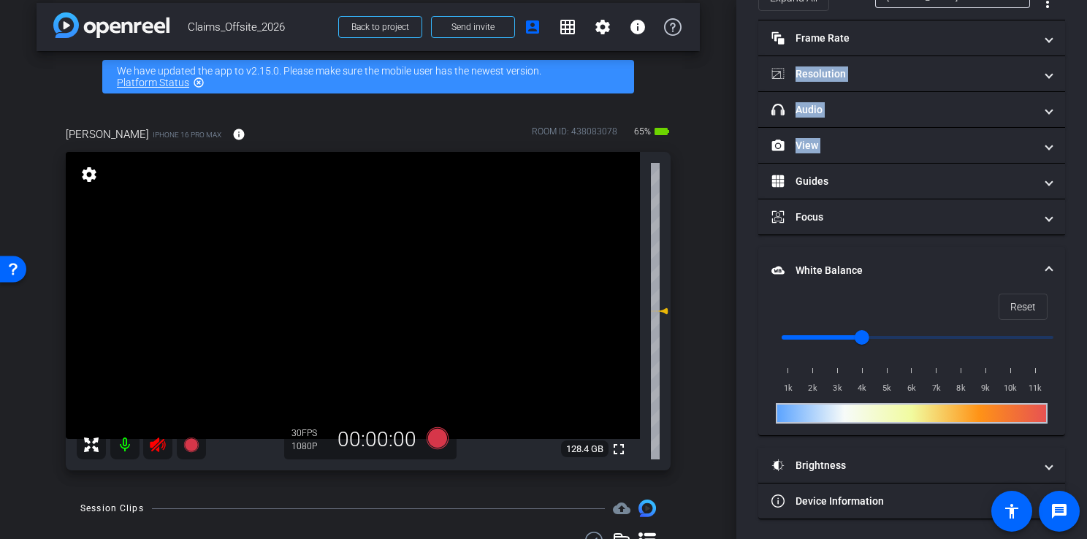
scroll to position [12, 0]
click at [192, 441] on icon at bounding box center [190, 445] width 15 height 15
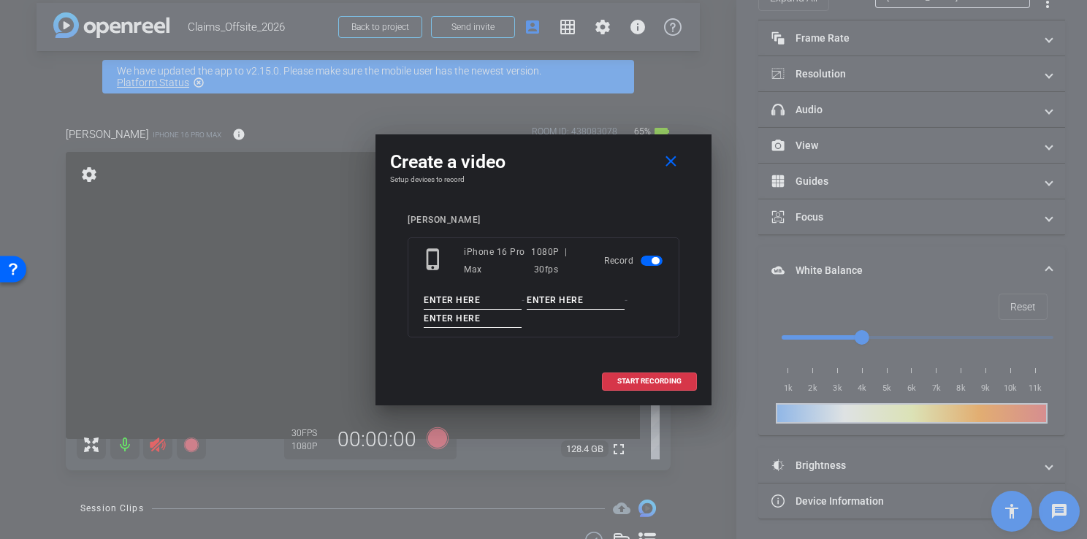
click at [449, 300] on input at bounding box center [473, 301] width 98 height 18
type input "Coversge Tips"
type input "[PERSON_NAME]"
type input "Clip 3"
click at [451, 303] on input "Coversge Tips" at bounding box center [473, 301] width 98 height 18
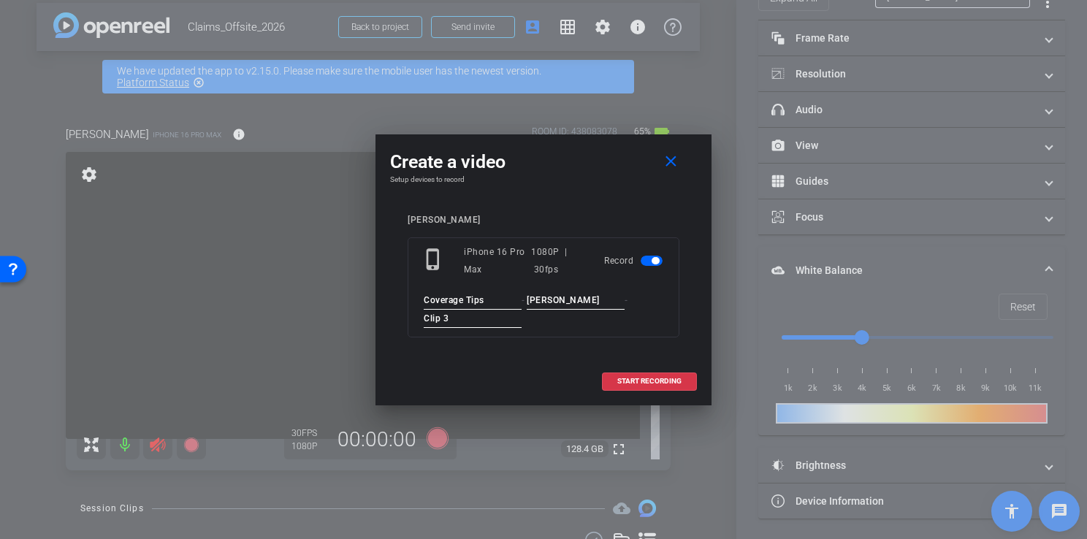
type input "Coverage Tips"
click at [501, 327] on input "Clip 3" at bounding box center [473, 319] width 98 height 18
drag, startPoint x: 583, startPoint y: 183, endPoint x: 710, endPoint y: 174, distance: 127.4
click at [710, 174] on div "Create a video close Setup devices to record [PERSON_NAME] phone_iphone iPhone …" at bounding box center [544, 269] width 336 height 271
drag, startPoint x: 570, startPoint y: 145, endPoint x: 651, endPoint y: 139, distance: 81.3
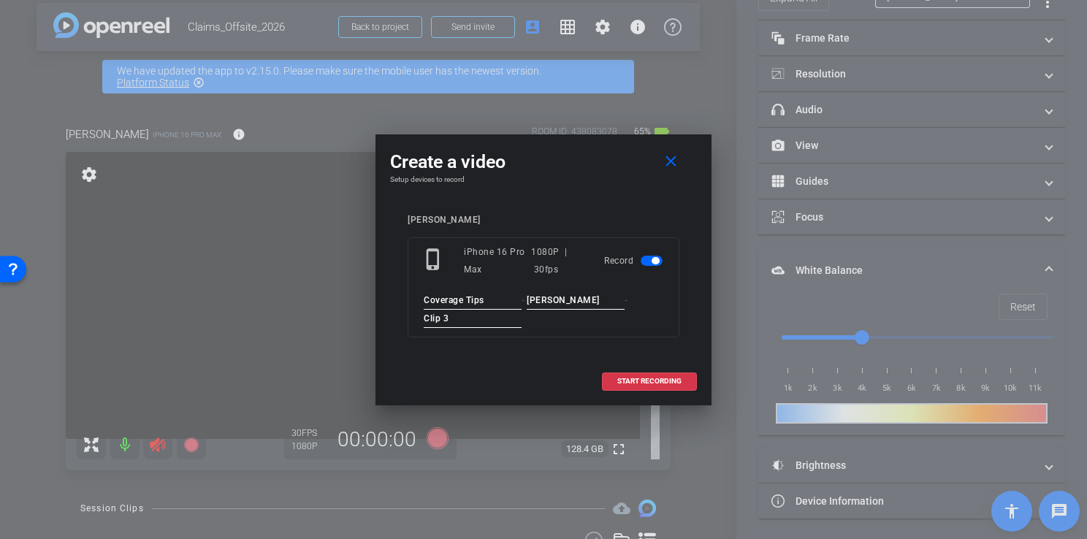
click at [651, 139] on div "Create a video close Setup devices to record [PERSON_NAME] phone_iphone iPhone …" at bounding box center [544, 269] width 336 height 271
drag, startPoint x: 644, startPoint y: 376, endPoint x: 639, endPoint y: 384, distance: 10.2
click at [639, 384] on span "START RECORDING" at bounding box center [649, 381] width 64 height 7
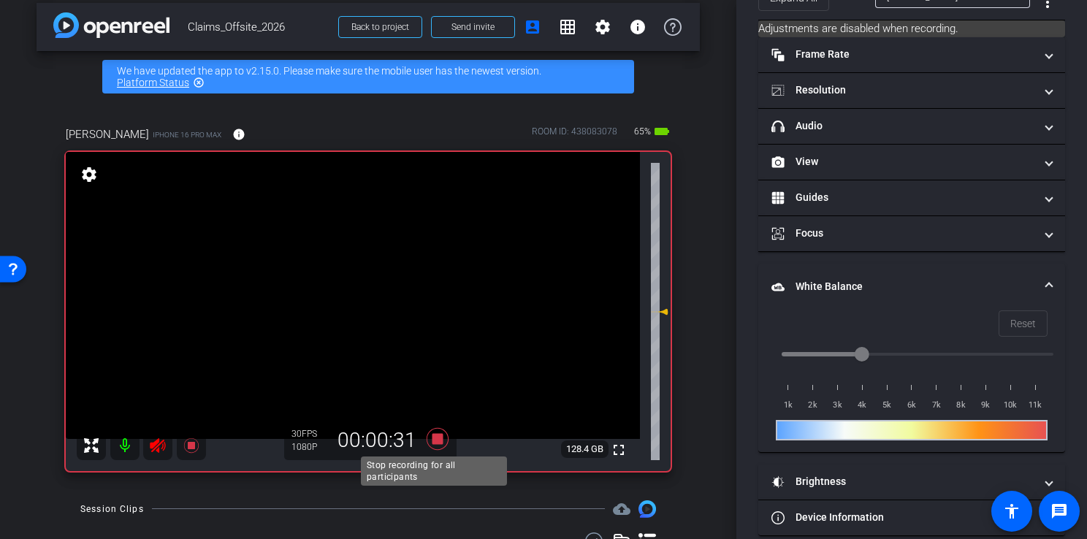
click at [433, 434] on icon at bounding box center [438, 439] width 22 height 22
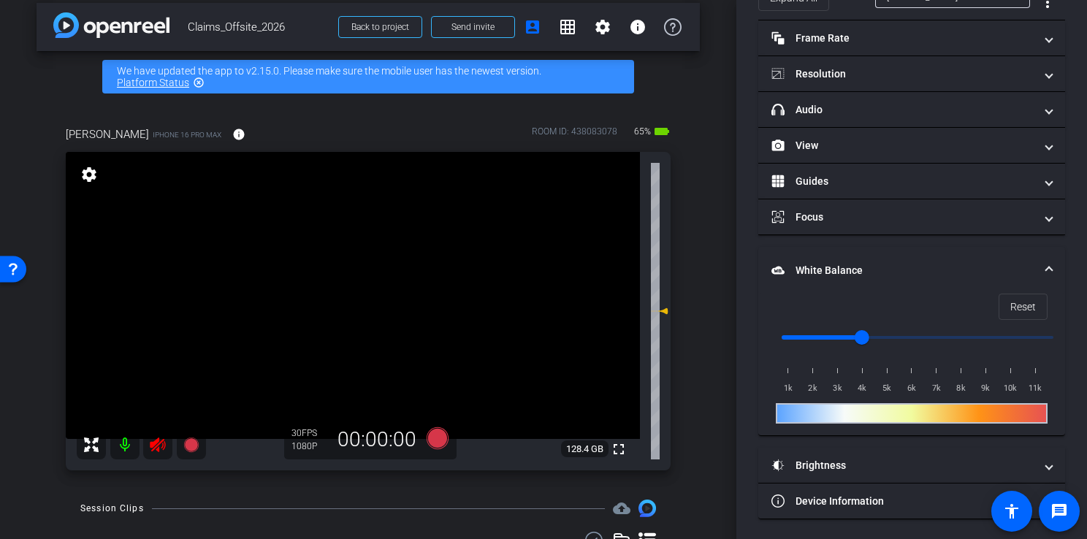
scroll to position [278, 0]
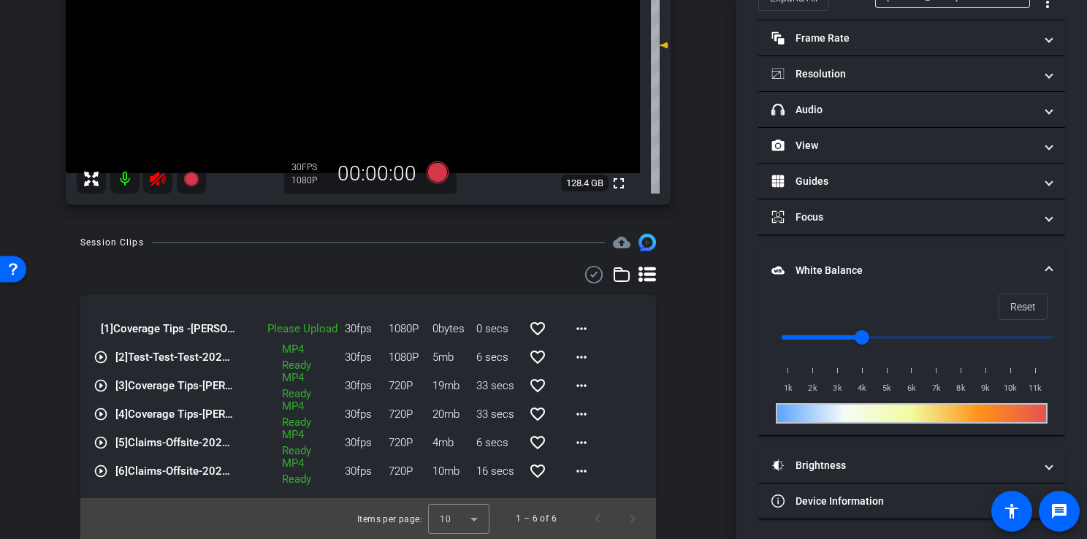
click at [273, 333] on div "Please Upload" at bounding box center [291, 329] width 109 height 17
click at [577, 329] on mat-icon "more_horiz" at bounding box center [582, 329] width 18 height 18
click at [582, 360] on span "Upload" at bounding box center [597, 360] width 58 height 18
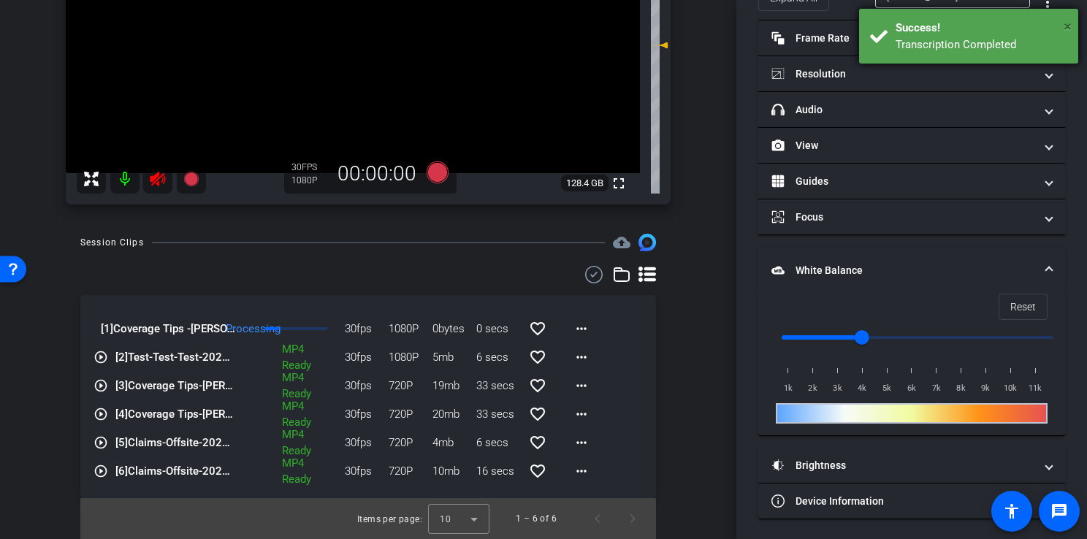
click at [1066, 23] on span "×" at bounding box center [1068, 27] width 8 height 18
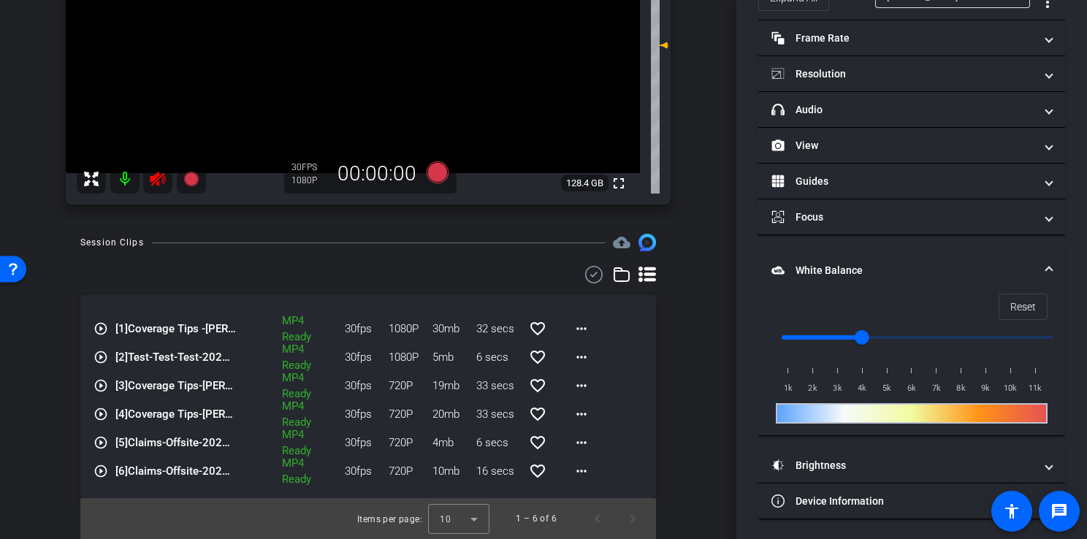
click at [104, 329] on mat-icon "play_circle_outline" at bounding box center [101, 328] width 15 height 15
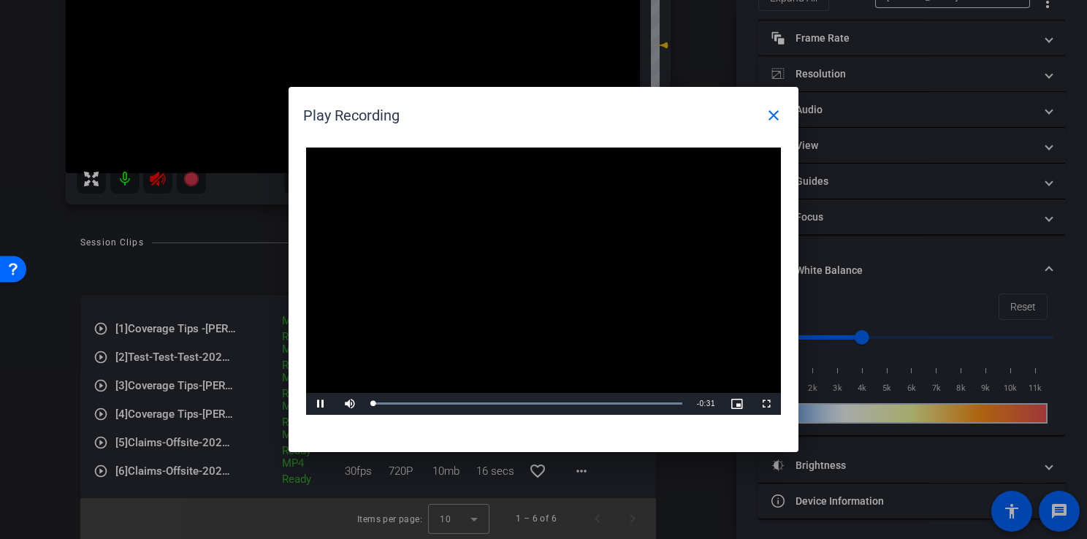
click at [528, 284] on video "Video Player" at bounding box center [543, 281] width 475 height 267
click at [330, 404] on span "Video Player" at bounding box center [320, 404] width 29 height 0
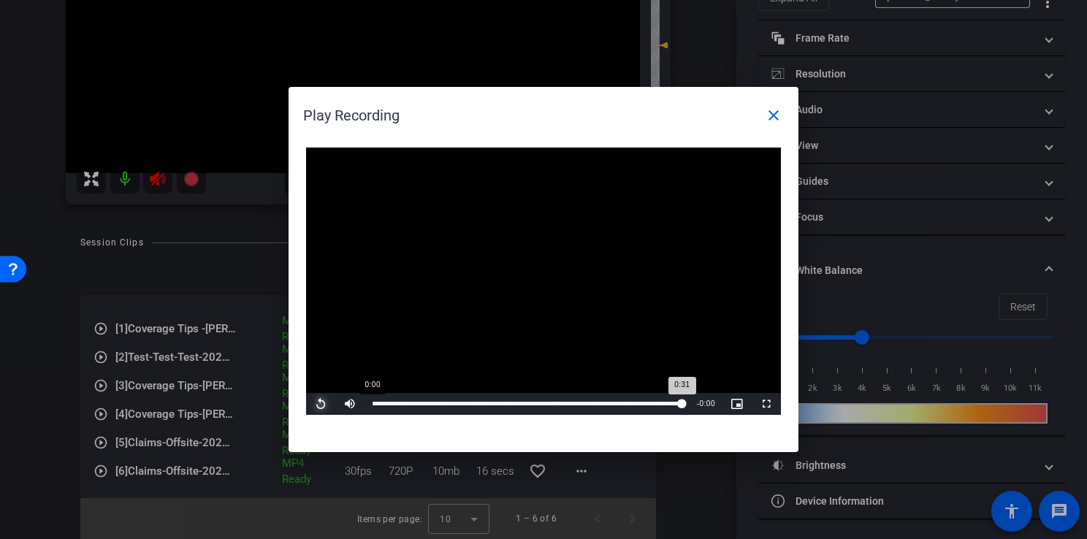
click at [372, 403] on div "Loaded : 100.00% 0:00 0:31" at bounding box center [527, 404] width 311 height 4
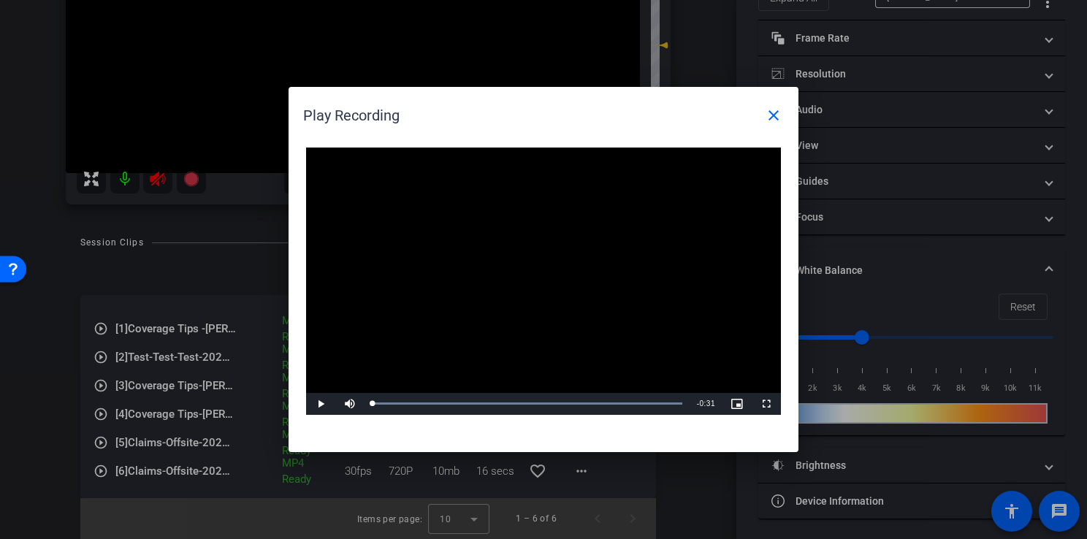
click at [660, 516] on div at bounding box center [543, 269] width 1087 height 539
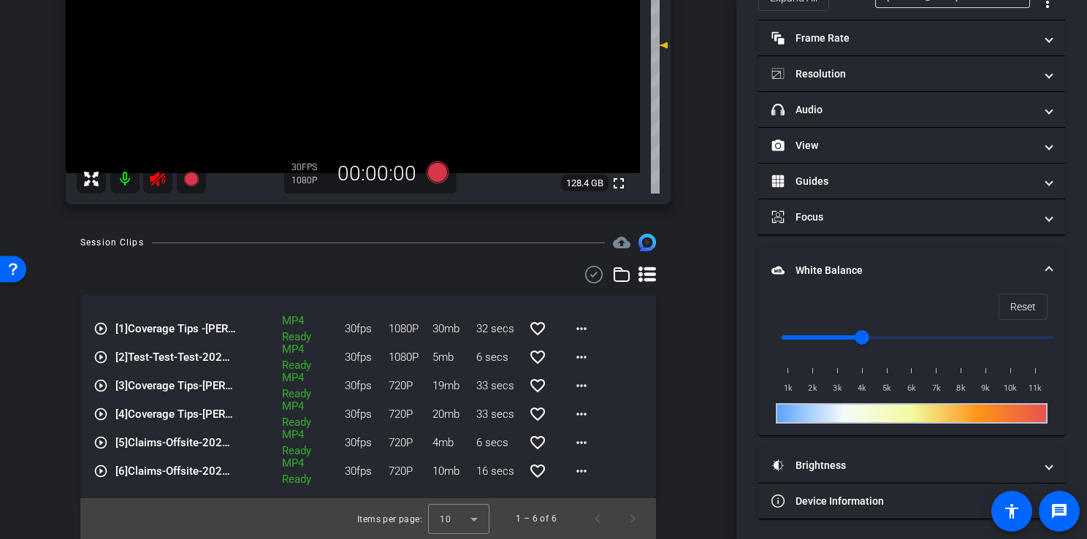
click at [118, 180] on mat-icon at bounding box center [124, 178] width 29 height 29
click at [102, 330] on div "Test-Test-Test-2025-09-15-13-45-39-724-0" at bounding box center [175, 328] width 146 height 29
click at [98, 331] on mat-icon "play_circle_outline" at bounding box center [101, 328] width 15 height 15
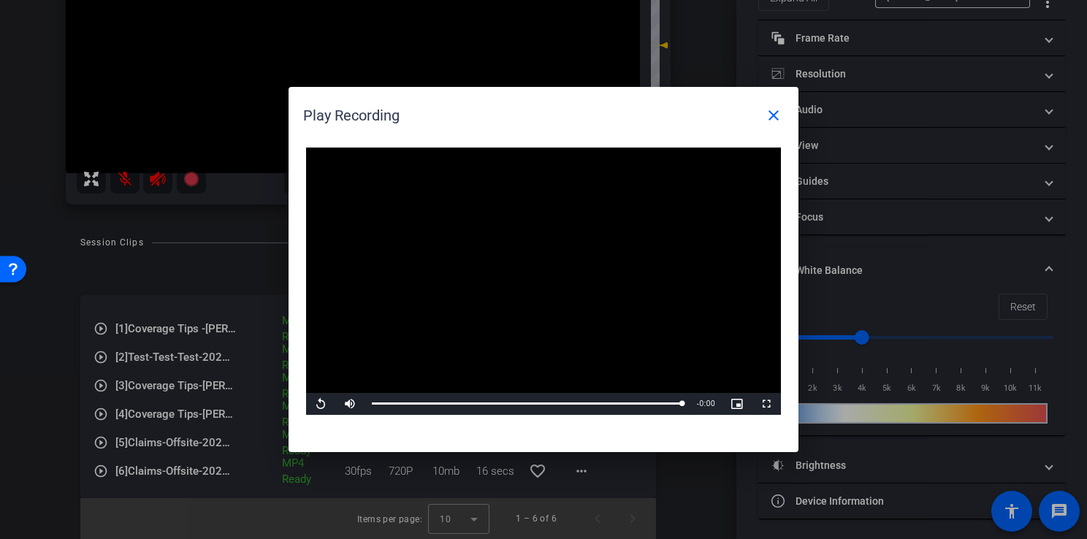
click at [320, 390] on video "Video Player" at bounding box center [543, 281] width 475 height 267
click at [323, 404] on span "Video Player" at bounding box center [320, 404] width 29 height 0
click at [316, 404] on span "Video Player" at bounding box center [320, 404] width 29 height 0
click at [780, 118] on mat-icon "close" at bounding box center [774, 116] width 18 height 18
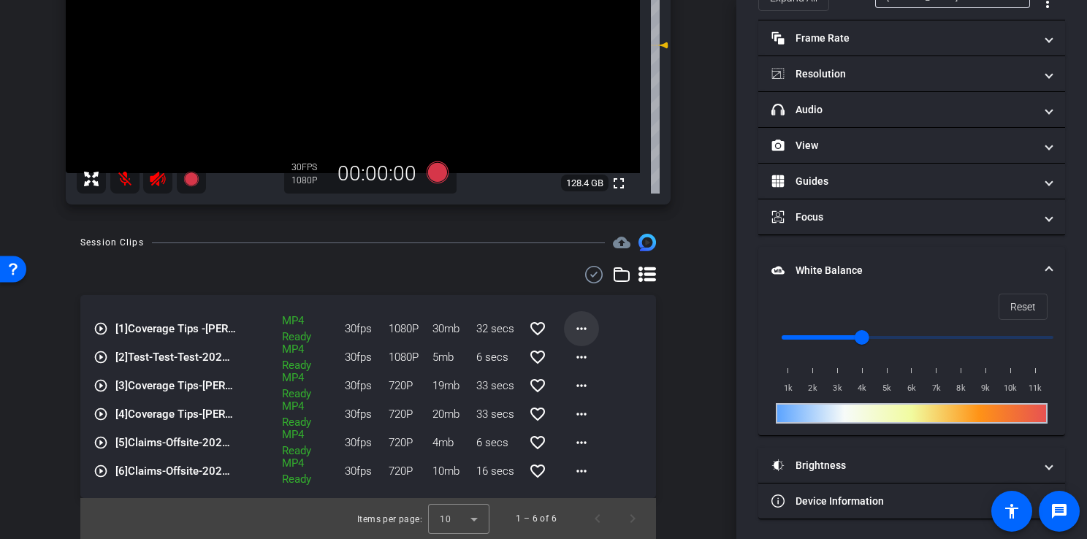
click at [573, 329] on mat-icon "more_horiz" at bounding box center [582, 329] width 18 height 18
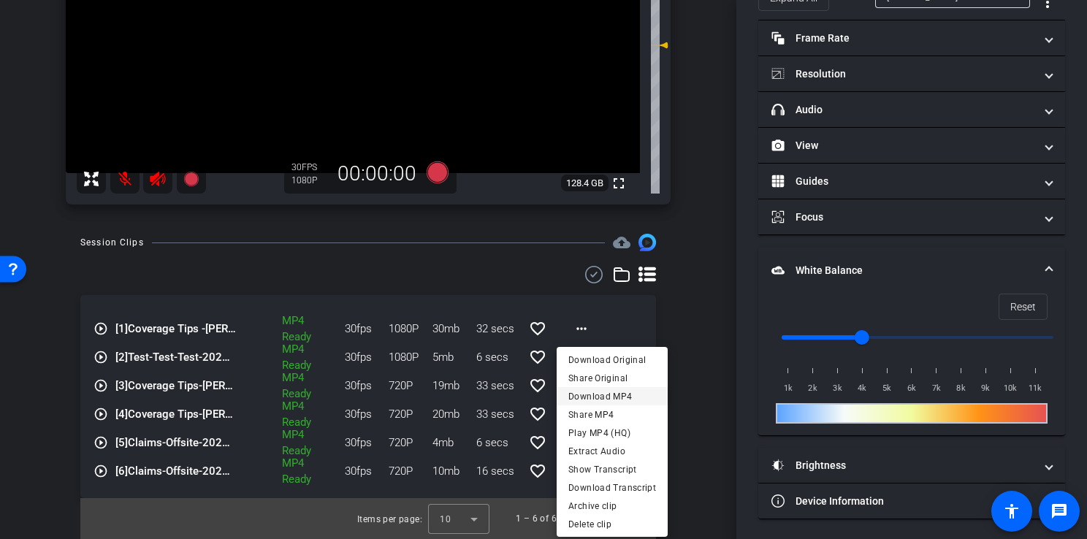
click at [582, 399] on span "Download MP4" at bounding box center [612, 396] width 88 height 18
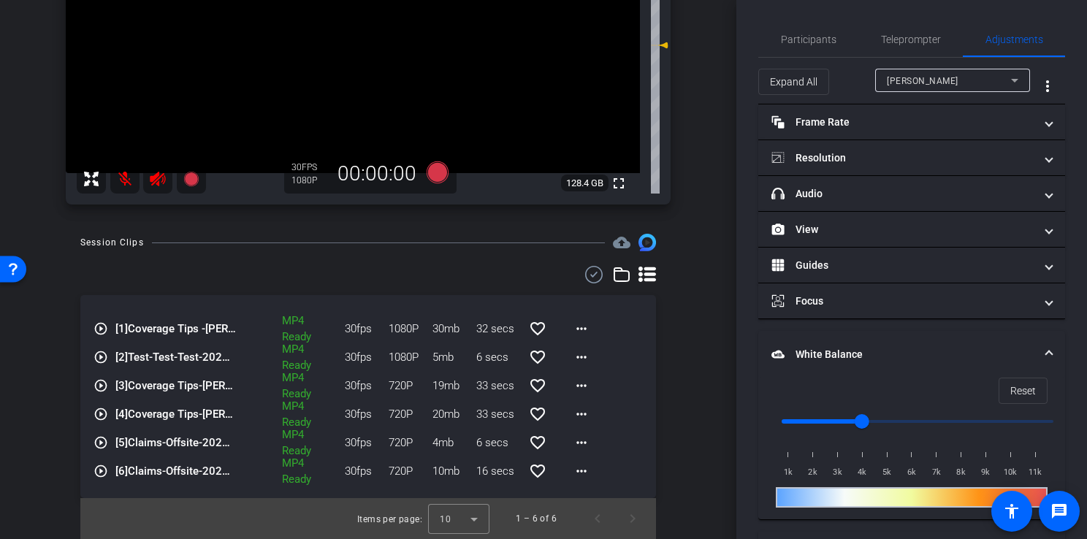
scroll to position [0, 0]
